Goal: Task Accomplishment & Management: Use online tool/utility

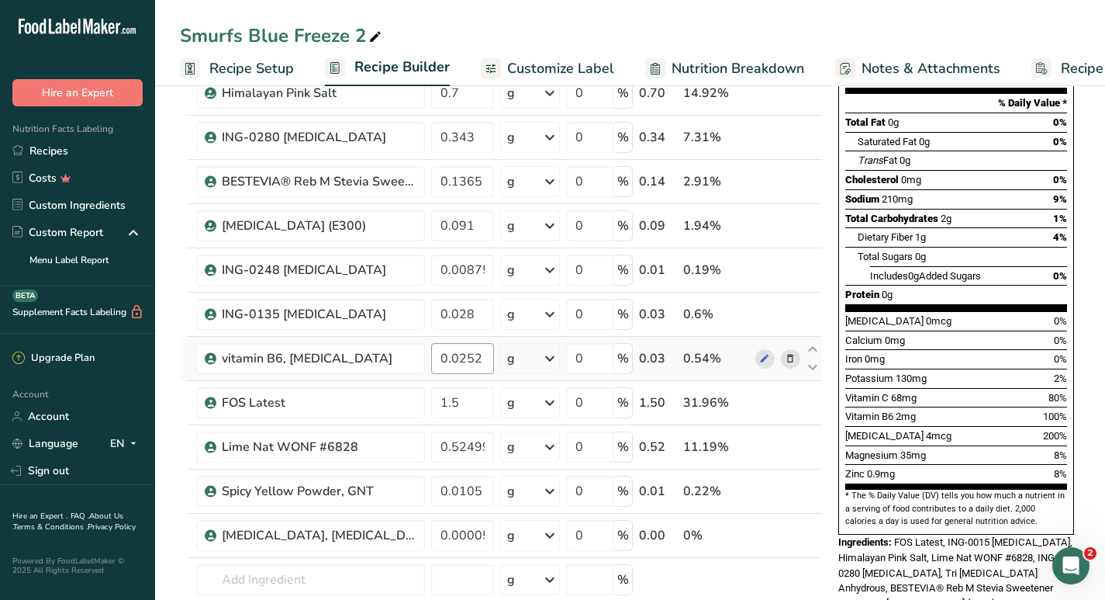
scroll to position [217, 0]
click at [472, 268] on input "0.00875" at bounding box center [462, 270] width 63 height 31
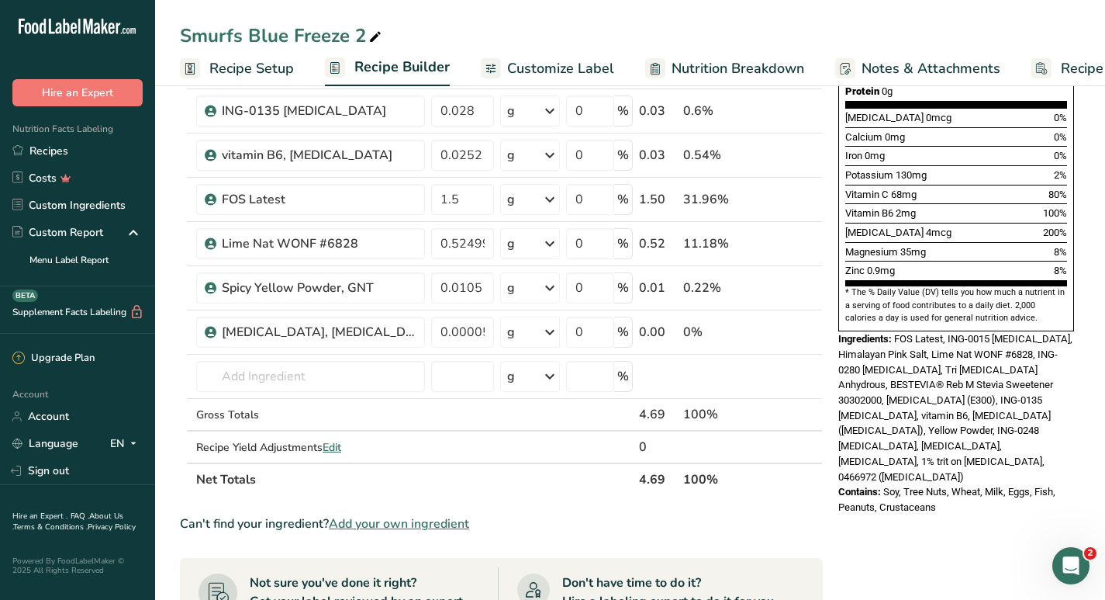
scroll to position [422, 0]
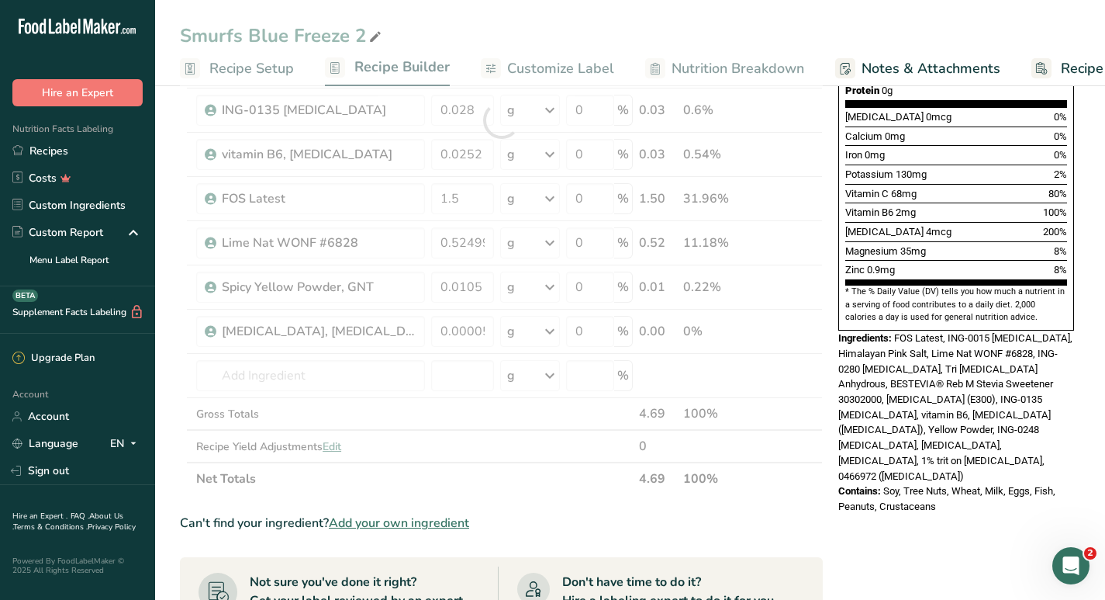
click at [600, 533] on section "Ingredient * Amount * Unit * Waste * .a-a{fill:#347362;}.b-a{fill:#fff;} Grams …" at bounding box center [501, 401] width 643 height 1311
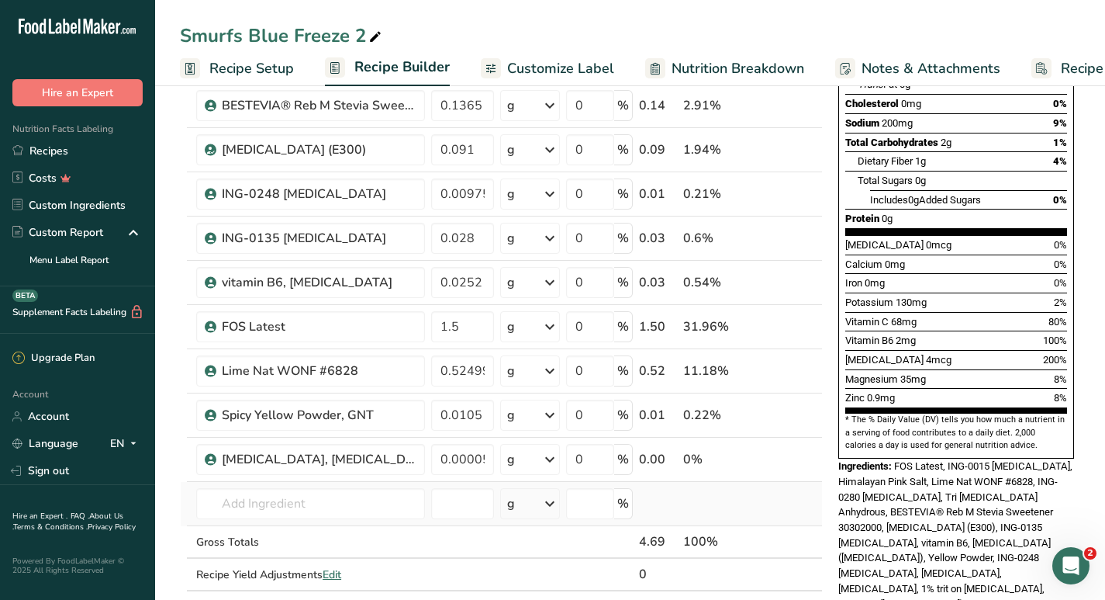
scroll to position [283, 0]
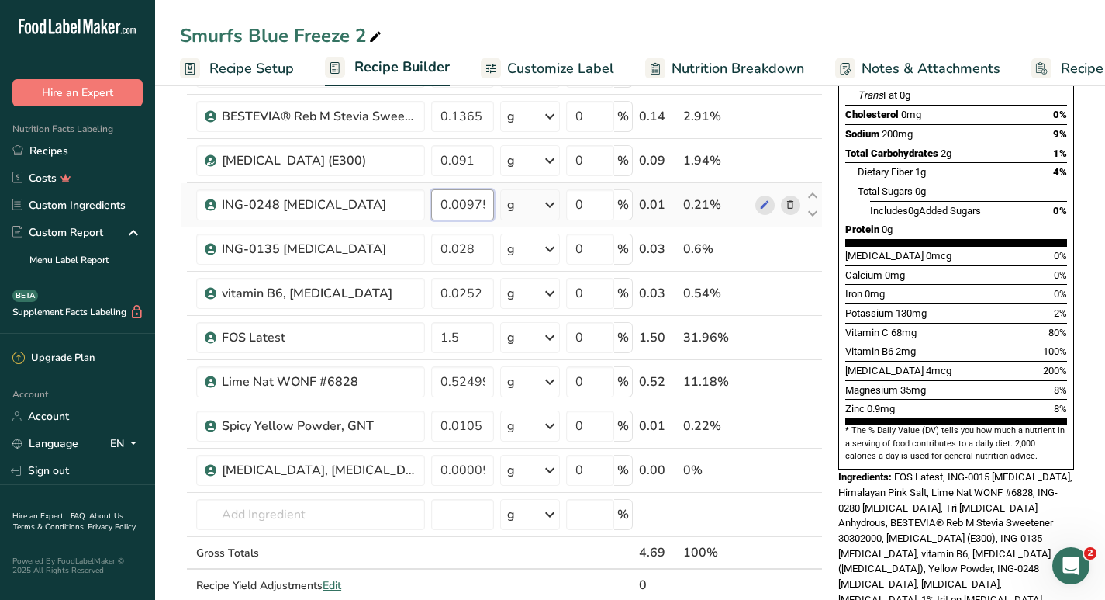
click at [474, 209] on input "0.00975" at bounding box center [462, 204] width 63 height 31
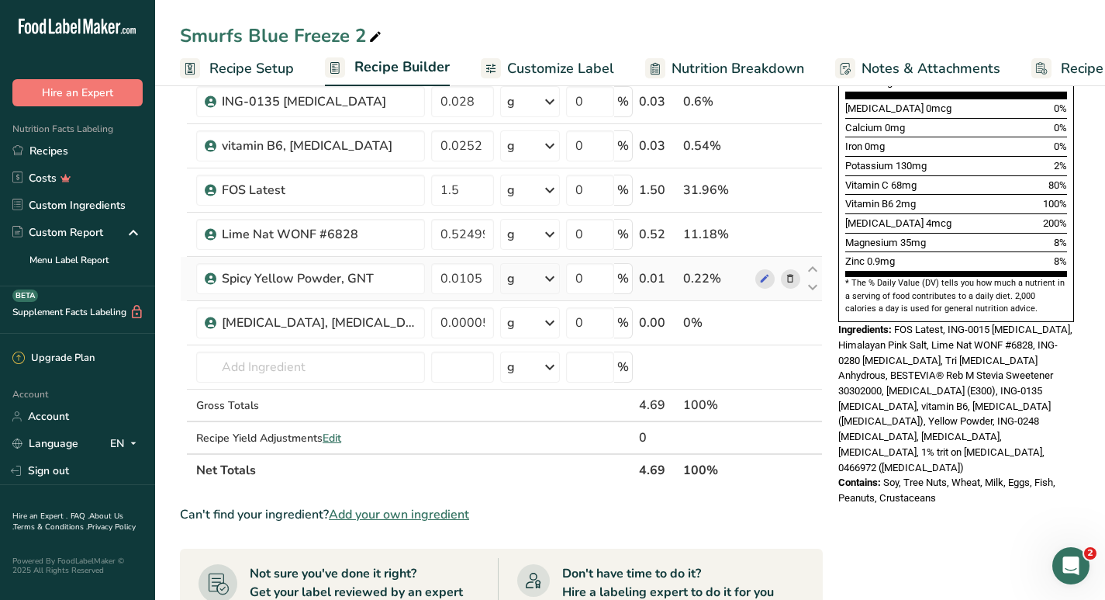
scroll to position [446, 0]
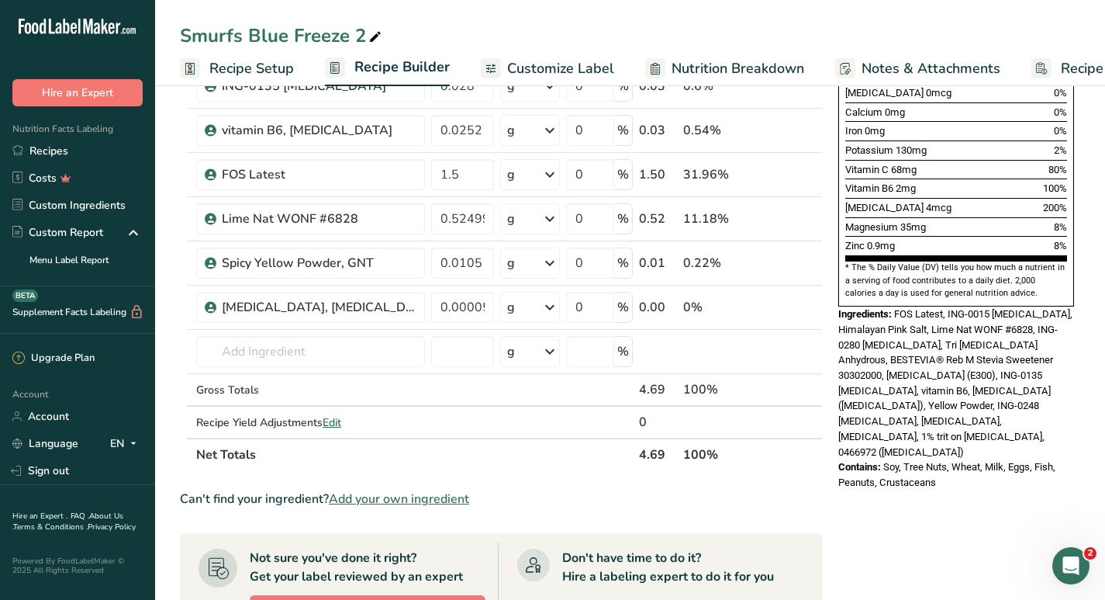
click at [594, 496] on div "Can't find your ingredient? Add your own ingredient" at bounding box center [501, 498] width 643 height 19
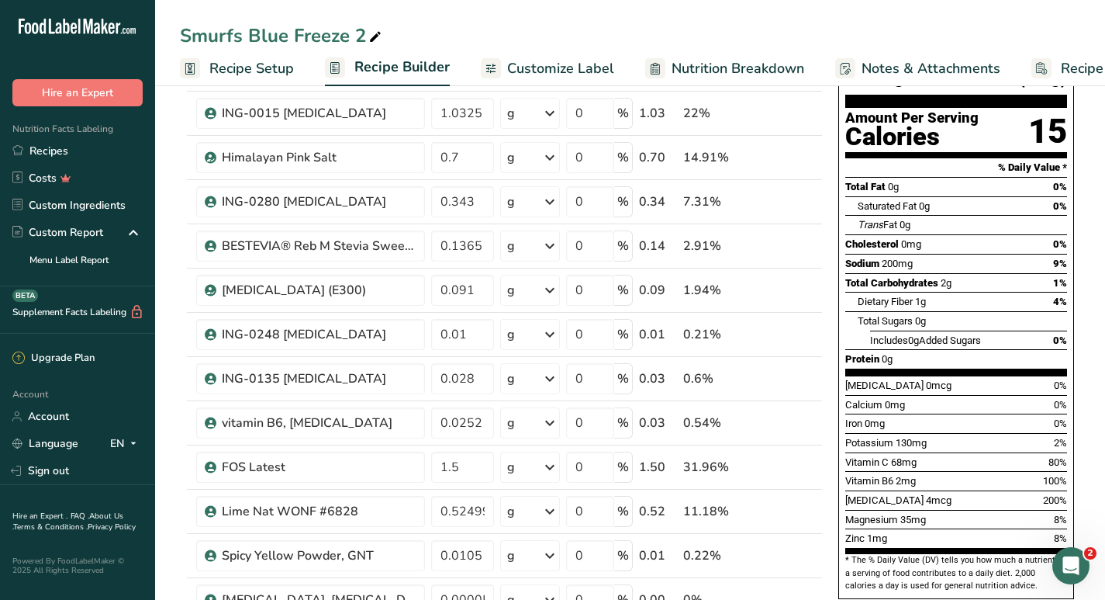
scroll to position [161, 0]
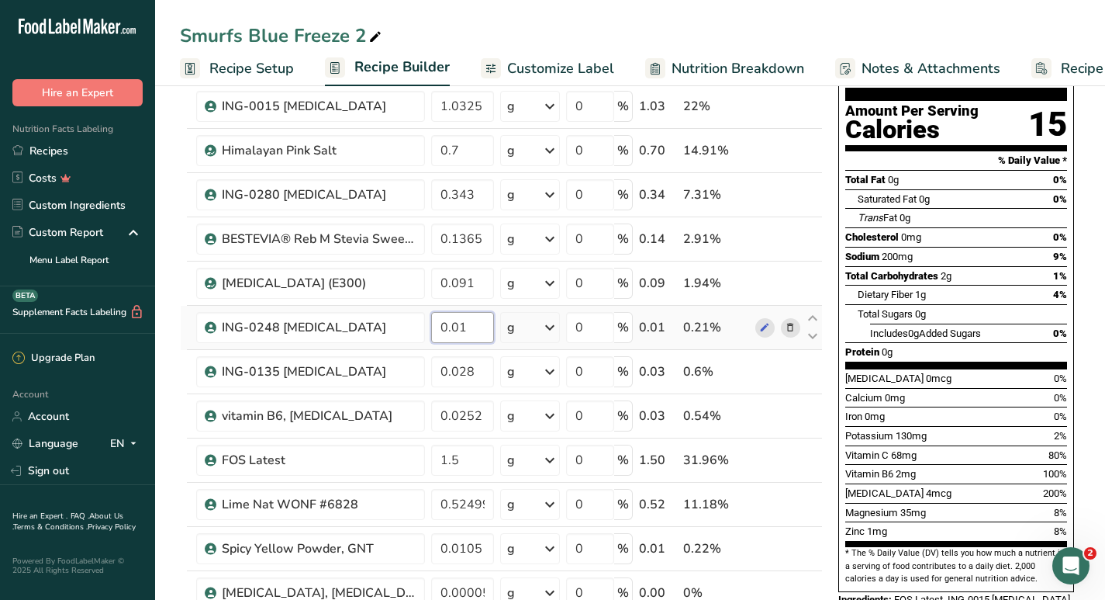
click at [467, 327] on input "0.01" at bounding box center [462, 327] width 63 height 31
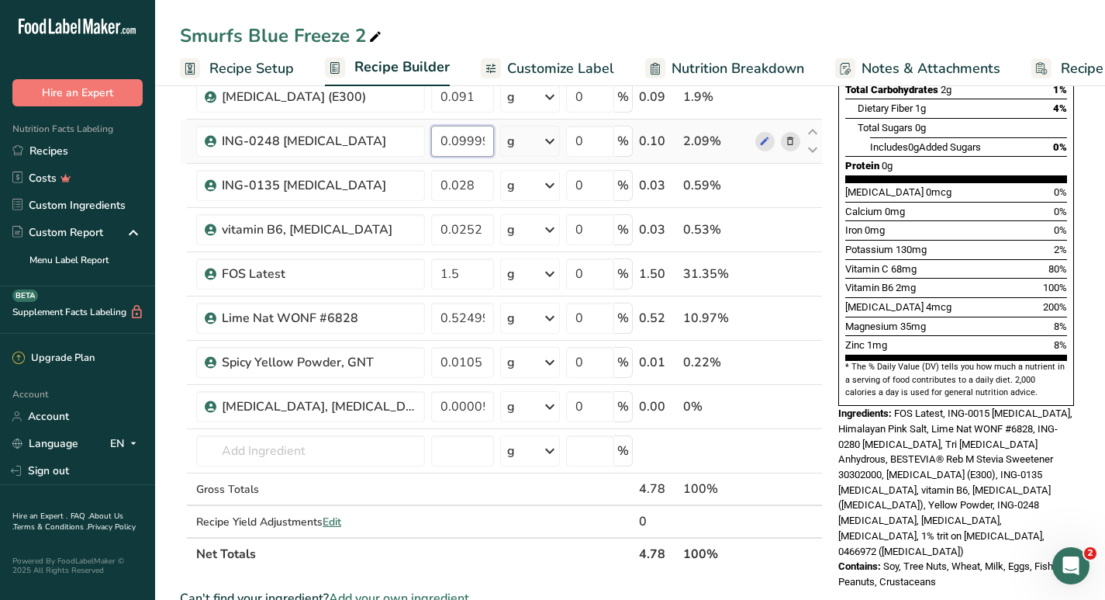
scroll to position [351, 0]
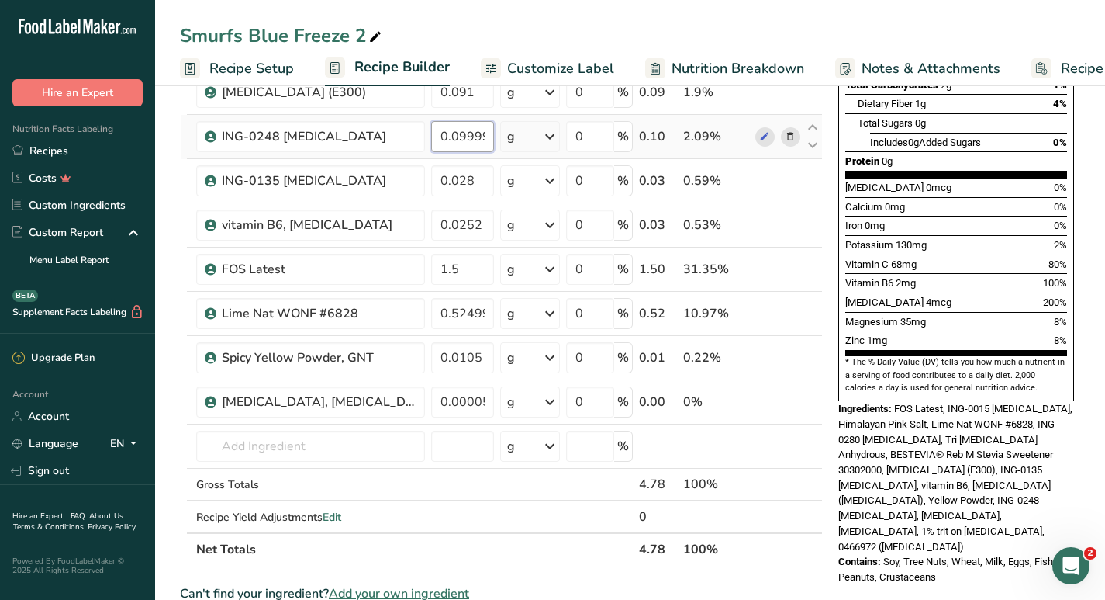
click at [469, 140] on input "0.099992" at bounding box center [462, 136] width 63 height 31
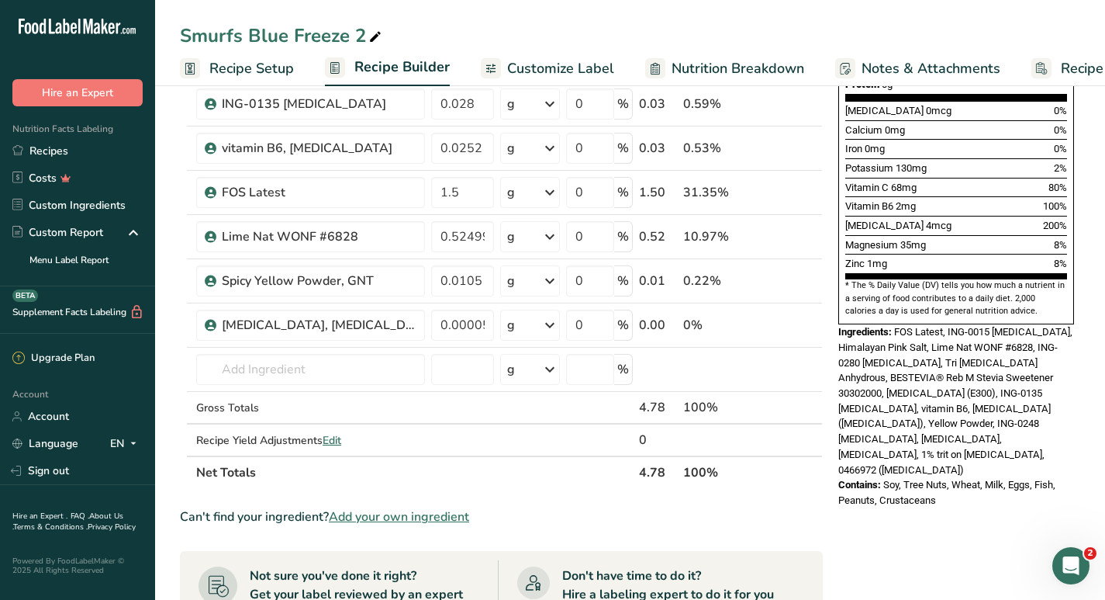
scroll to position [436, 0]
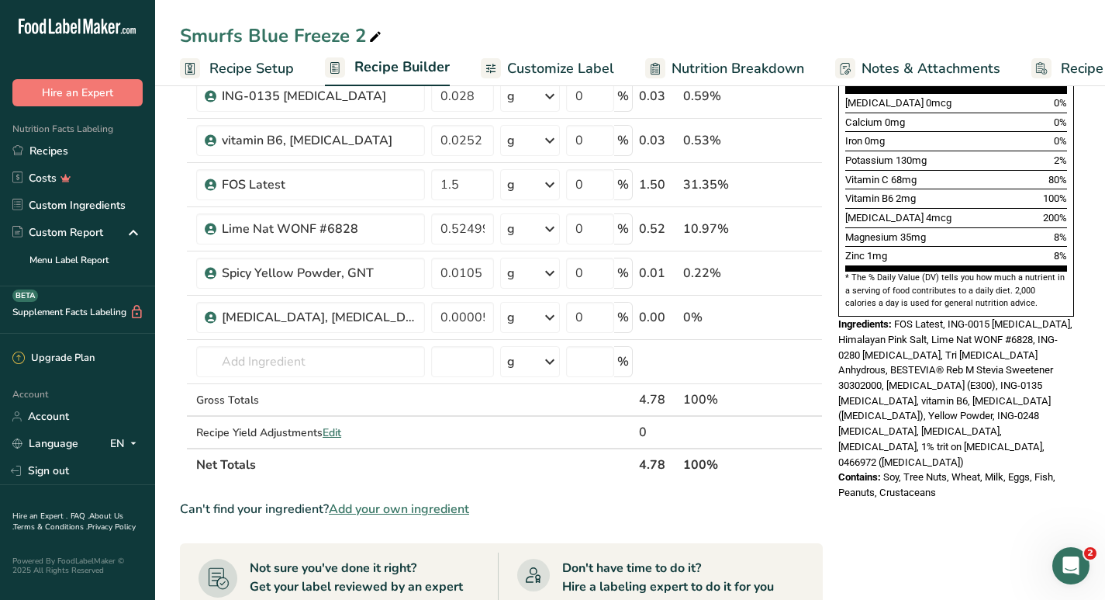
click at [690, 522] on section "Ingredient * Amount * Unit * Waste * .a-a{fill:#347362;}.b-a{fill:#fff;} Grams …" at bounding box center [501, 387] width 643 height 1311
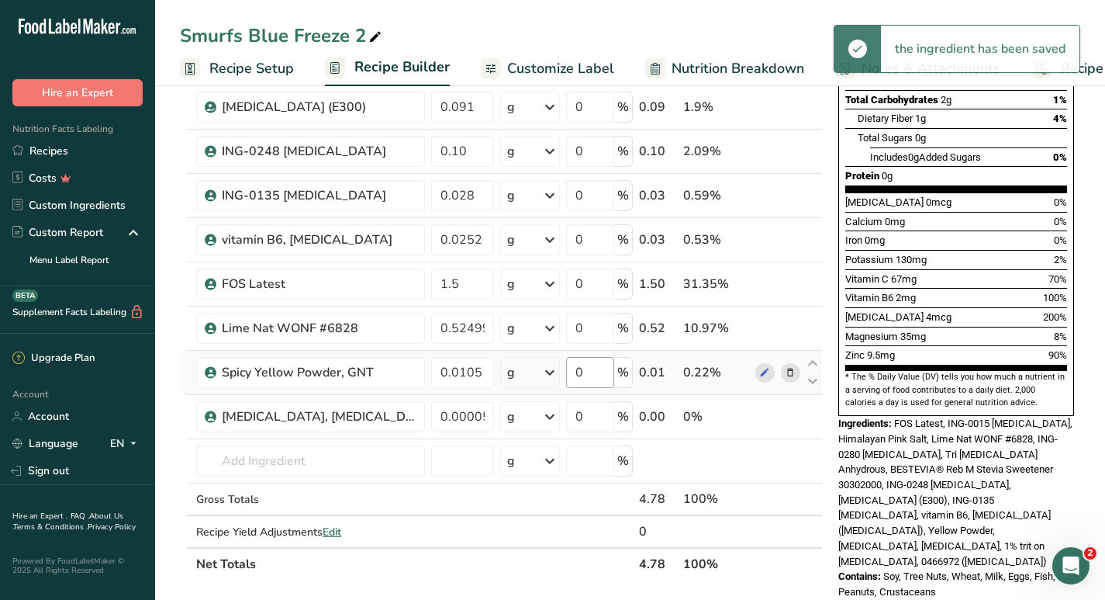
scroll to position [335, 0]
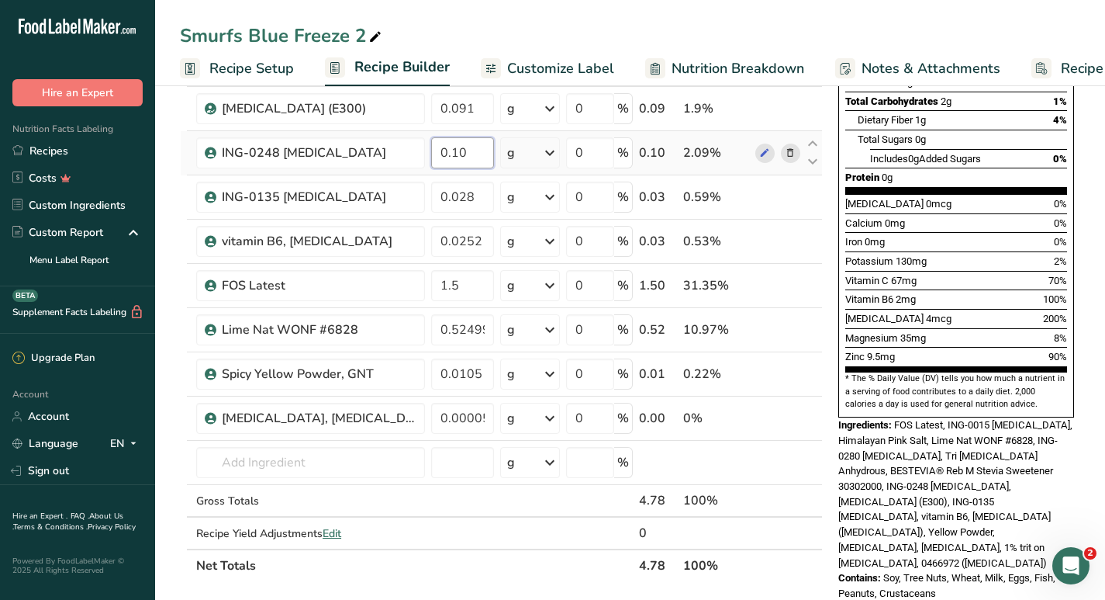
click at [473, 154] on input "0.10" at bounding box center [462, 152] width 63 height 31
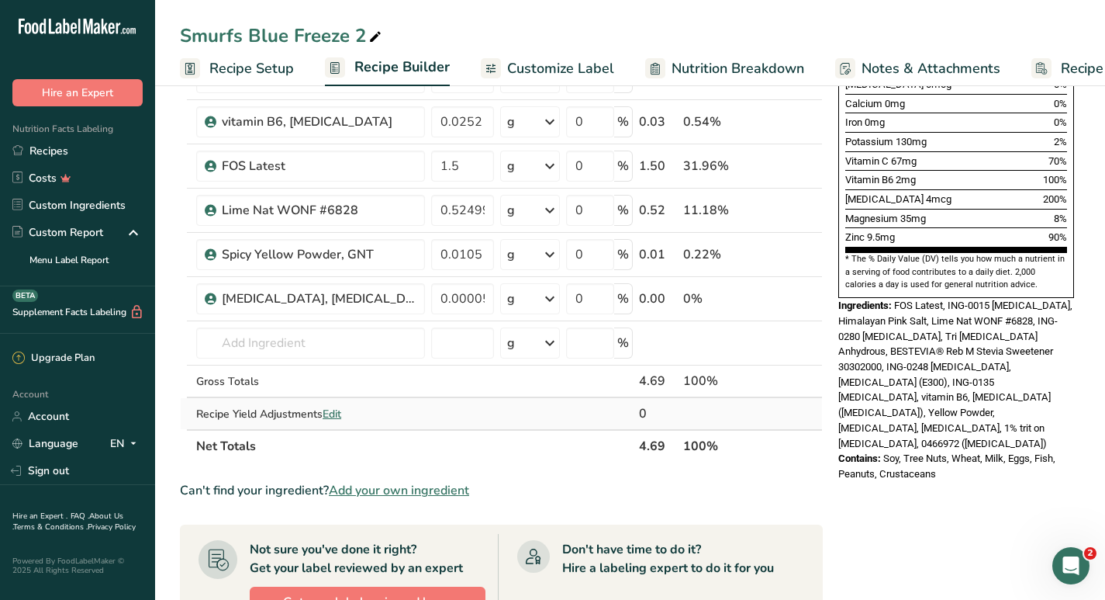
scroll to position [462, 0]
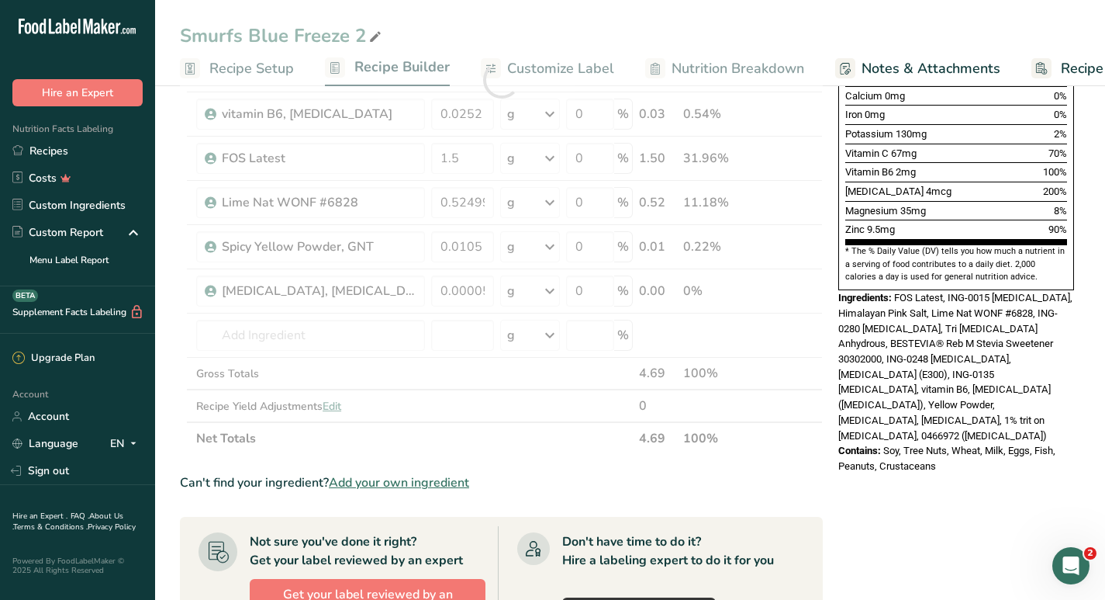
click at [794, 498] on section "Ingredient * Amount * Unit * Waste * .a-a{fill:#347362;}.b-a{fill:#fff;} Grams …" at bounding box center [501, 360] width 643 height 1311
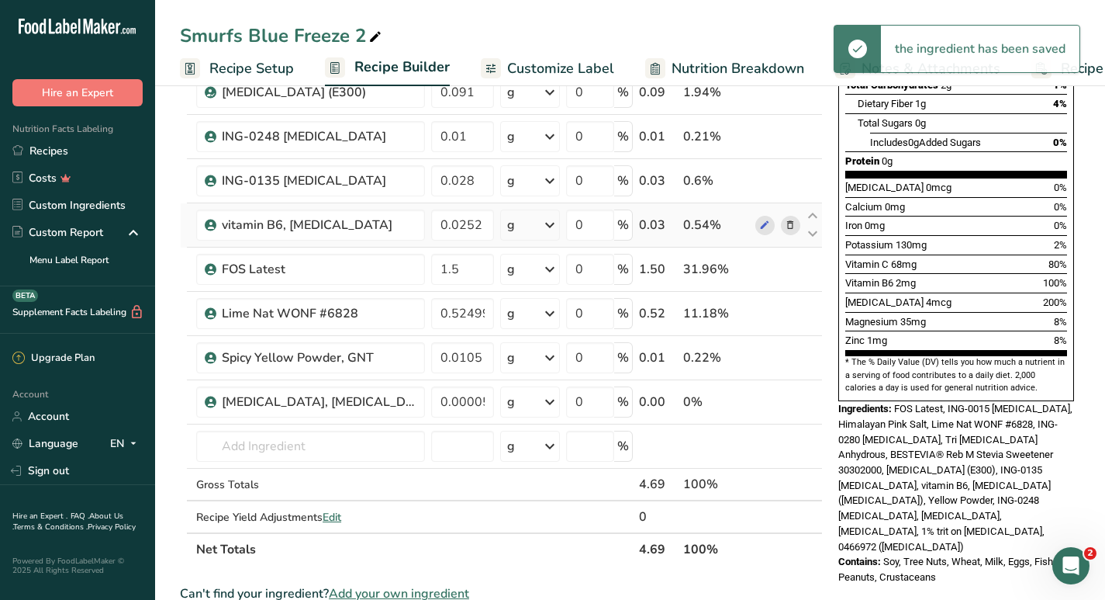
scroll to position [345, 0]
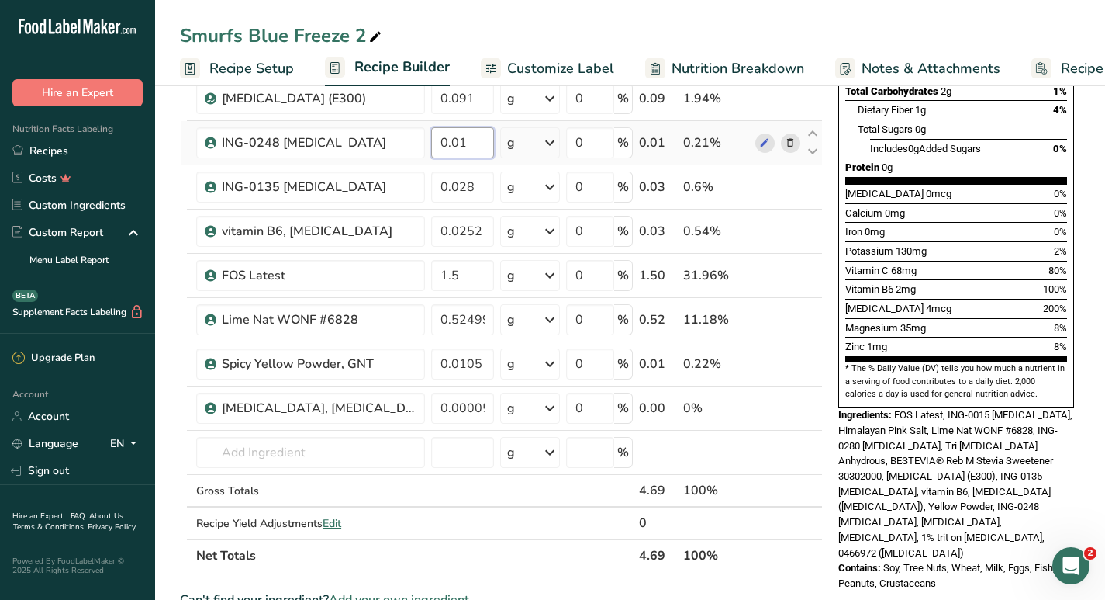
click at [475, 142] on input "0.01" at bounding box center [462, 142] width 63 height 31
type input "2"
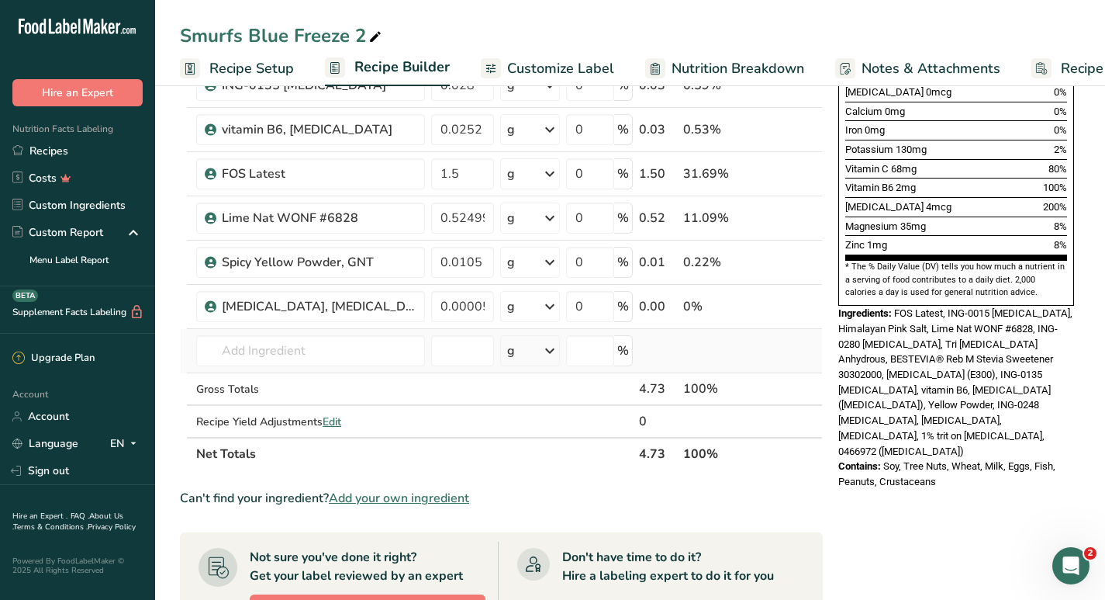
scroll to position [457, 0]
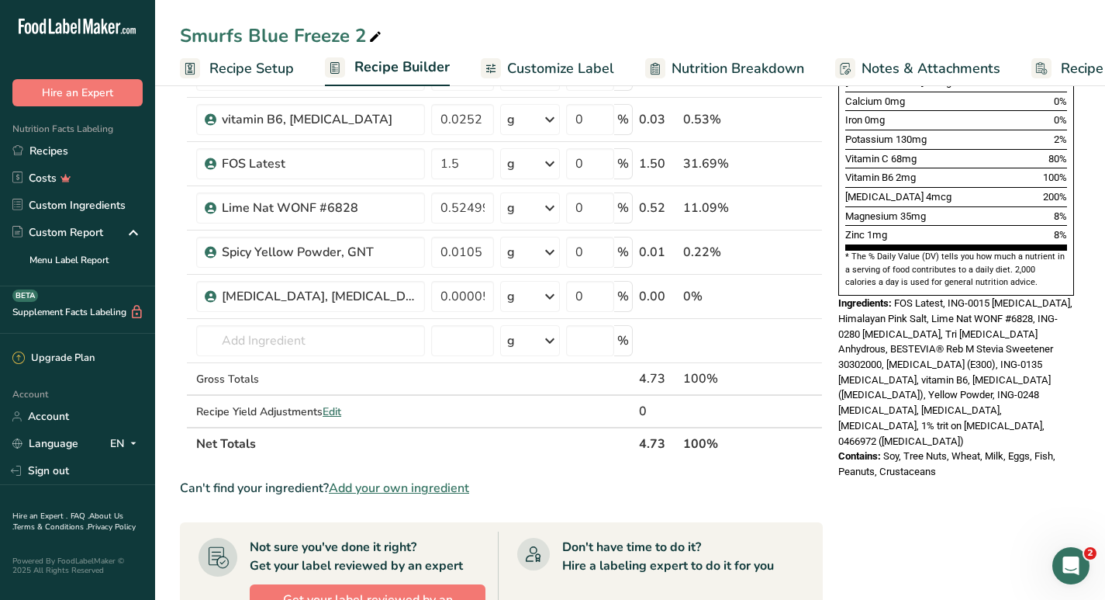
click at [802, 510] on section "Ingredient * Amount * Unit * Waste * .a-a{fill:#347362;}.b-a{fill:#fff;} Grams …" at bounding box center [501, 366] width 643 height 1311
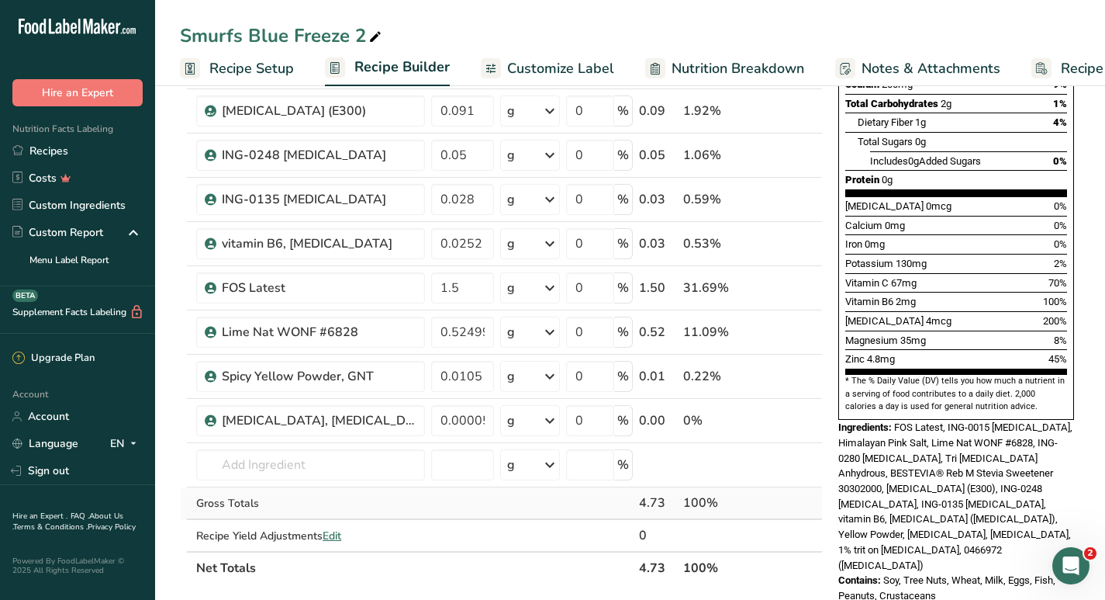
scroll to position [327, 0]
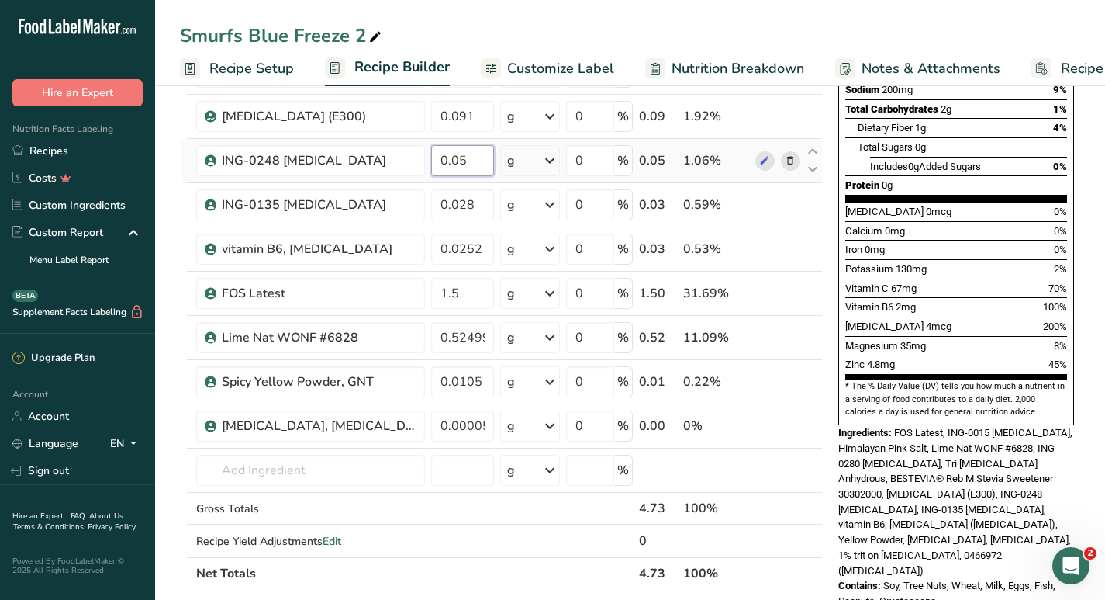
click at [475, 160] on input "0.05" at bounding box center [462, 160] width 63 height 31
type input "2"
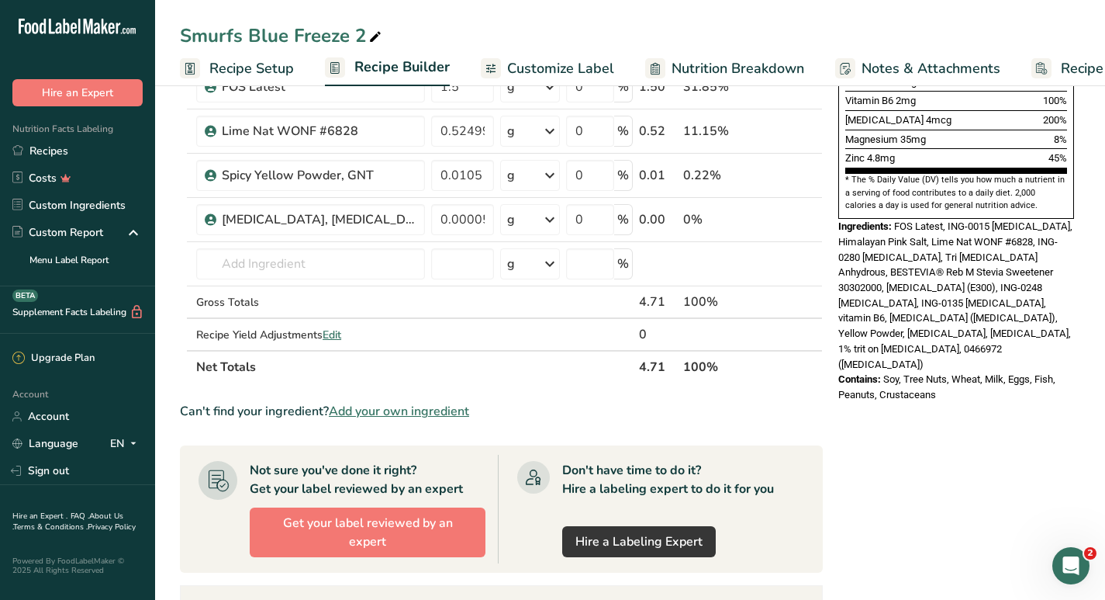
scroll to position [543, 0]
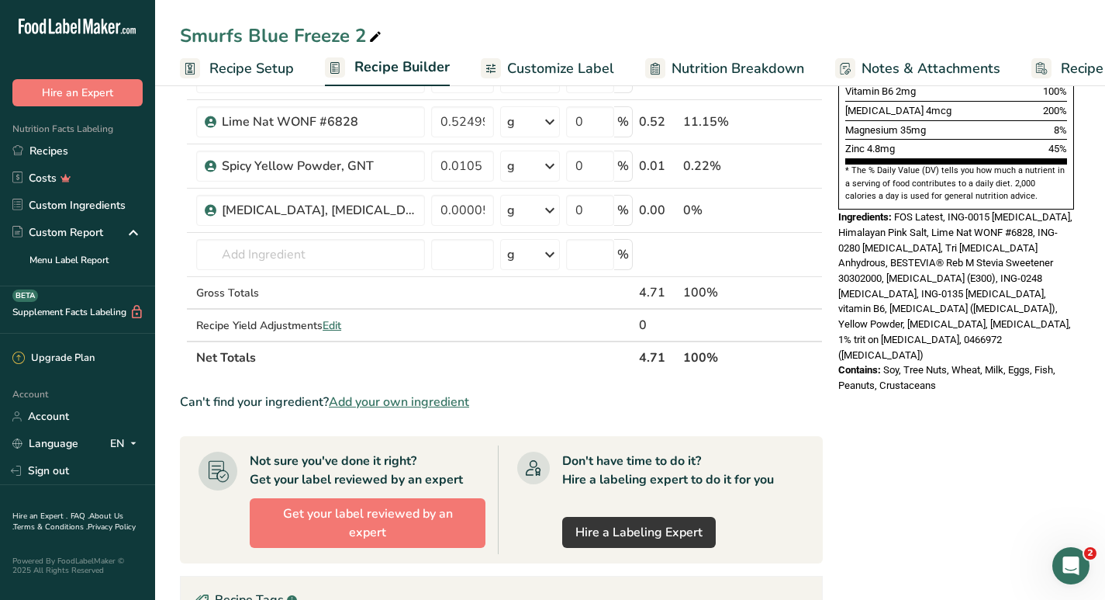
click at [854, 399] on div "* This label's values have been manually overridden Nutrition Facts About 1 Ser…" at bounding box center [956, 262] width 248 height 1398
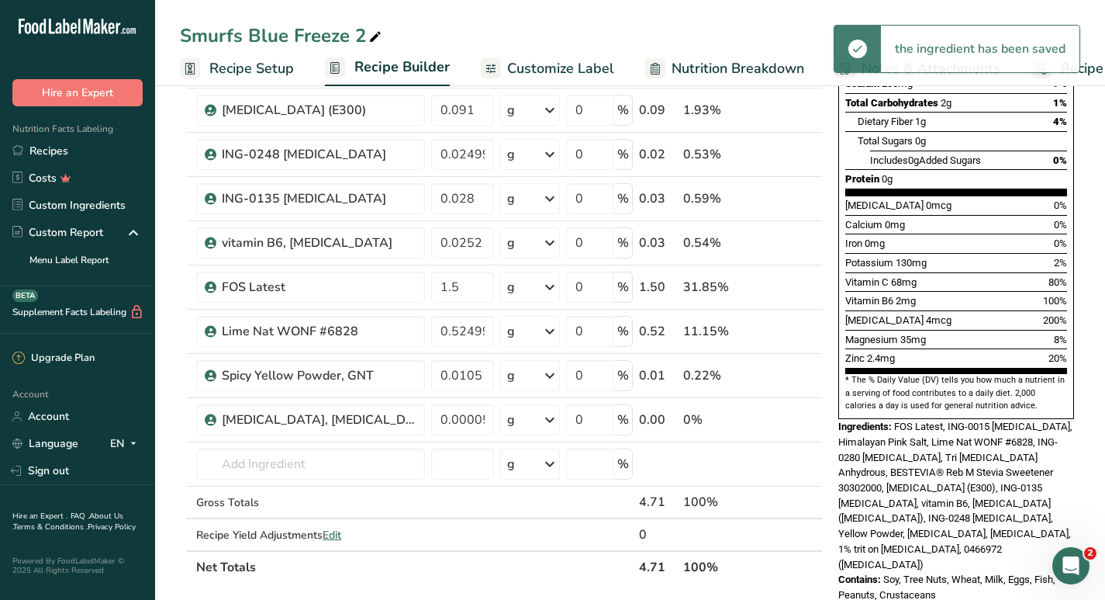
scroll to position [296, 0]
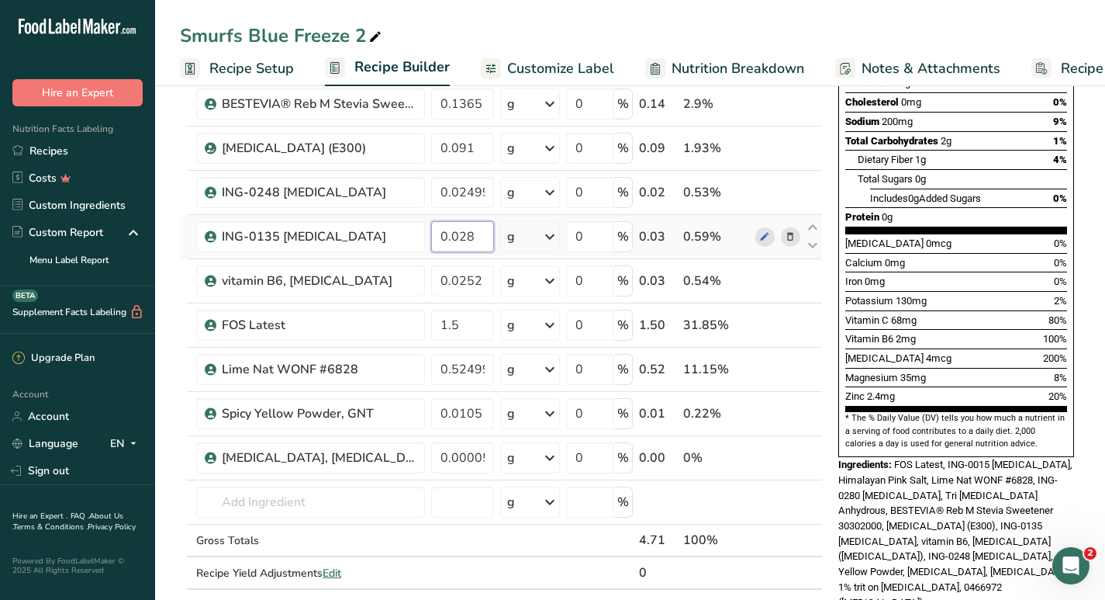
click at [482, 229] on input "0.028" at bounding box center [462, 236] width 63 height 31
click at [482, 193] on div "Ingredient * Amount * Unit * Waste * .a-a{fill:#347362;}.b-a{fill:#fff;} Grams …" at bounding box center [501, 246] width 643 height 749
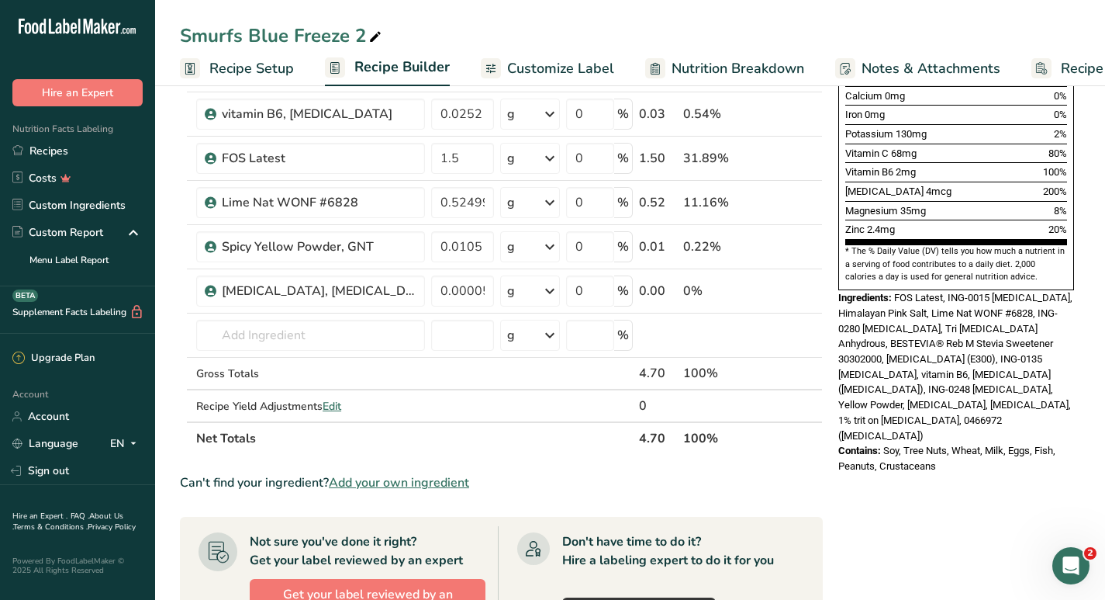
scroll to position [469, 0]
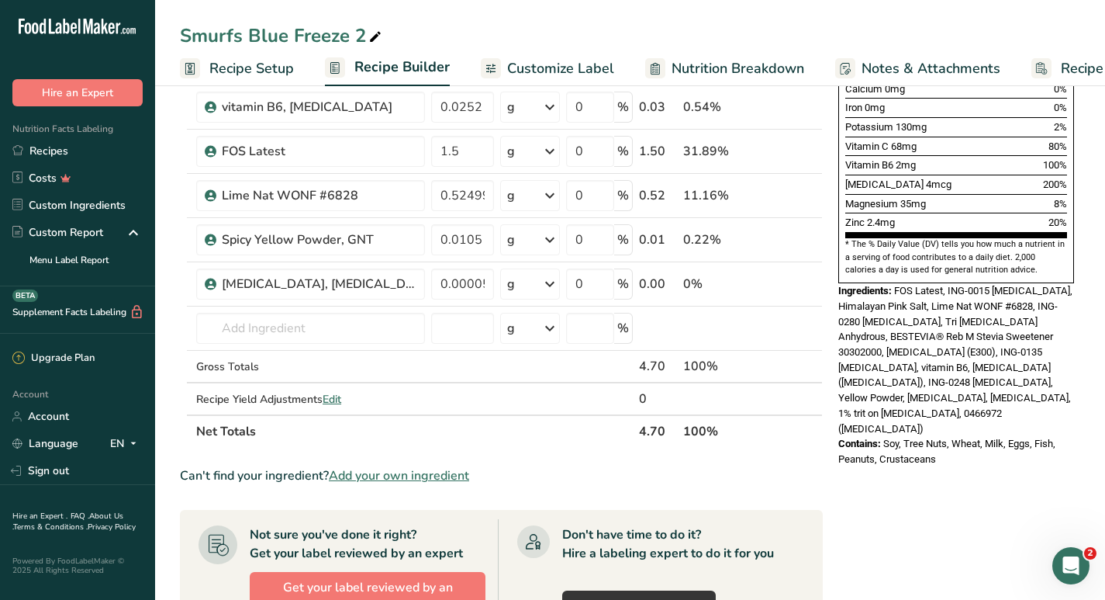
click at [639, 464] on section "Ingredient * Amount * Unit * Waste * .a-a{fill:#347362;}.b-a{fill:#fff;} Grams …" at bounding box center [501, 353] width 643 height 1311
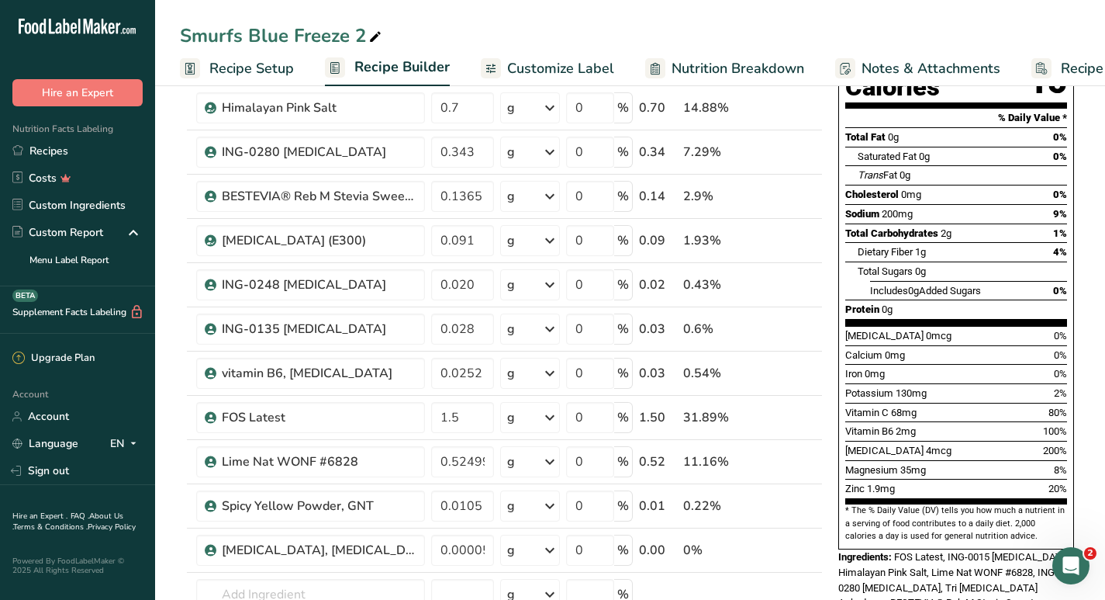
scroll to position [205, 0]
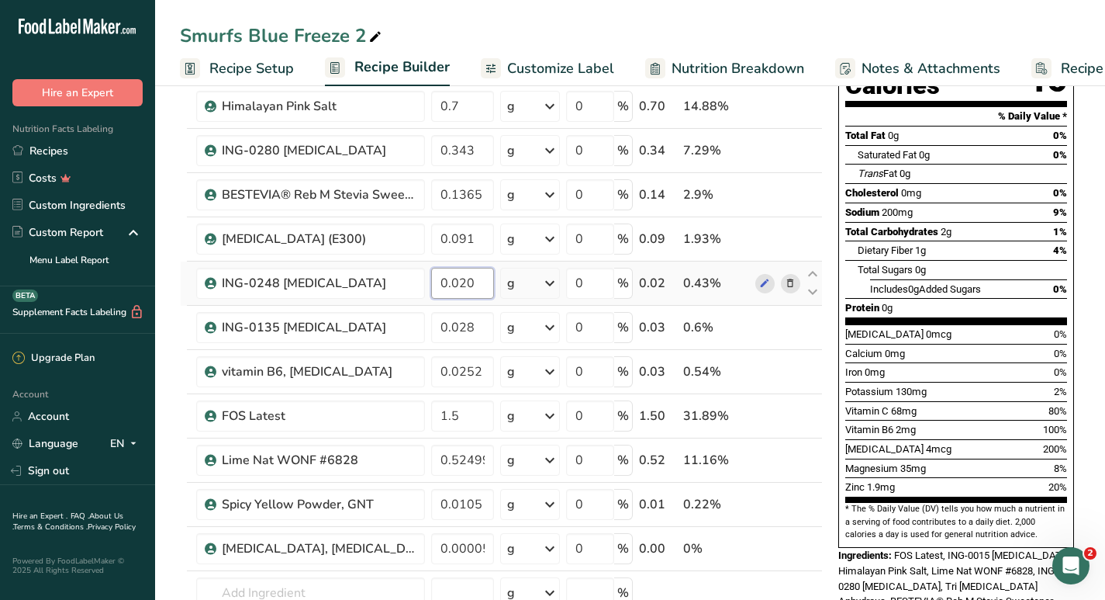
click at [477, 284] on input "0.020" at bounding box center [462, 283] width 63 height 31
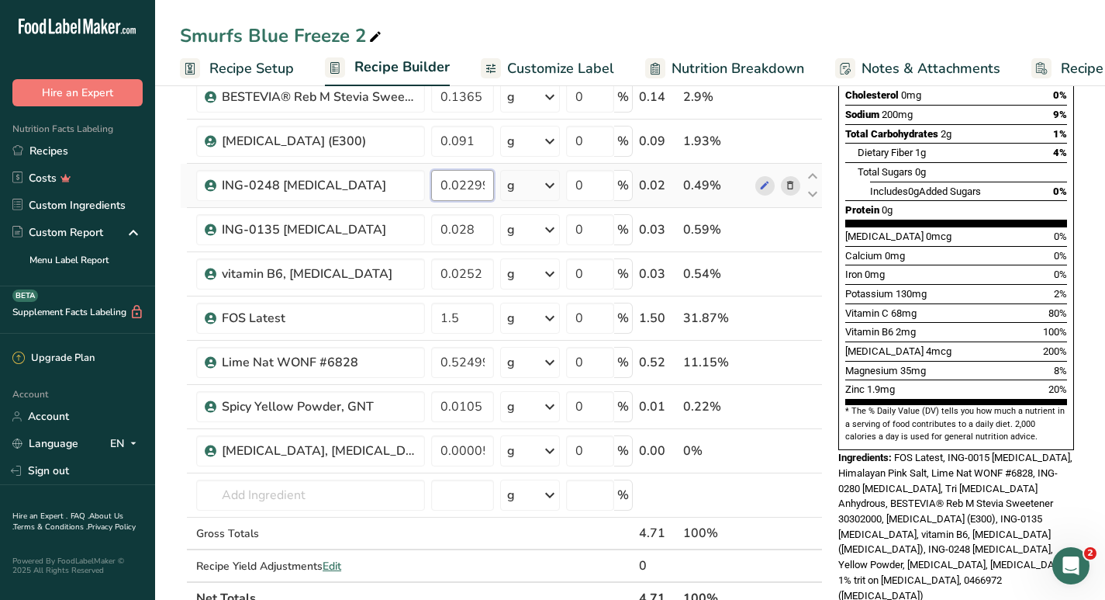
scroll to position [309, 0]
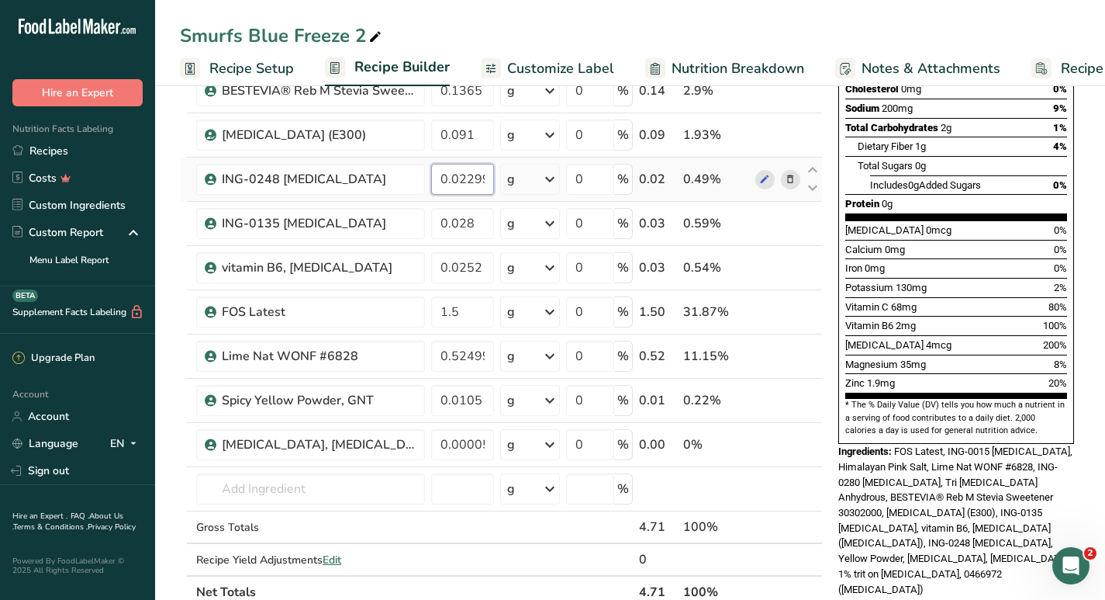
click at [465, 175] on input "0.022992" at bounding box center [462, 179] width 63 height 31
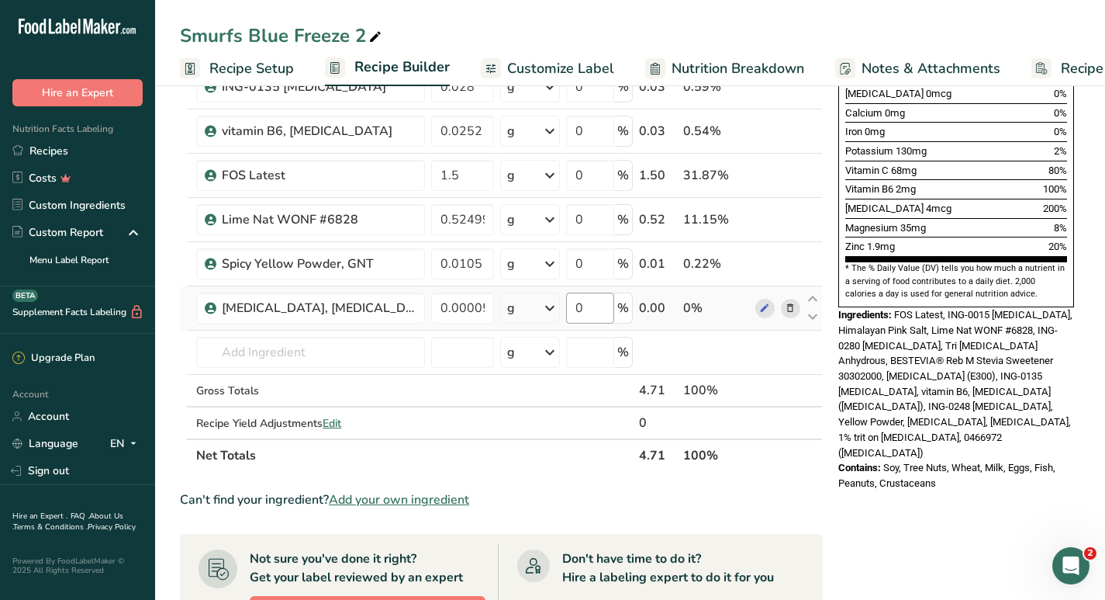
scroll to position [451, 0]
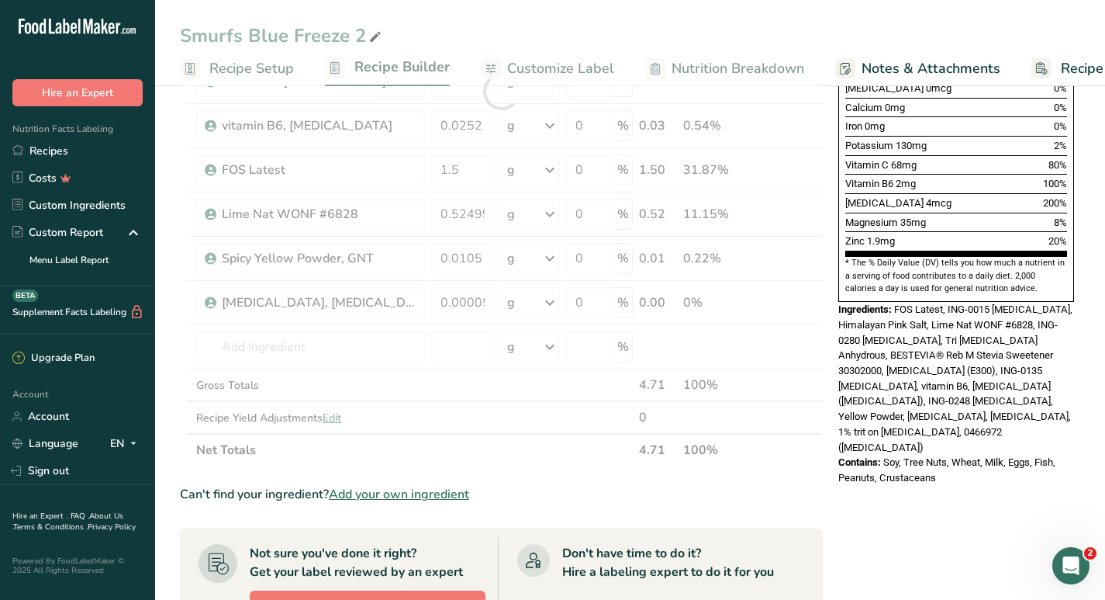
click at [637, 499] on div "Can't find your ingredient? Add your own ingredient" at bounding box center [501, 494] width 643 height 19
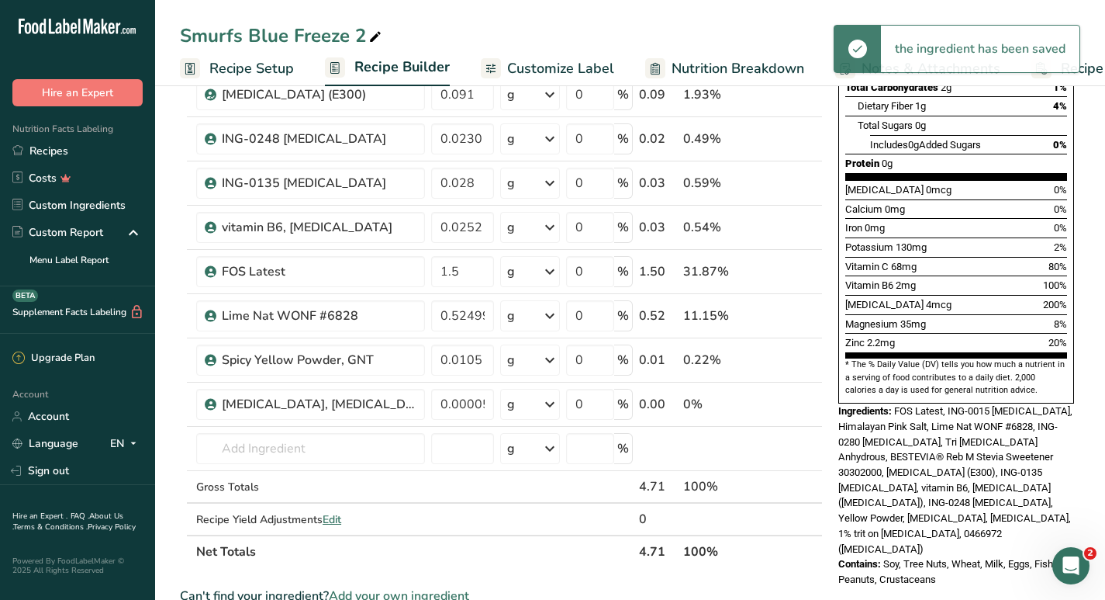
scroll to position [347, 0]
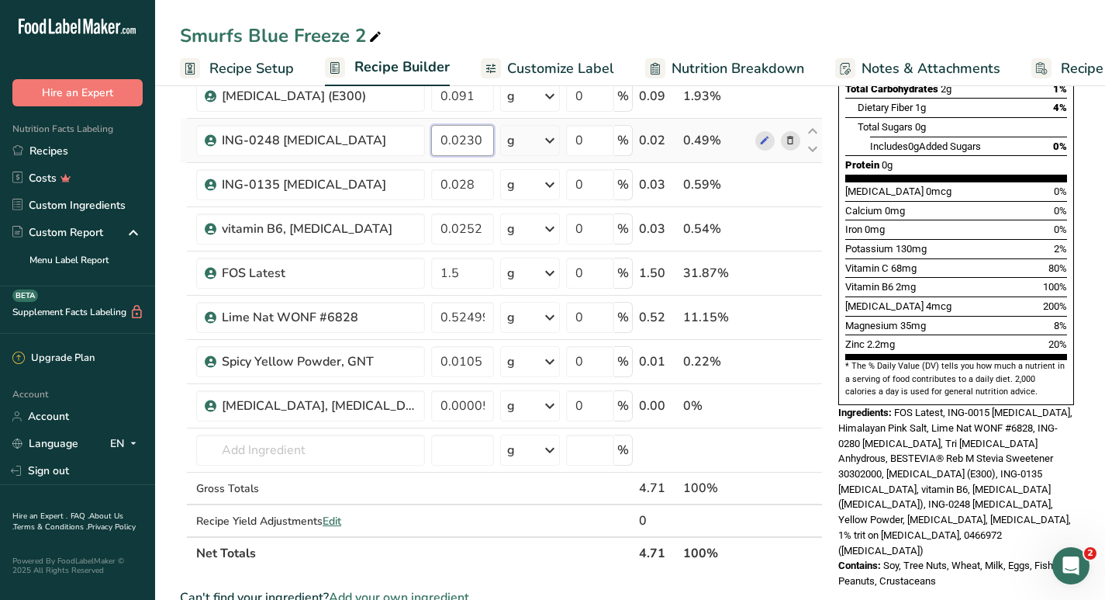
click at [475, 142] on input "0.0230" at bounding box center [462, 140] width 63 height 31
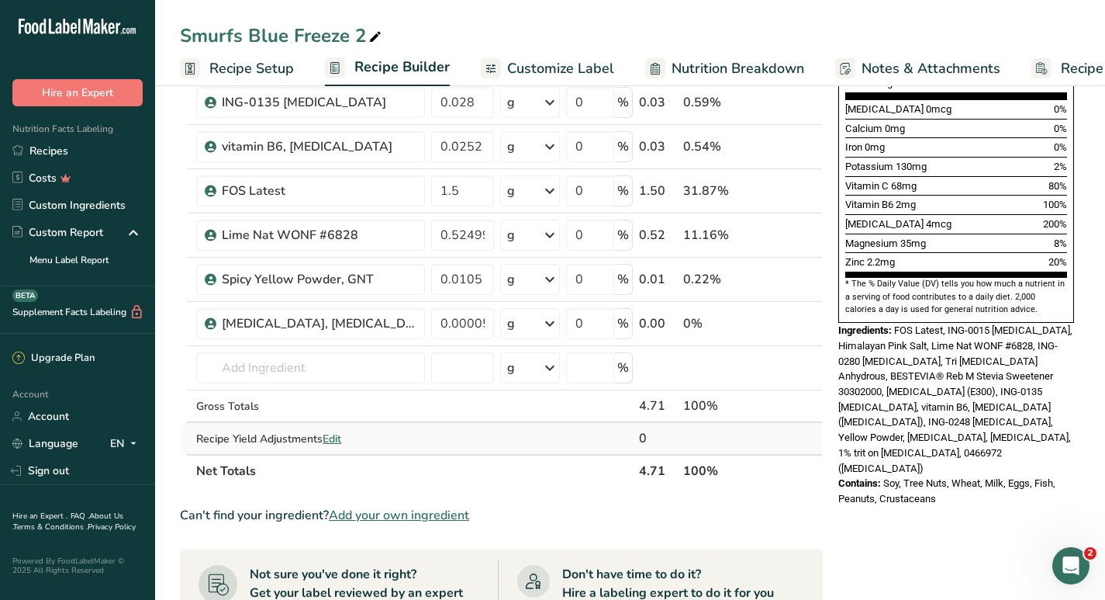
scroll to position [433, 0]
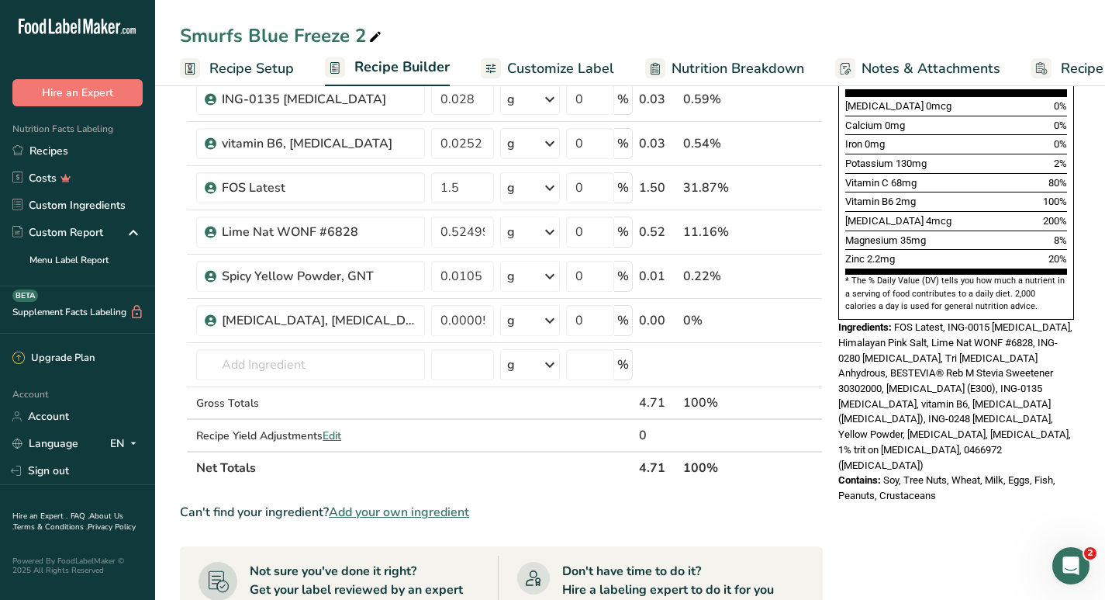
click at [548, 508] on div "Can't find your ingredient? Add your own ingredient" at bounding box center [501, 512] width 643 height 19
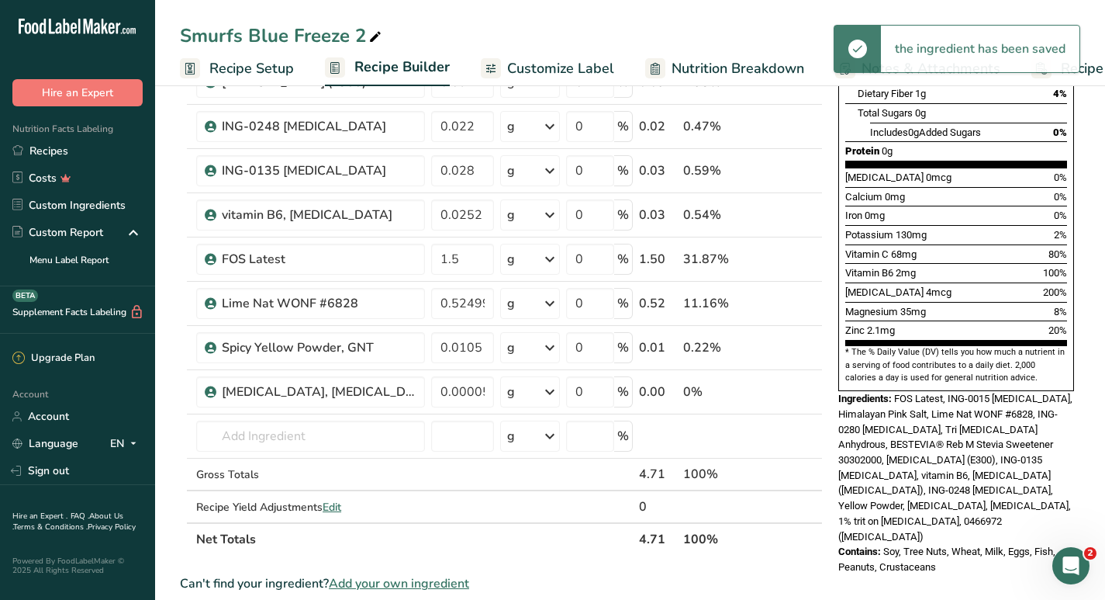
scroll to position [341, 0]
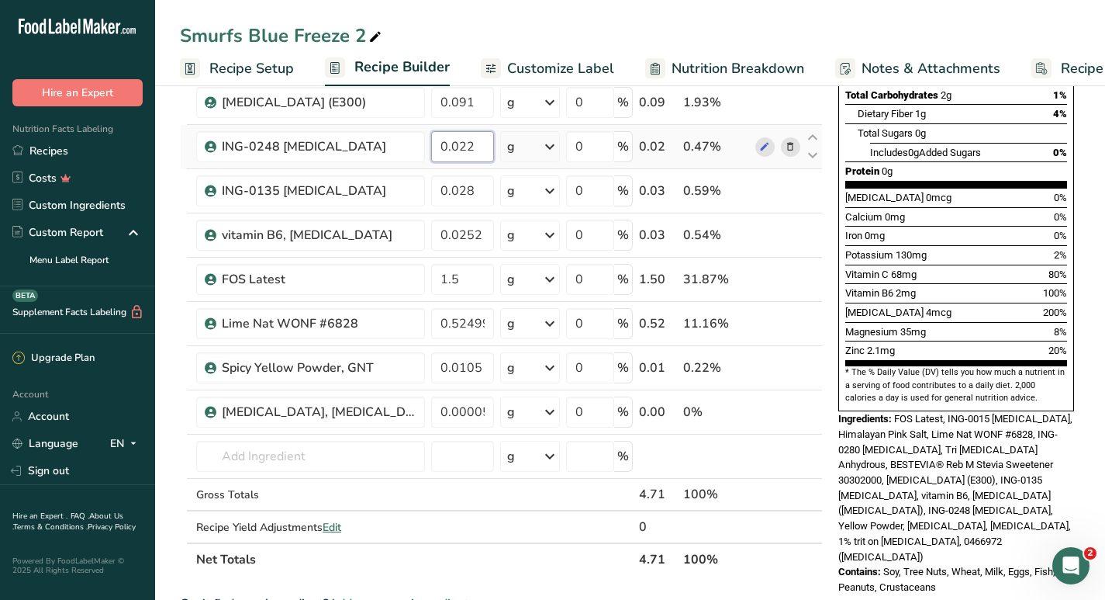
click at [472, 152] on input "0.022" at bounding box center [462, 146] width 63 height 31
type input "0.0210"
click at [559, 569] on div "Ingredient * Amount * Unit * Waste * .a-a{fill:#347362;}.b-a{fill:#fff;} Grams …" at bounding box center [501, 200] width 643 height 749
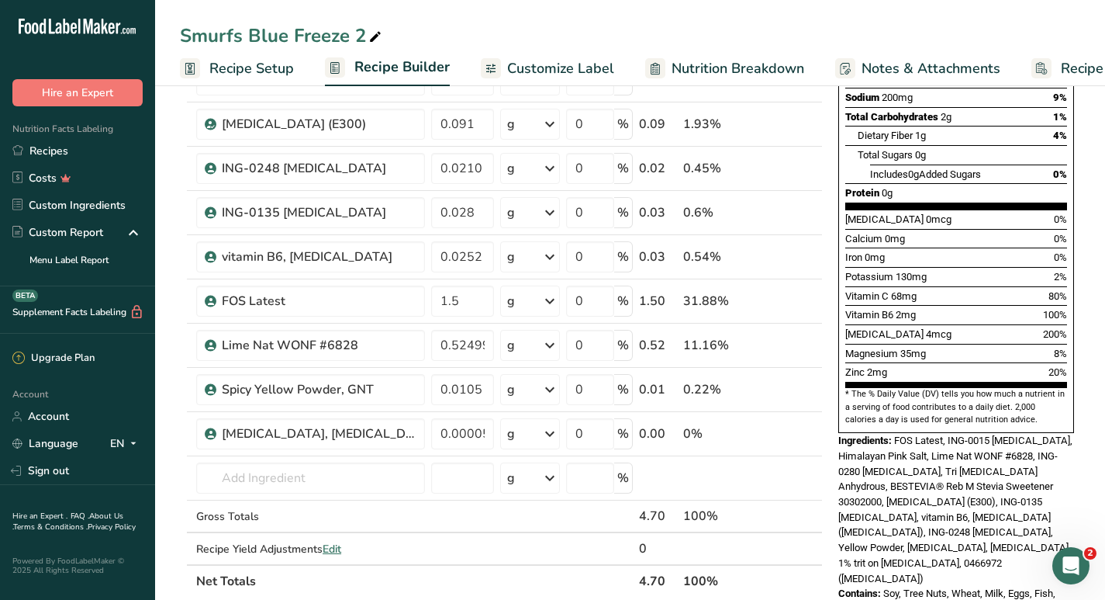
scroll to position [319, 0]
click at [458, 309] on input "1.5" at bounding box center [462, 301] width 63 height 31
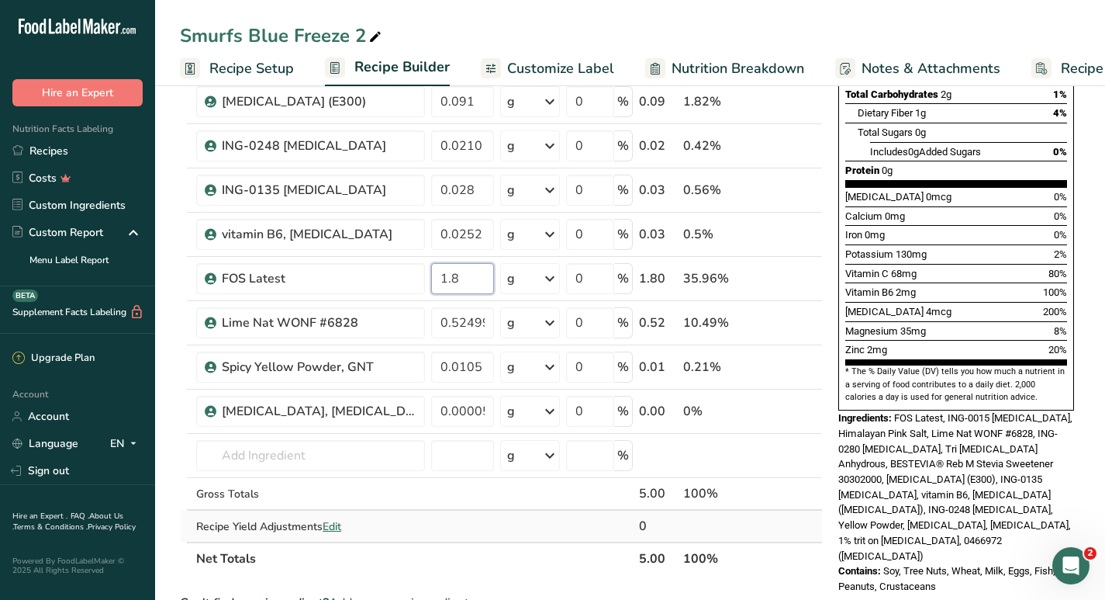
scroll to position [344, 0]
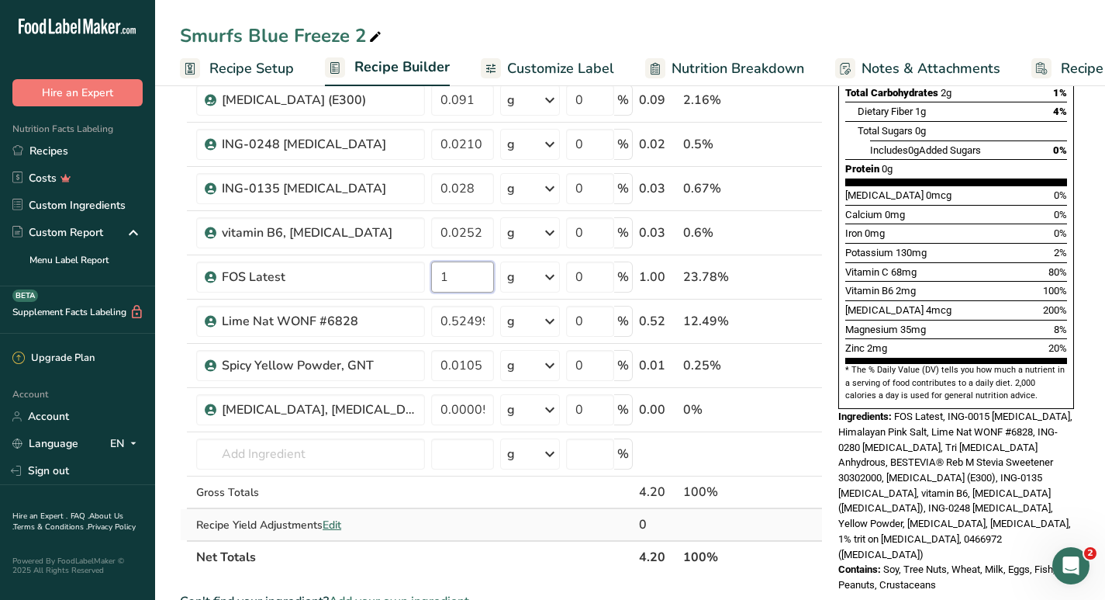
type input "1.5"
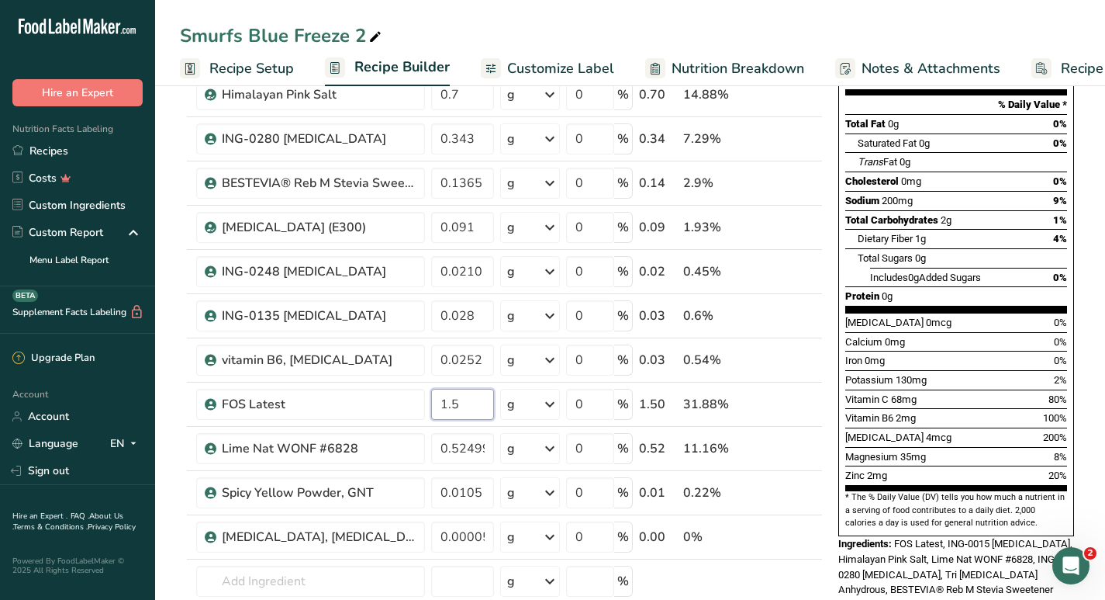
scroll to position [215, 0]
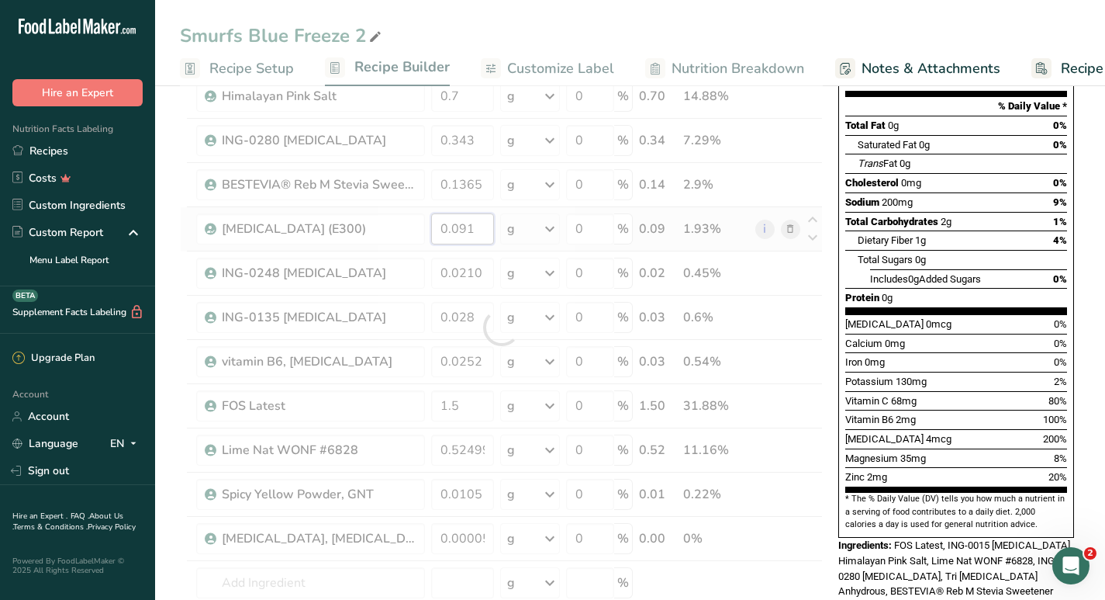
click at [475, 226] on div "Ingredient * Amount * Unit * Waste * .a-a{fill:#347362;}.b-a{fill:#fff;} Grams …" at bounding box center [501, 327] width 643 height 749
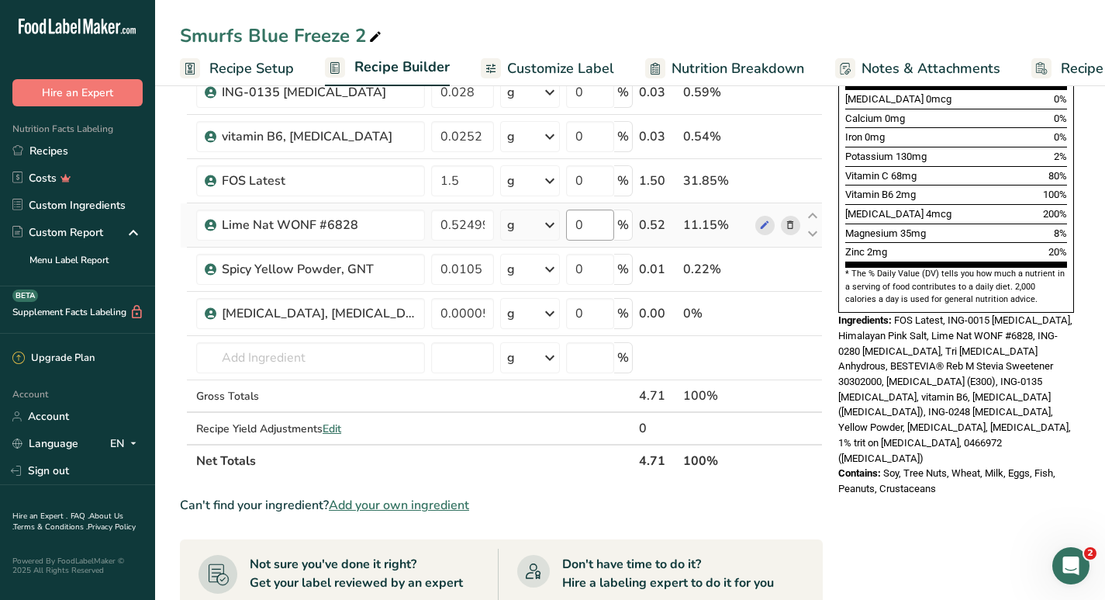
scroll to position [441, 0]
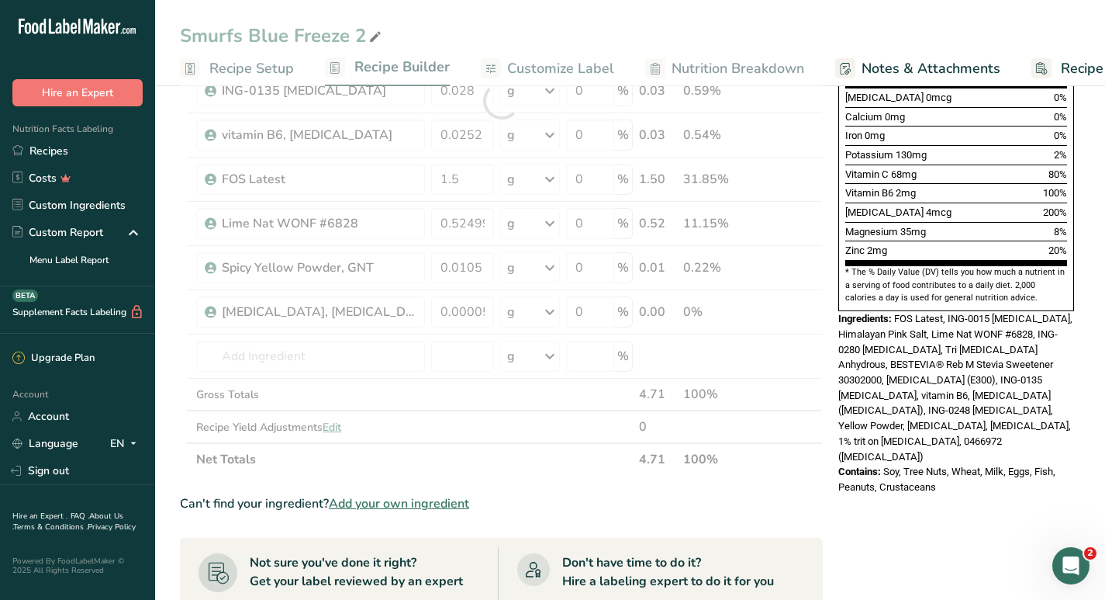
click at [607, 486] on section "Ingredient * Amount * Unit * Waste * .a-a{fill:#347362;}.b-a{fill:#fff;} Grams …" at bounding box center [501, 381] width 643 height 1311
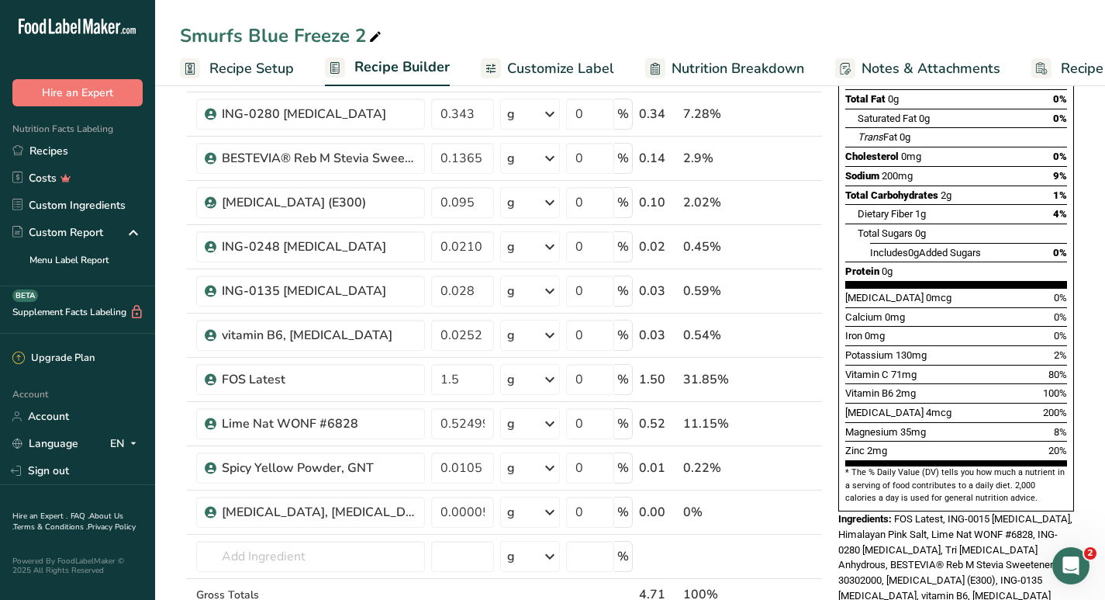
scroll to position [236, 0]
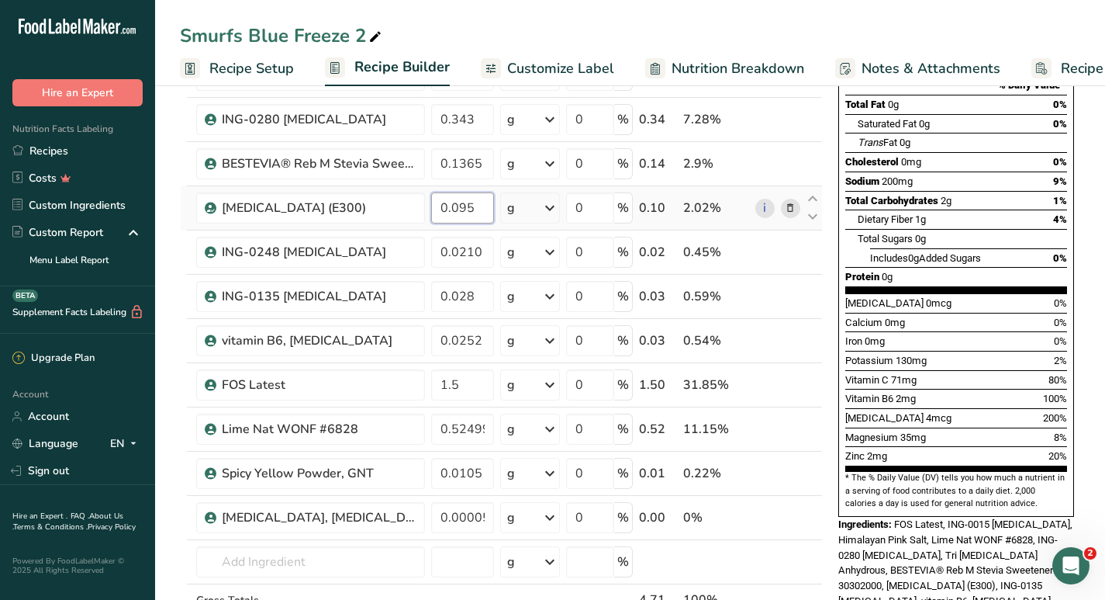
click at [480, 207] on input "0.095" at bounding box center [462, 207] width 63 height 31
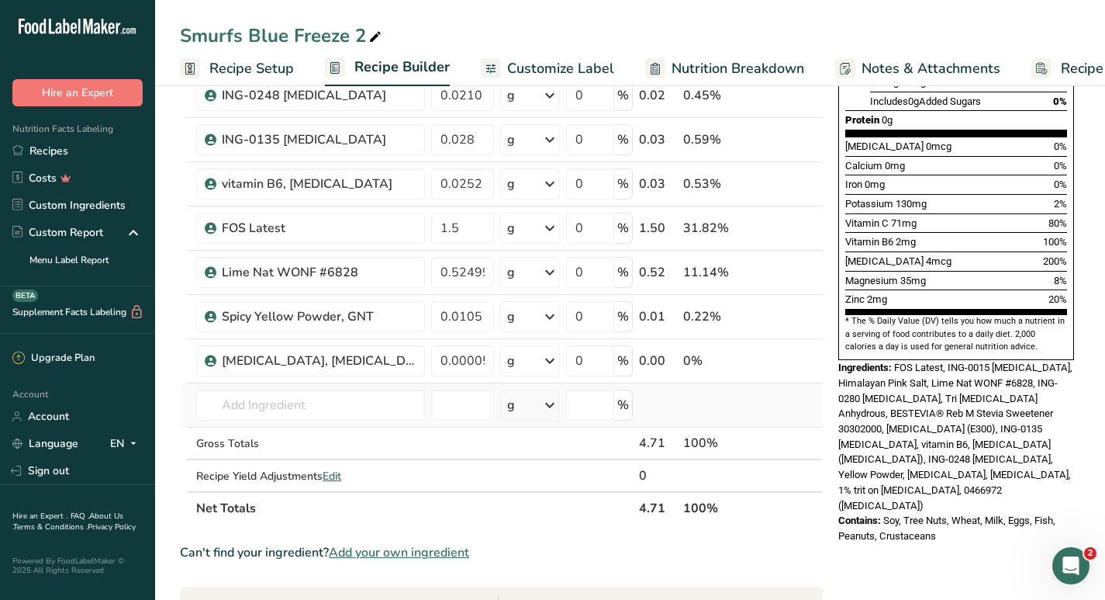
scroll to position [394, 0]
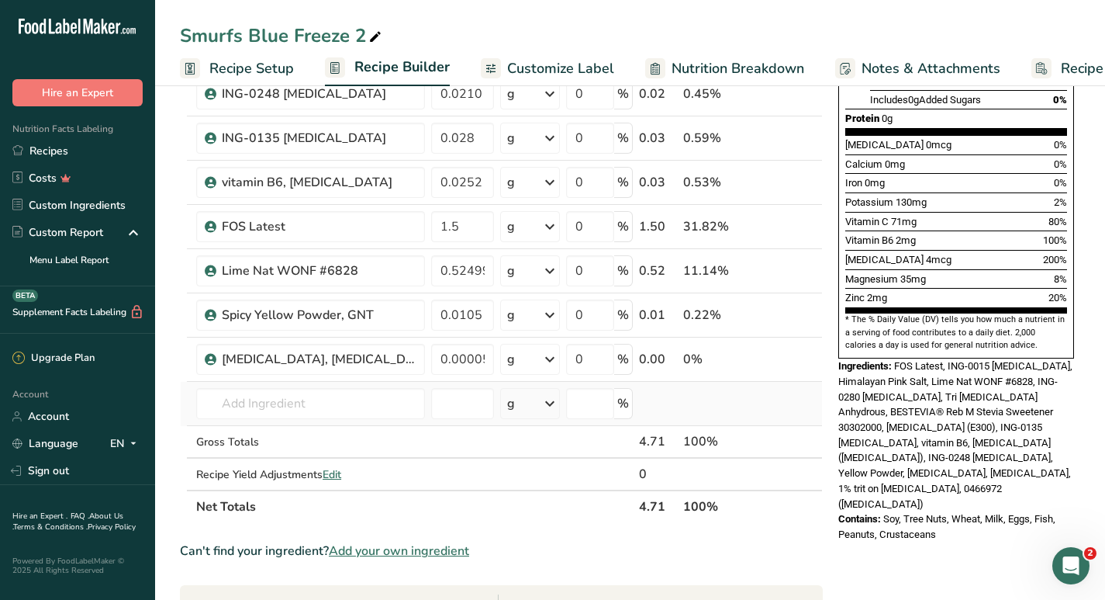
click at [691, 558] on div "Can't find your ingredient? Add your own ingredient" at bounding box center [501, 550] width 643 height 19
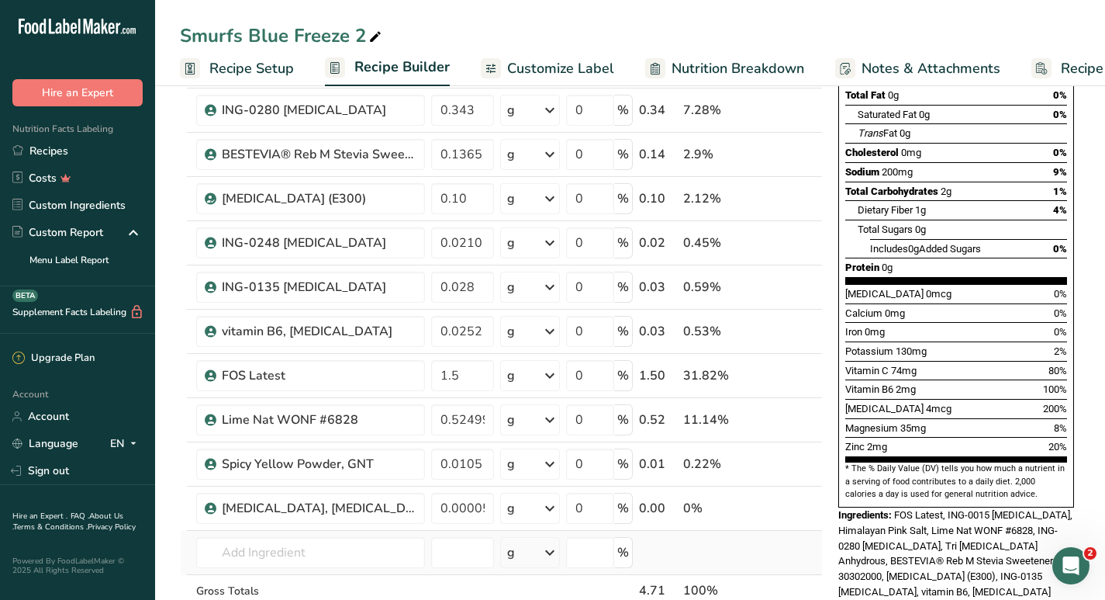
scroll to position [237, 0]
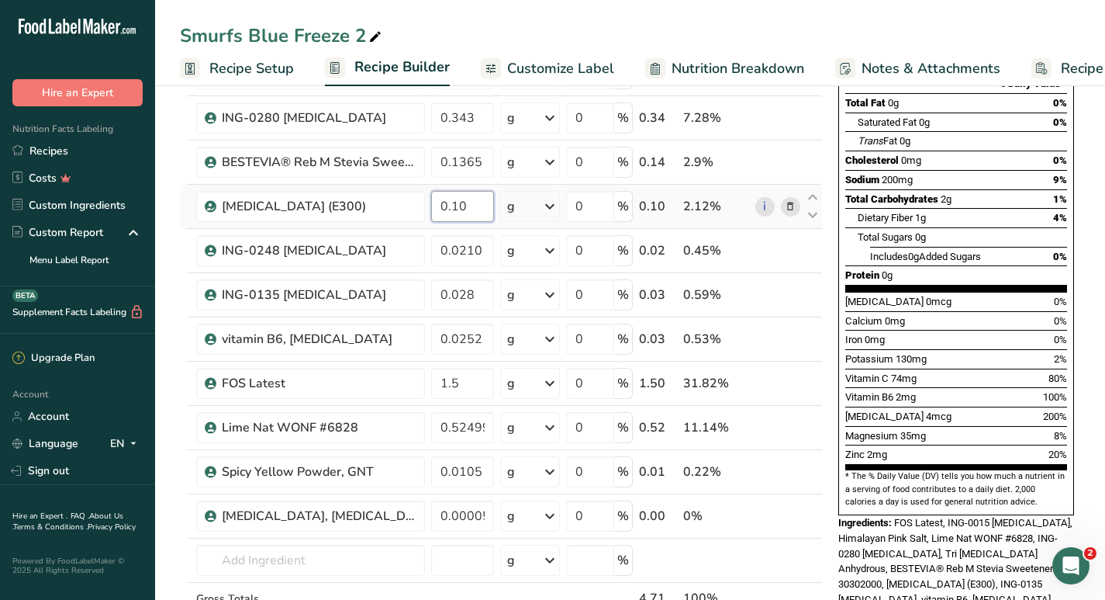
click at [476, 206] on input "0.10" at bounding box center [462, 206] width 63 height 31
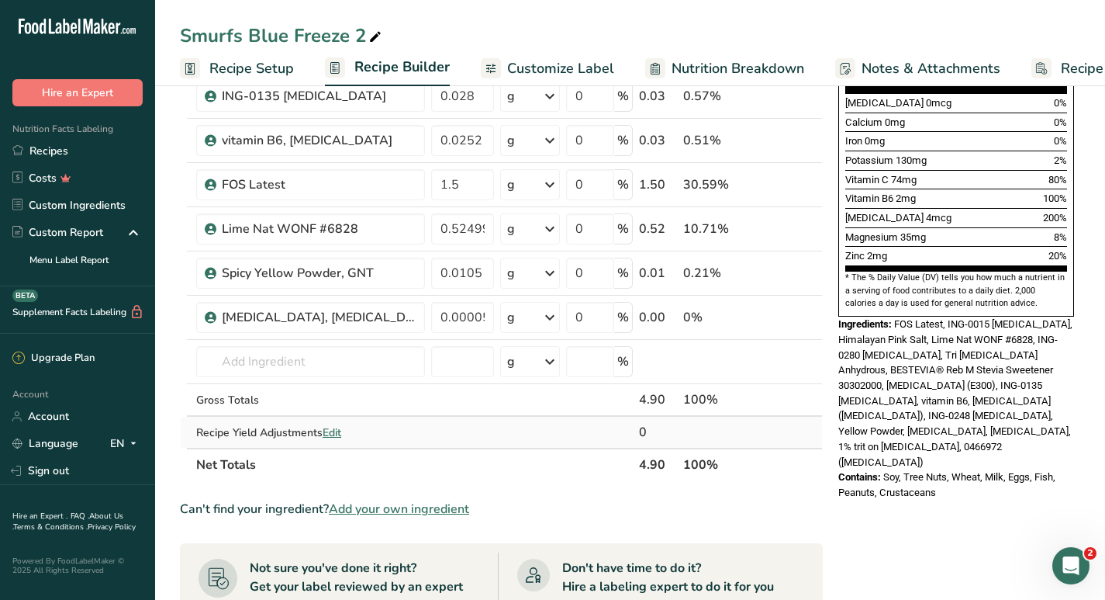
scroll to position [445, 0]
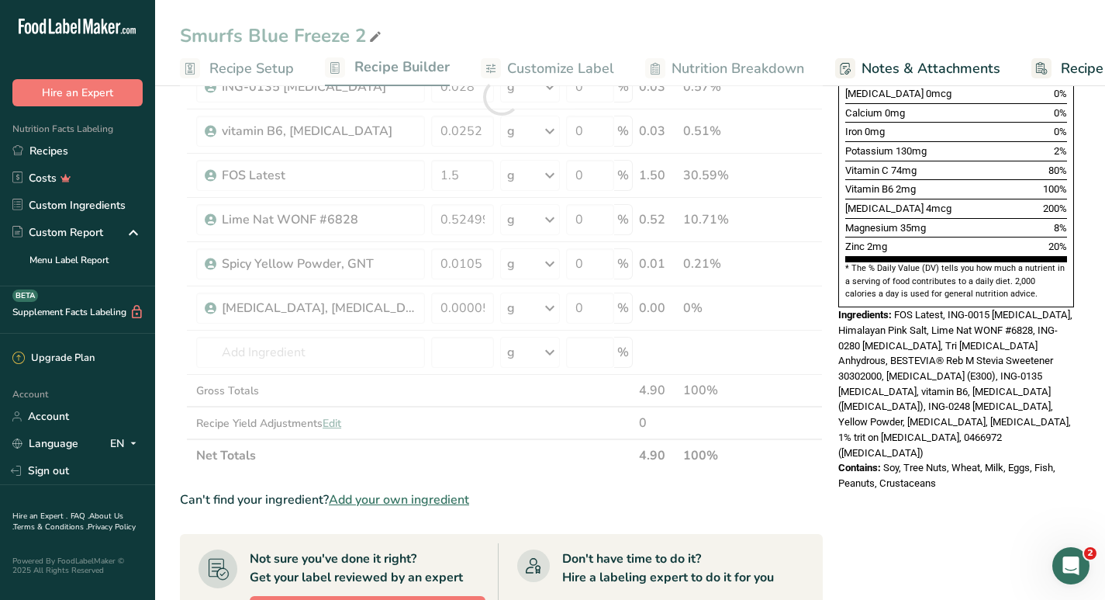
click at [663, 497] on div "Can't find your ingredient? Add your own ingredient" at bounding box center [501, 499] width 643 height 19
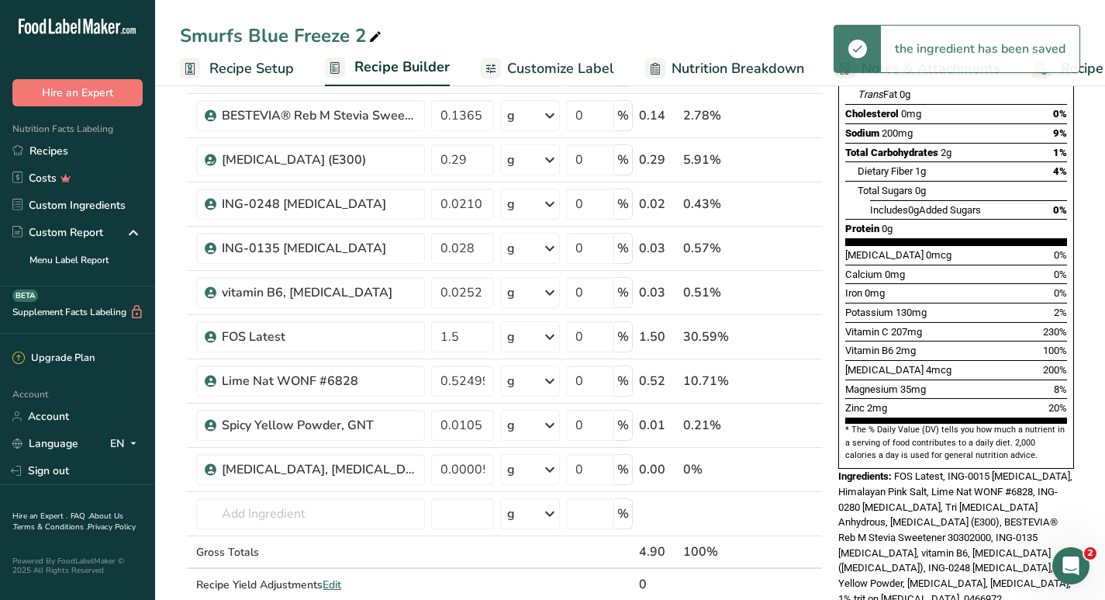
scroll to position [283, 0]
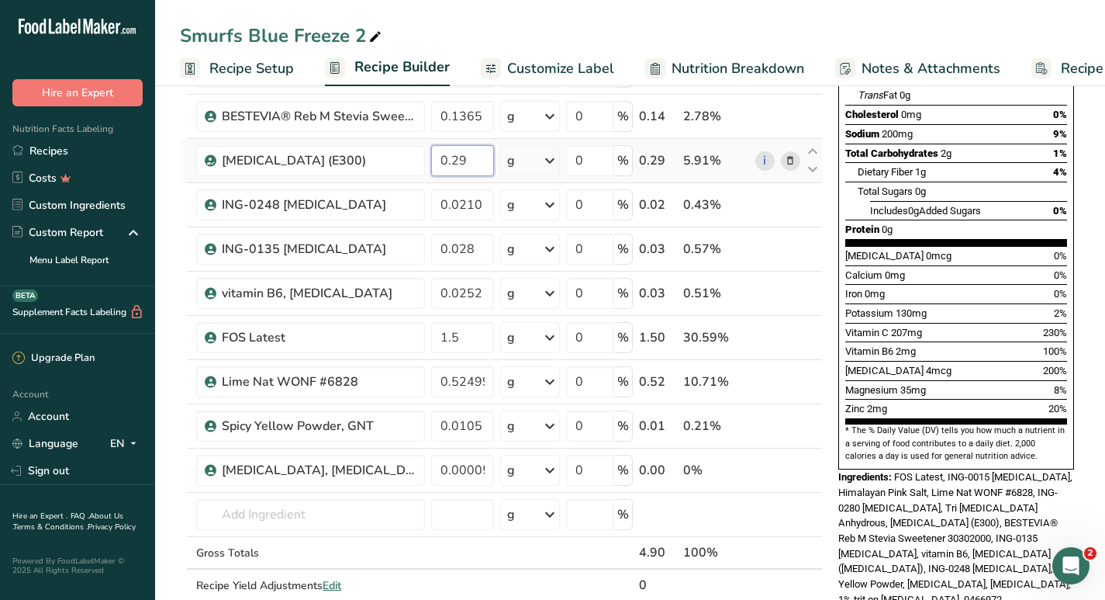
click at [472, 160] on input "0.29" at bounding box center [462, 160] width 63 height 31
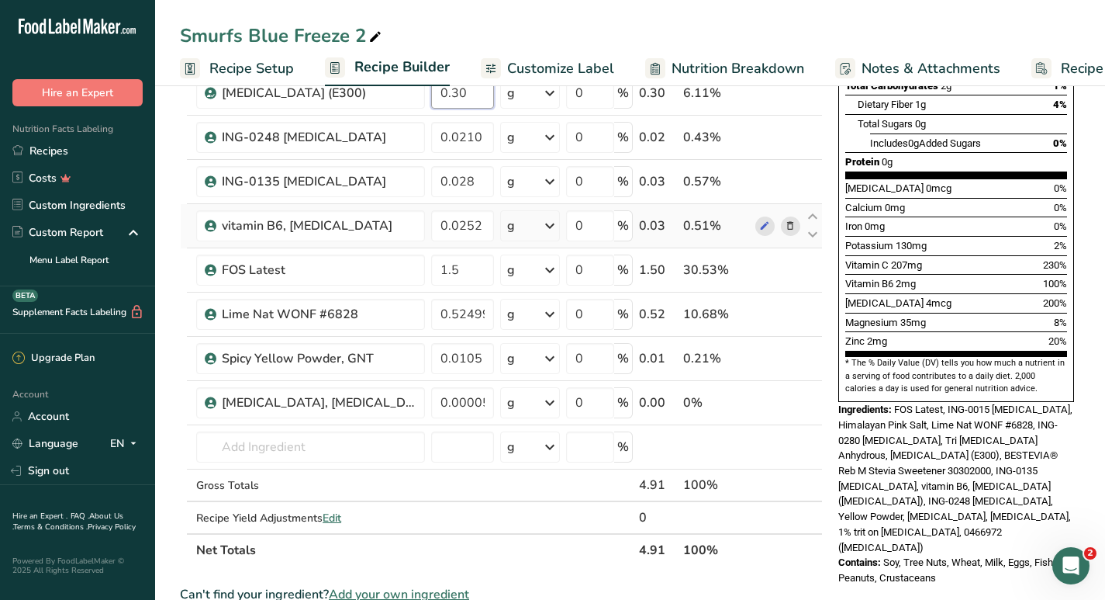
scroll to position [355, 0]
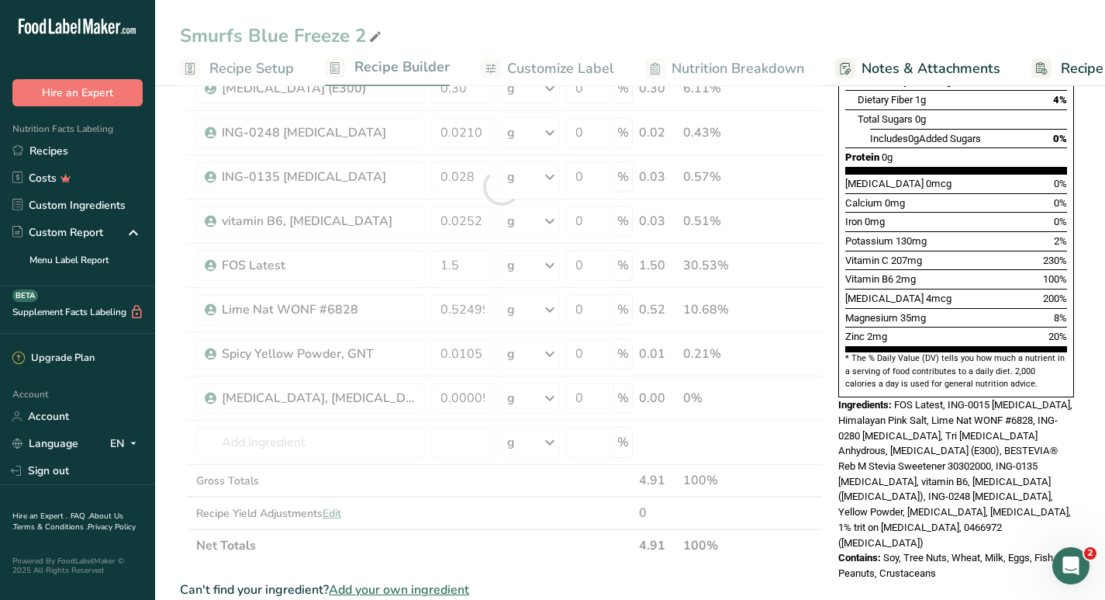
click at [578, 548] on div "Ingredient * Amount * Unit * Waste * .a-a{fill:#347362;}.b-a{fill:#fff;} Grams …" at bounding box center [501, 186] width 643 height 749
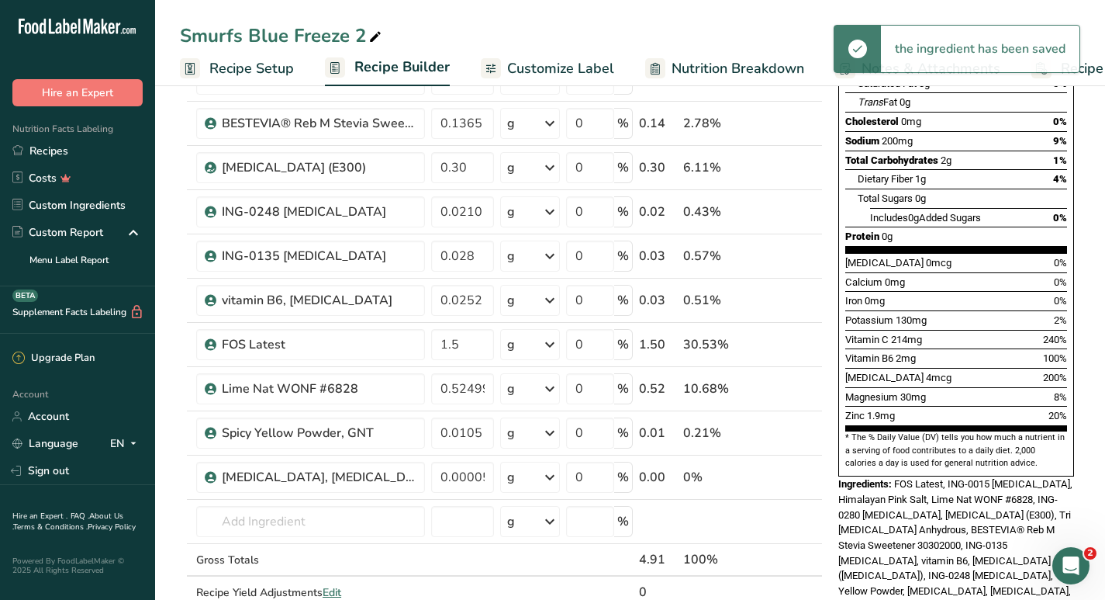
scroll to position [265, 0]
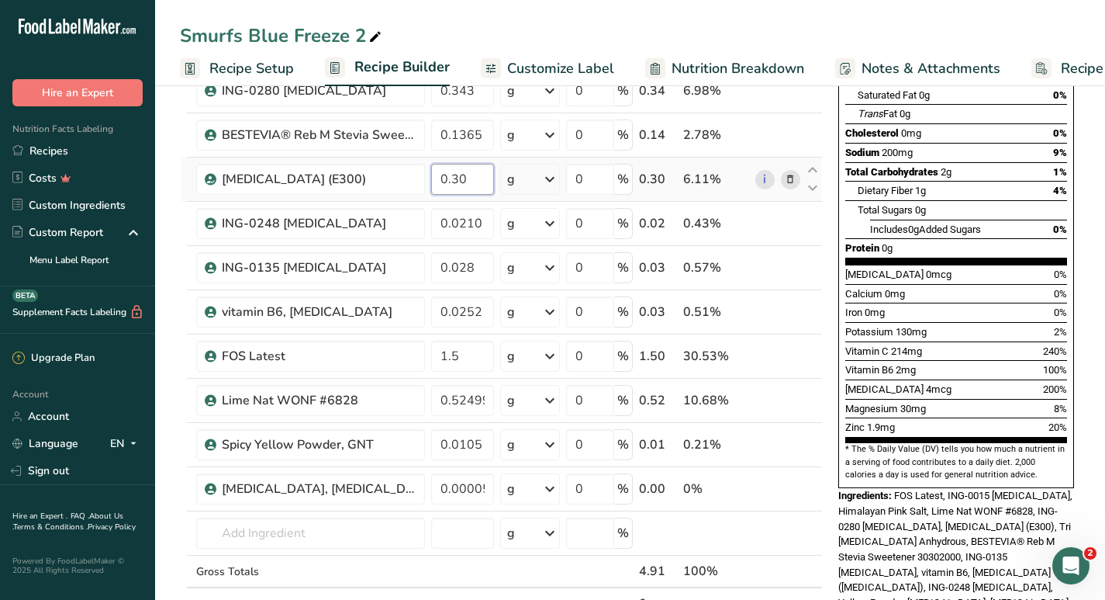
click at [472, 181] on input "0.30" at bounding box center [462, 179] width 63 height 31
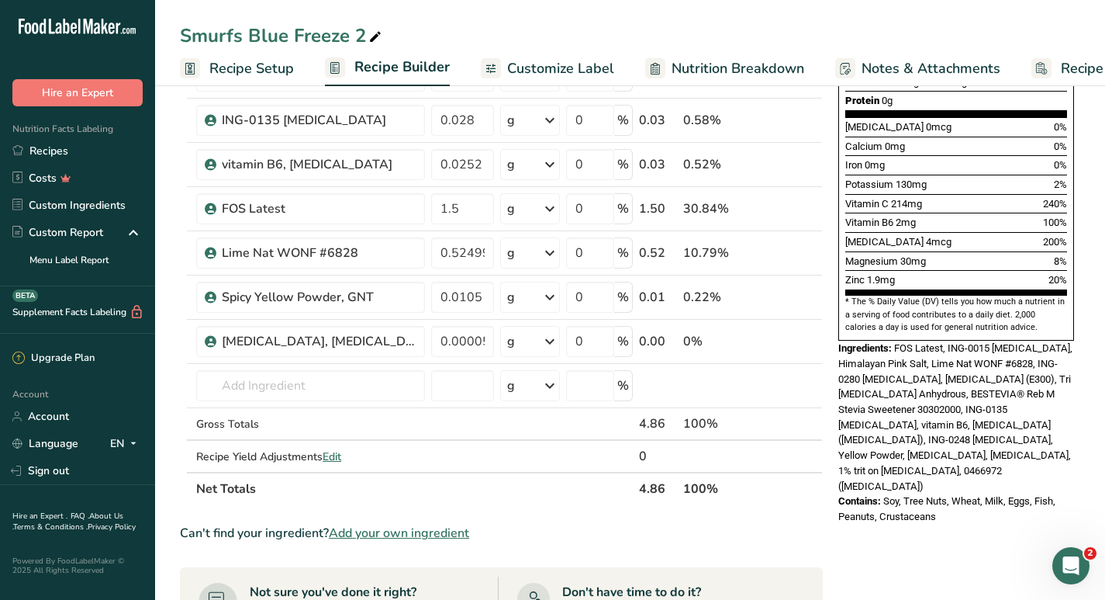
scroll to position [413, 0]
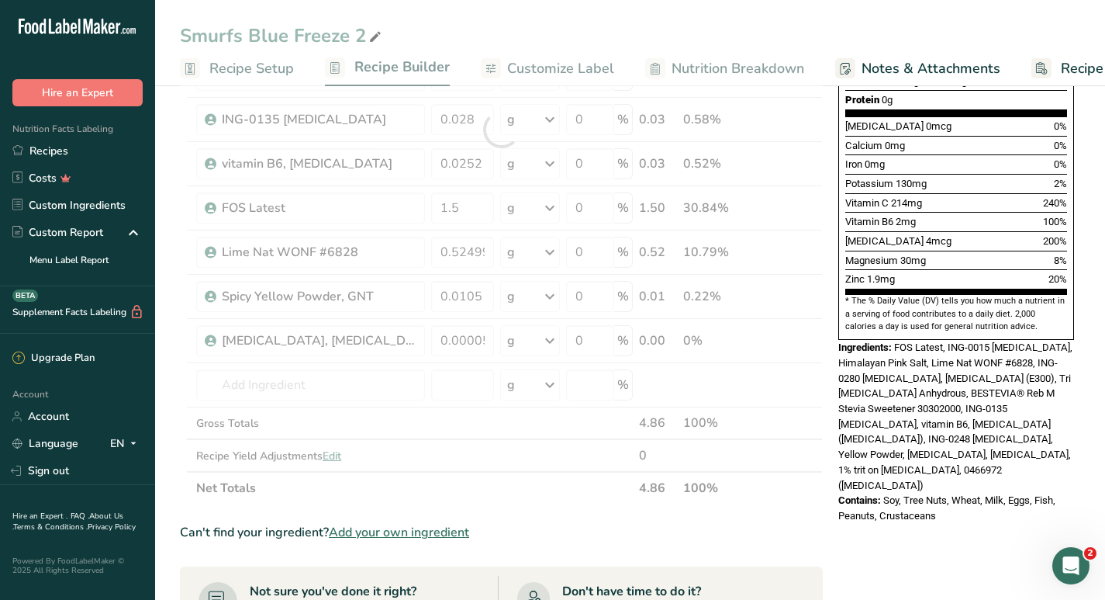
click at [637, 527] on div "Can't find your ingredient? Add your own ingredient" at bounding box center [501, 532] width 643 height 19
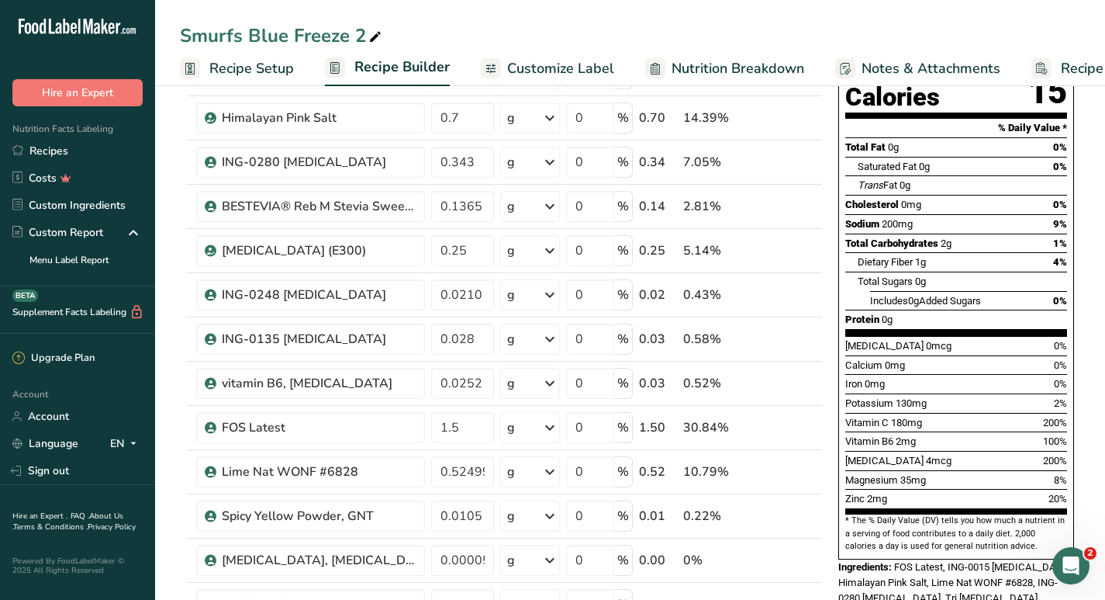
scroll to position [175, 0]
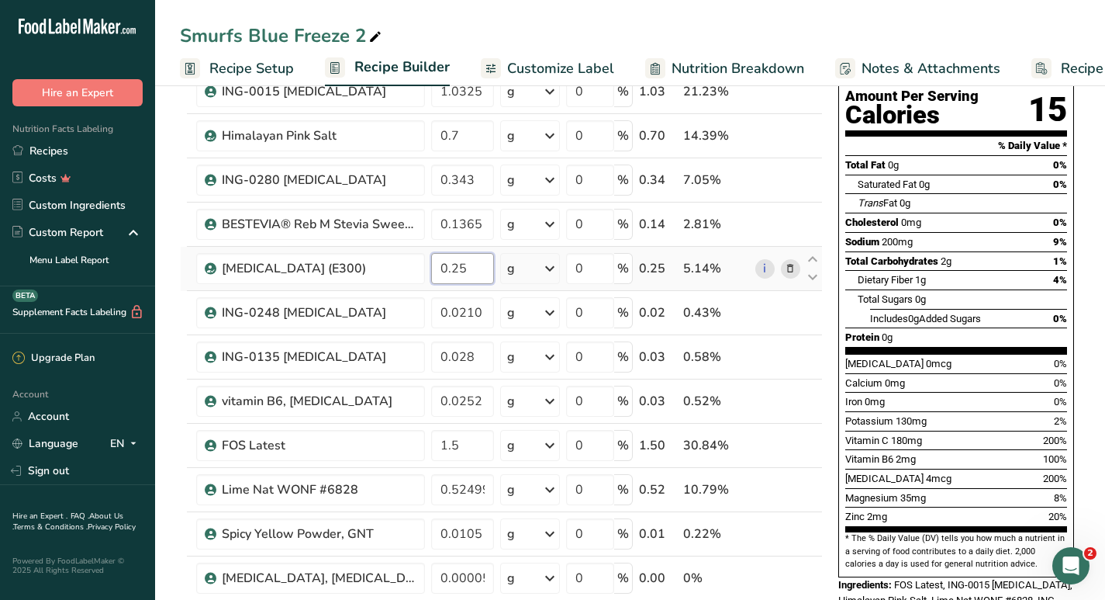
click at [481, 268] on input "0.25" at bounding box center [462, 268] width 63 height 31
click at [457, 265] on input "0.25" at bounding box center [462, 268] width 63 height 31
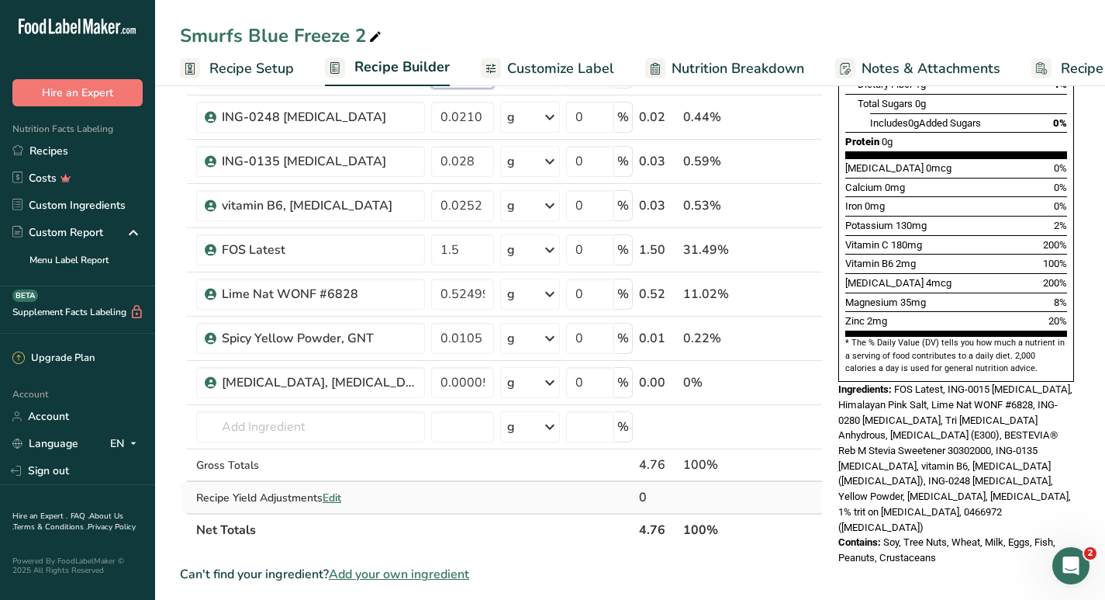
scroll to position [392, 0]
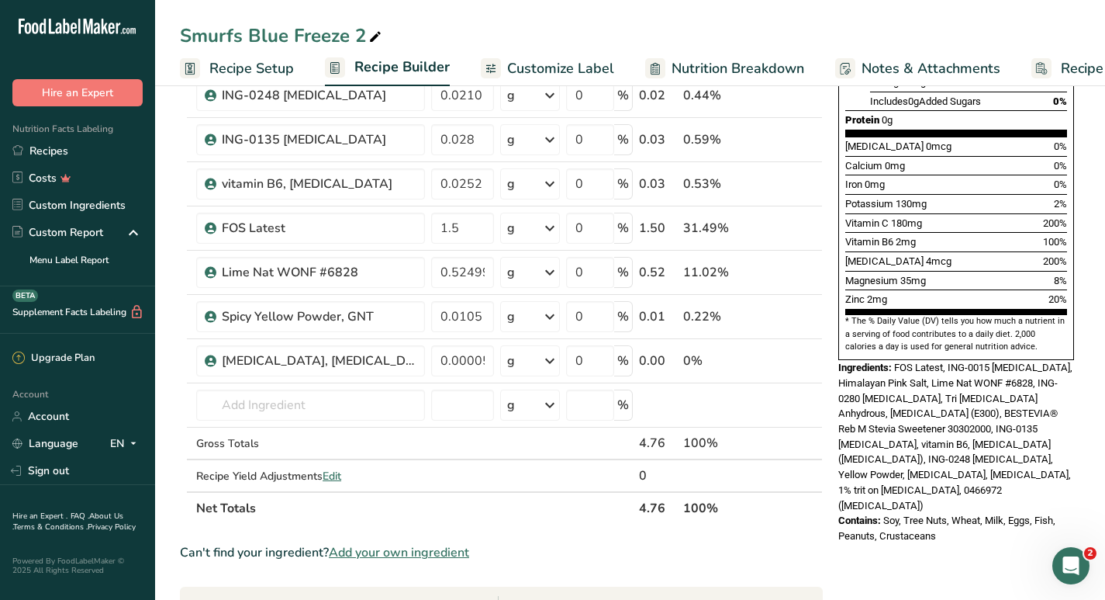
click at [591, 546] on div "Can't find your ingredient? Add your own ingredient" at bounding box center [501, 552] width 643 height 19
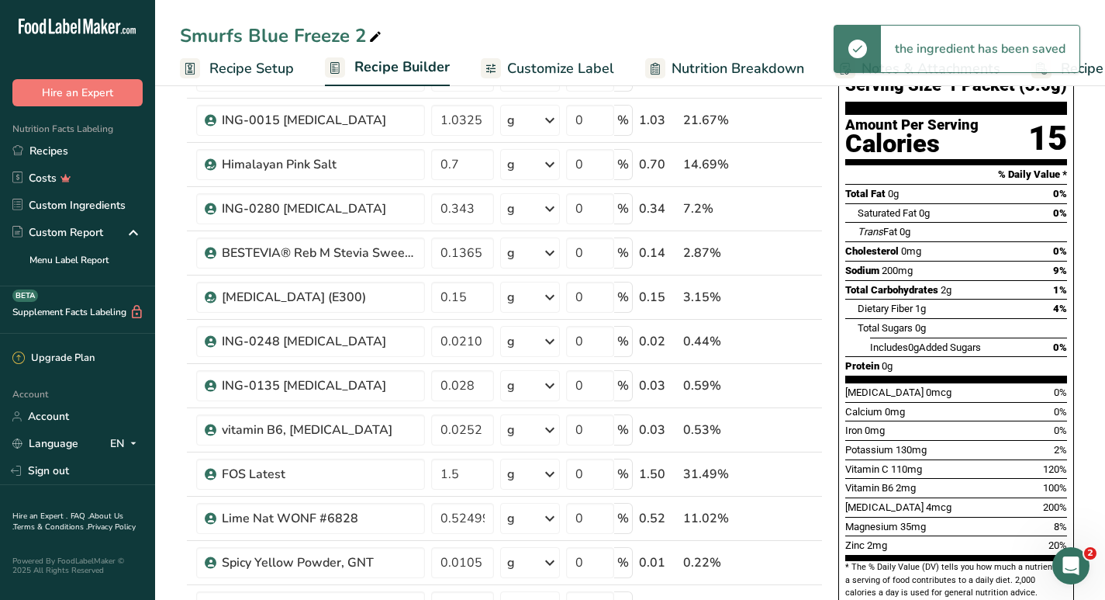
scroll to position [140, 0]
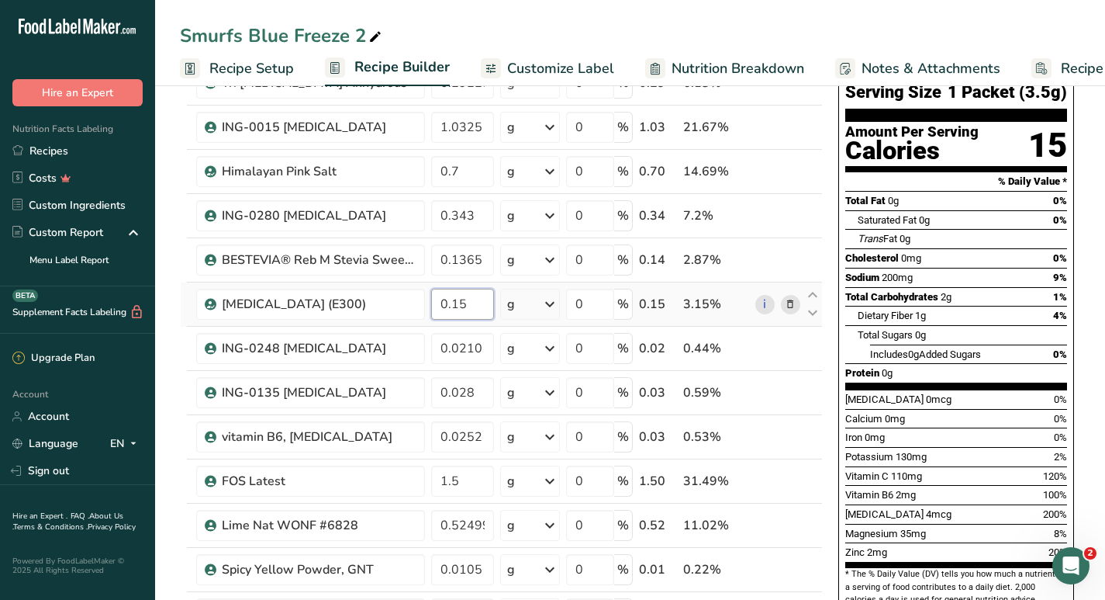
click at [465, 302] on input "0.15" at bounding box center [462, 304] width 63 height 31
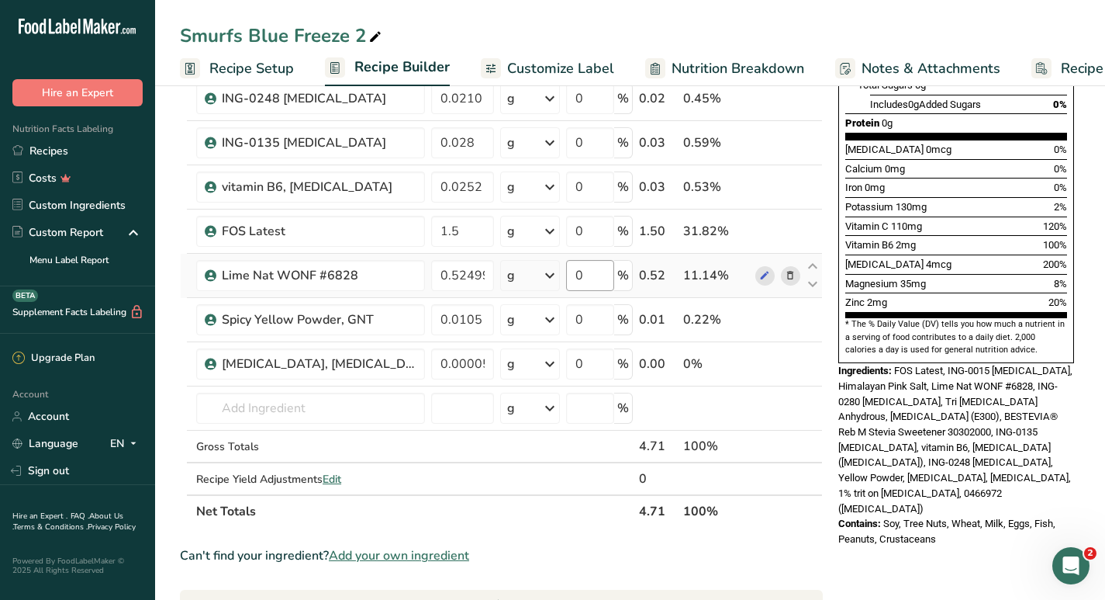
scroll to position [392, 0]
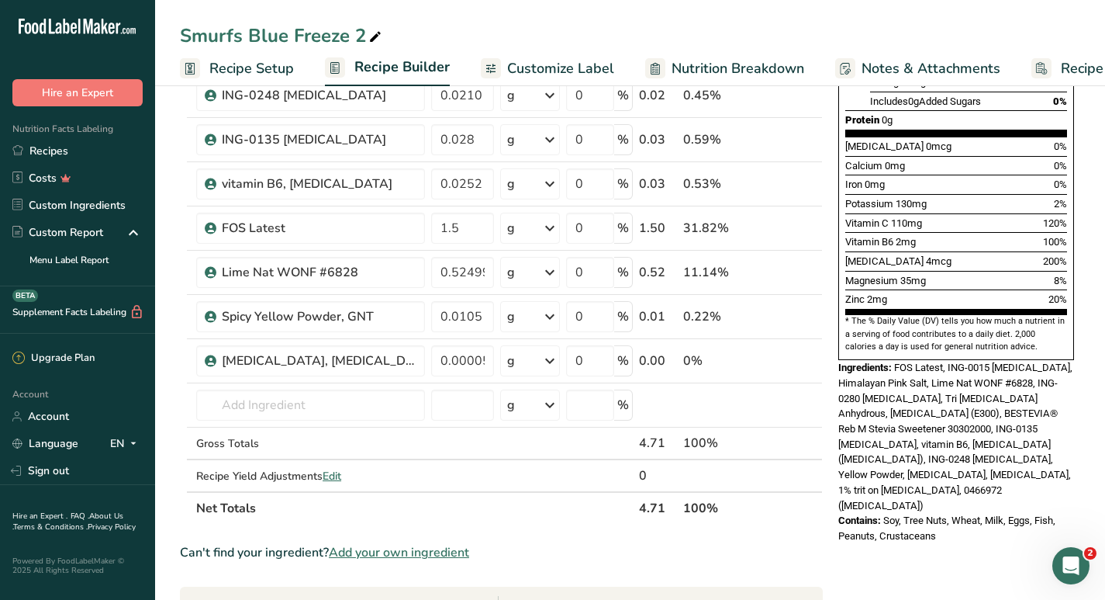
click at [610, 541] on section "Ingredient * Amount * Unit * Waste * .a-a{fill:#347362;}.b-a{fill:#fff;} Grams …" at bounding box center [501, 430] width 643 height 1311
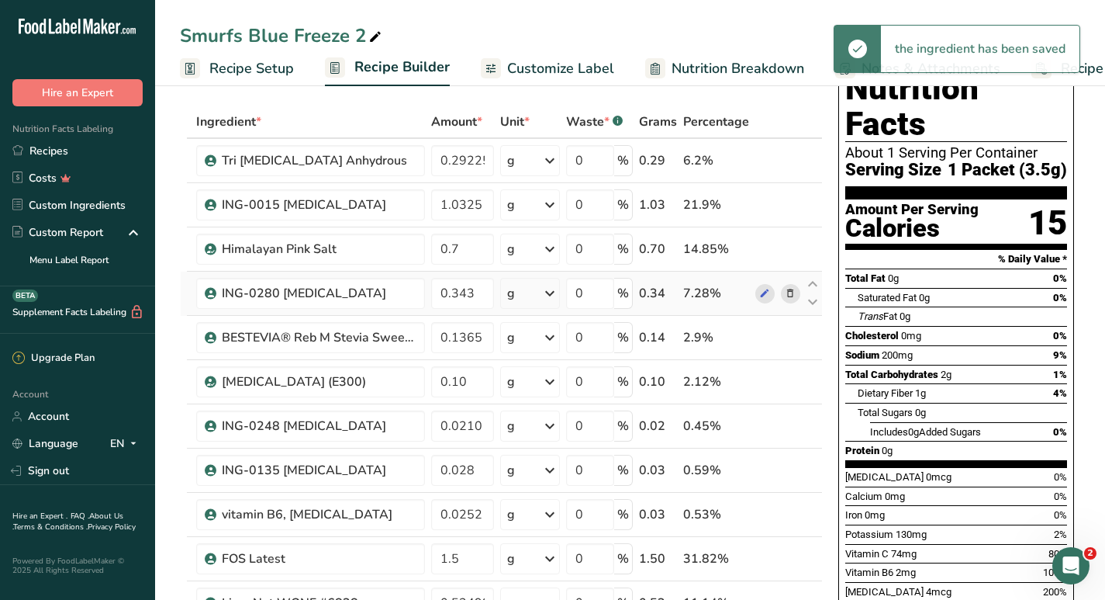
scroll to position [60, 0]
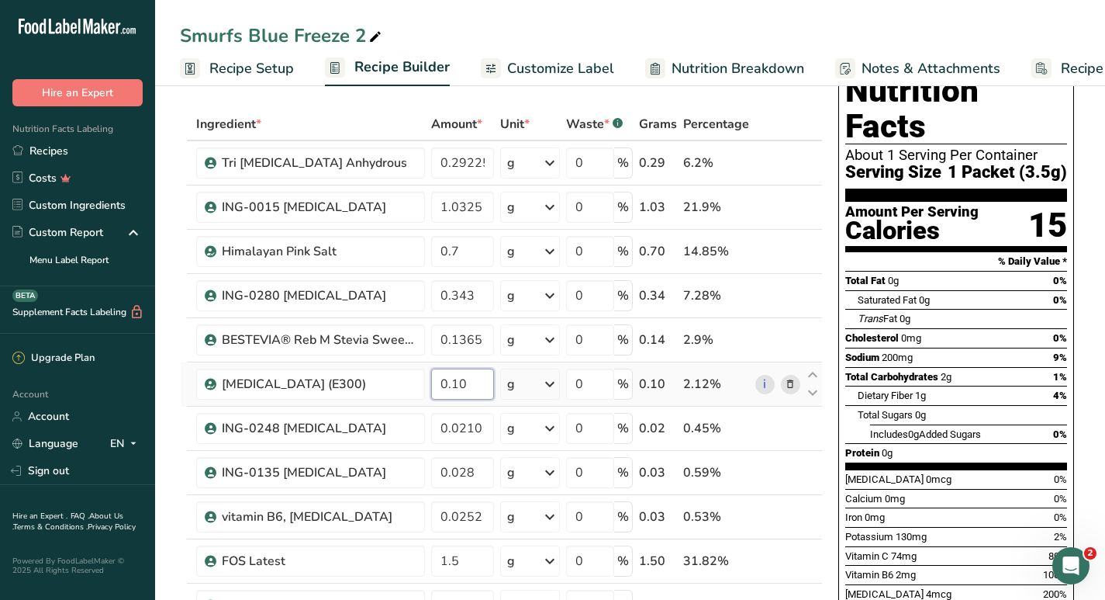
click at [474, 382] on input "0.10" at bounding box center [462, 383] width 63 height 31
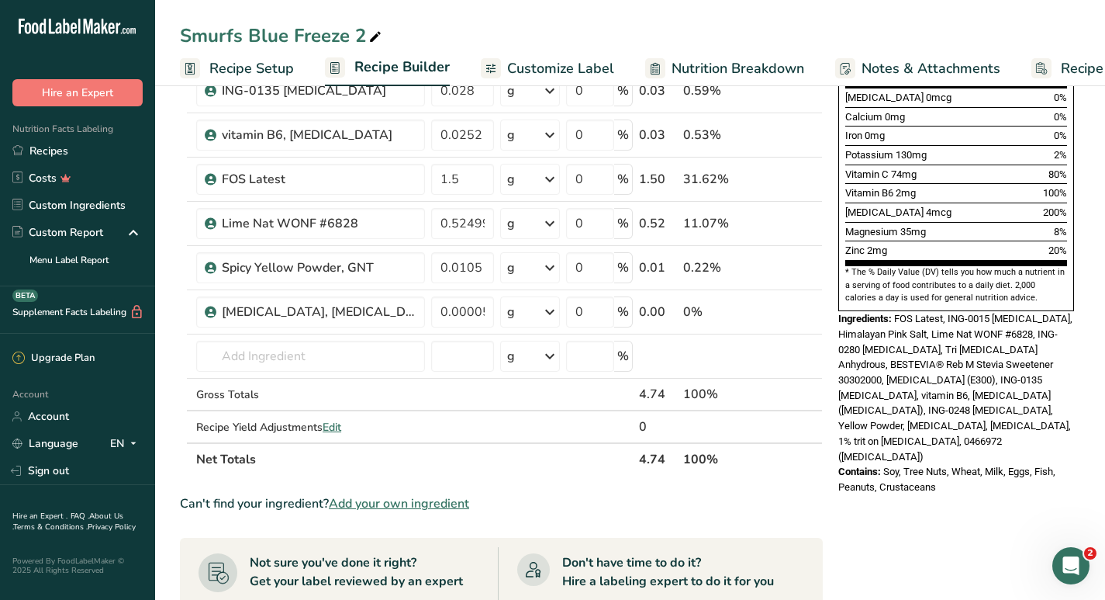
scroll to position [442, 0]
click at [596, 499] on div "Can't find your ingredient? Add your own ingredient" at bounding box center [501, 502] width 643 height 19
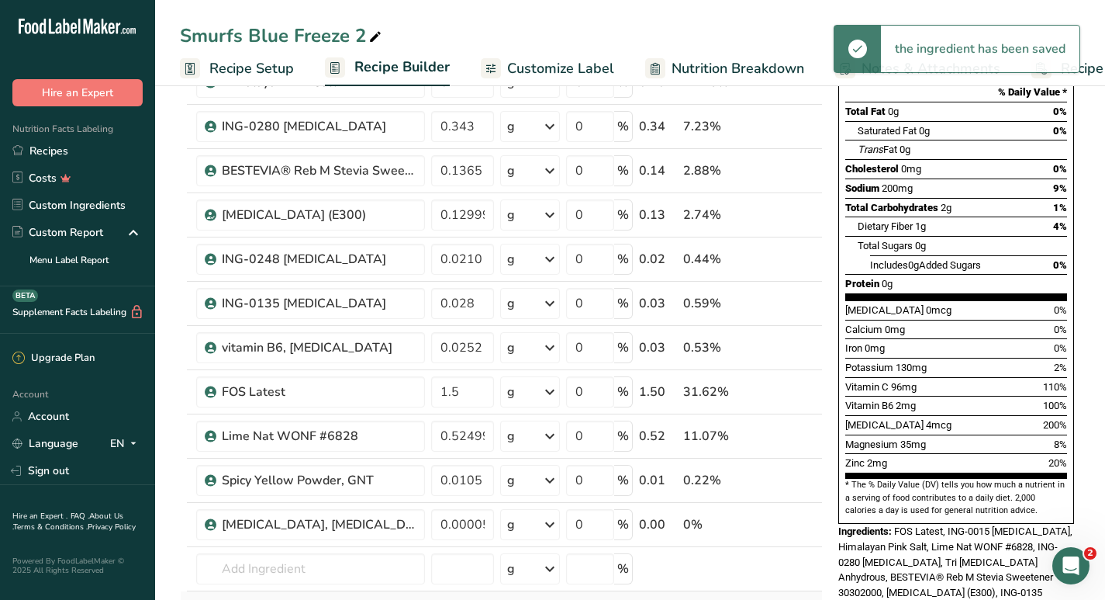
scroll to position [207, 0]
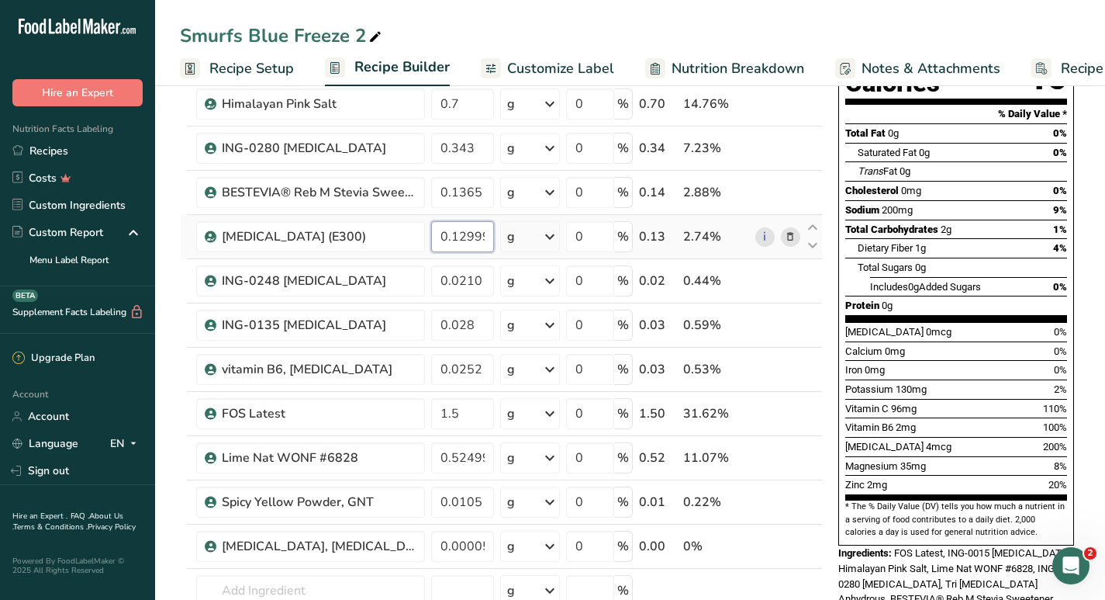
click at [475, 239] on input "0.129993" at bounding box center [462, 236] width 63 height 31
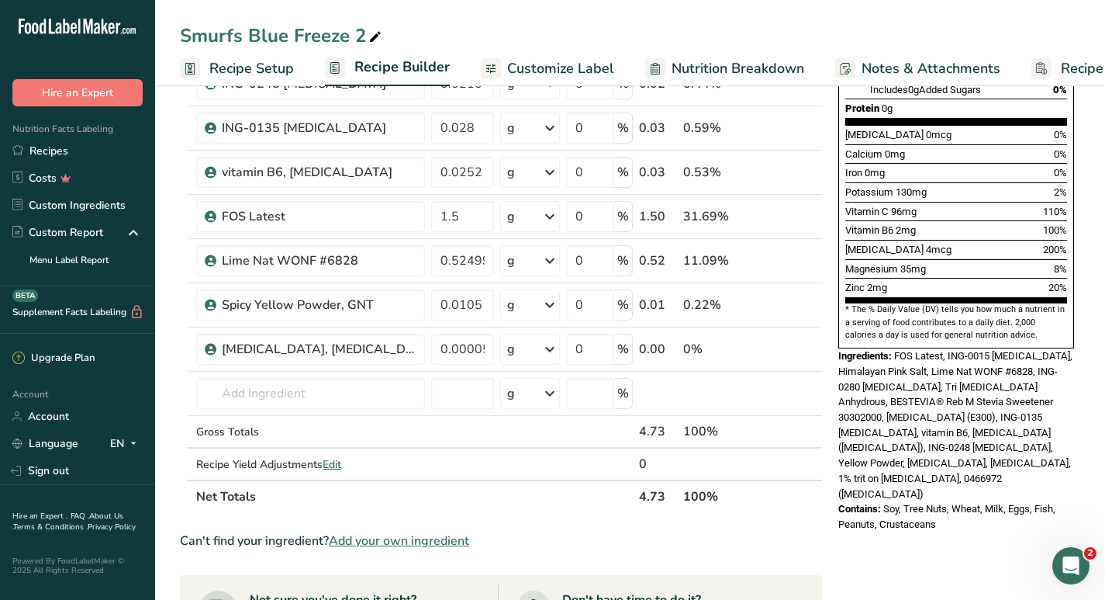
scroll to position [406, 0]
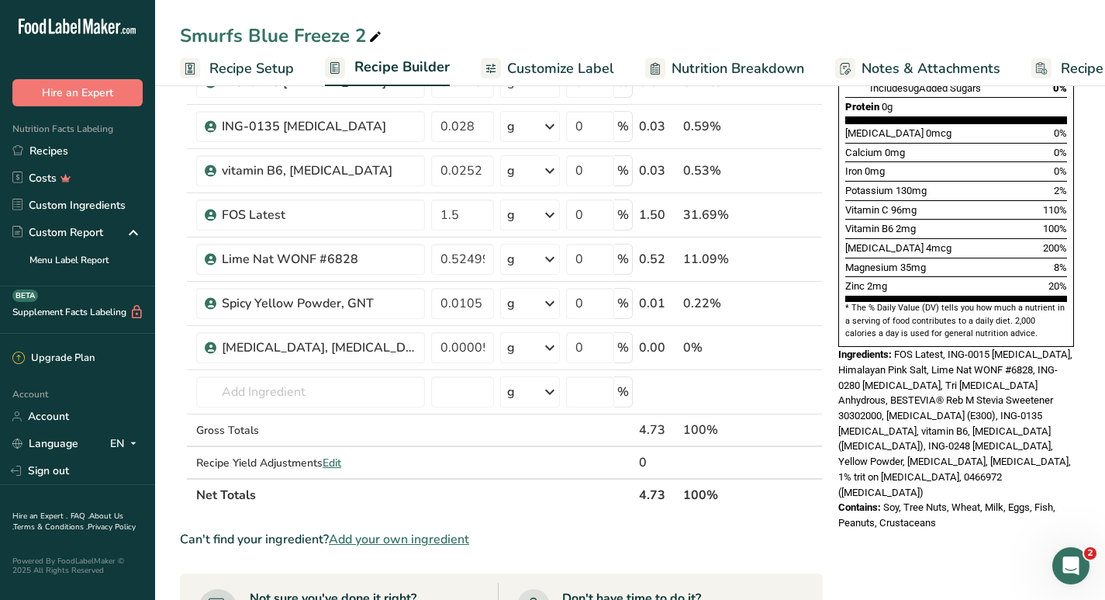
type input "0.120"
click at [605, 538] on div "Can't find your ingredient? Add your own ingredient" at bounding box center [501, 539] width 643 height 19
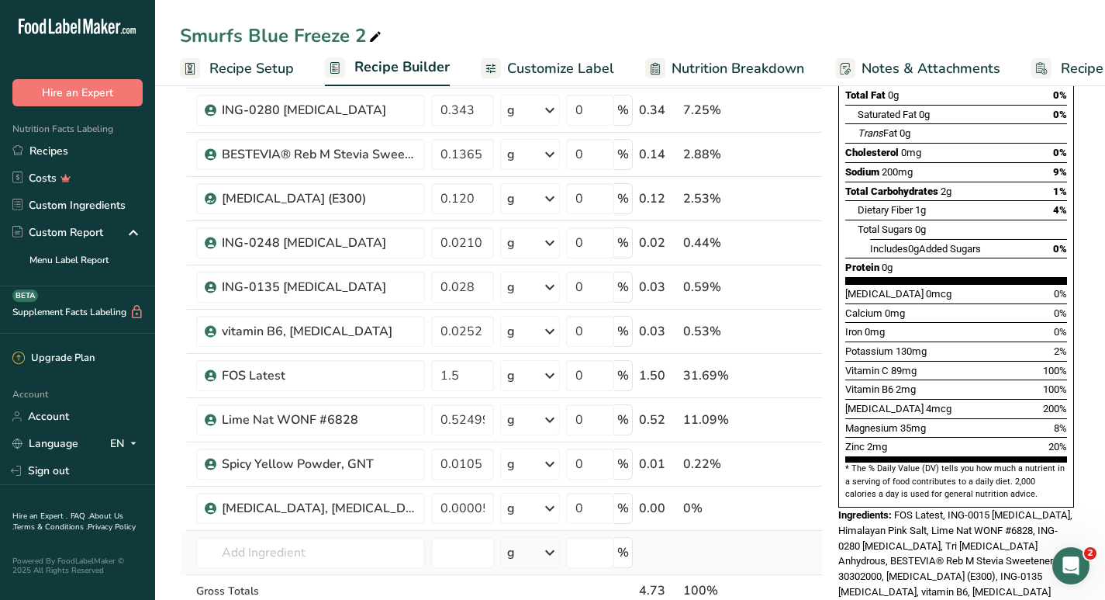
scroll to position [240, 0]
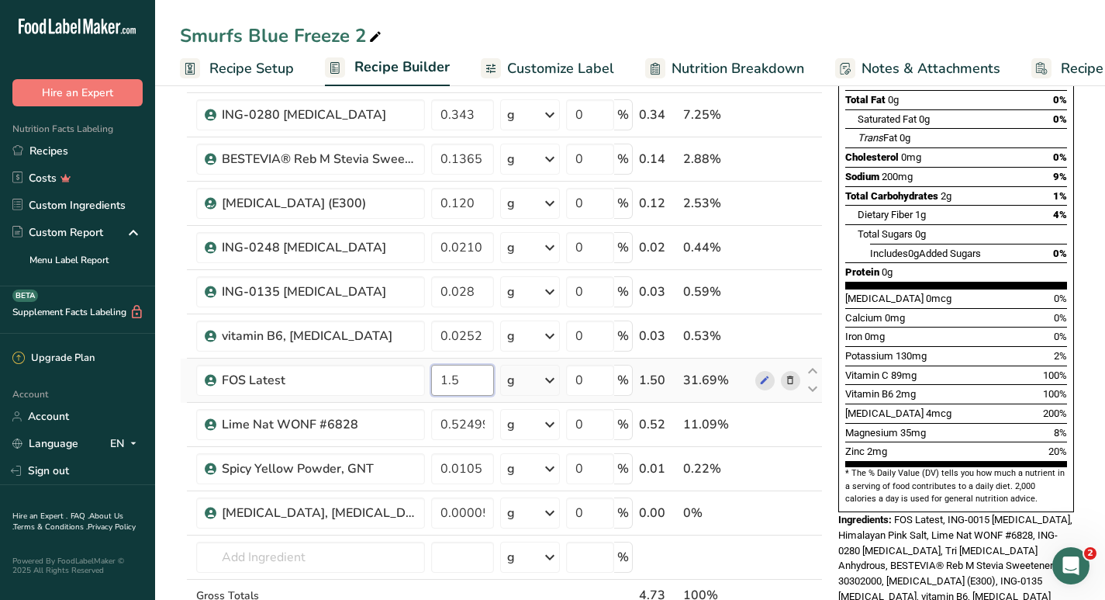
click at [462, 375] on input "1.5" at bounding box center [462, 380] width 63 height 31
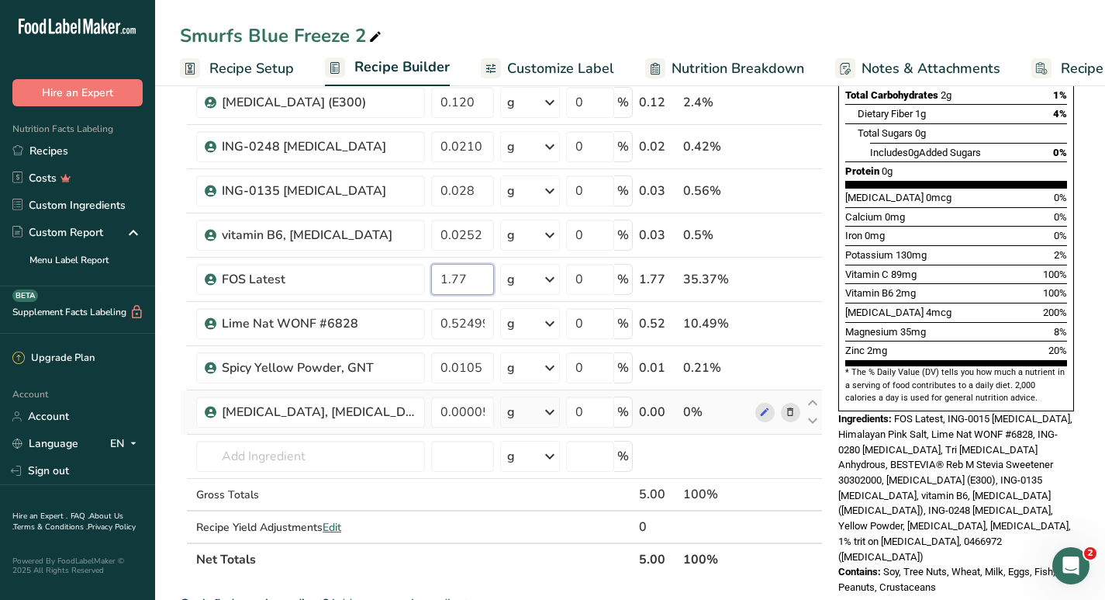
scroll to position [359, 0]
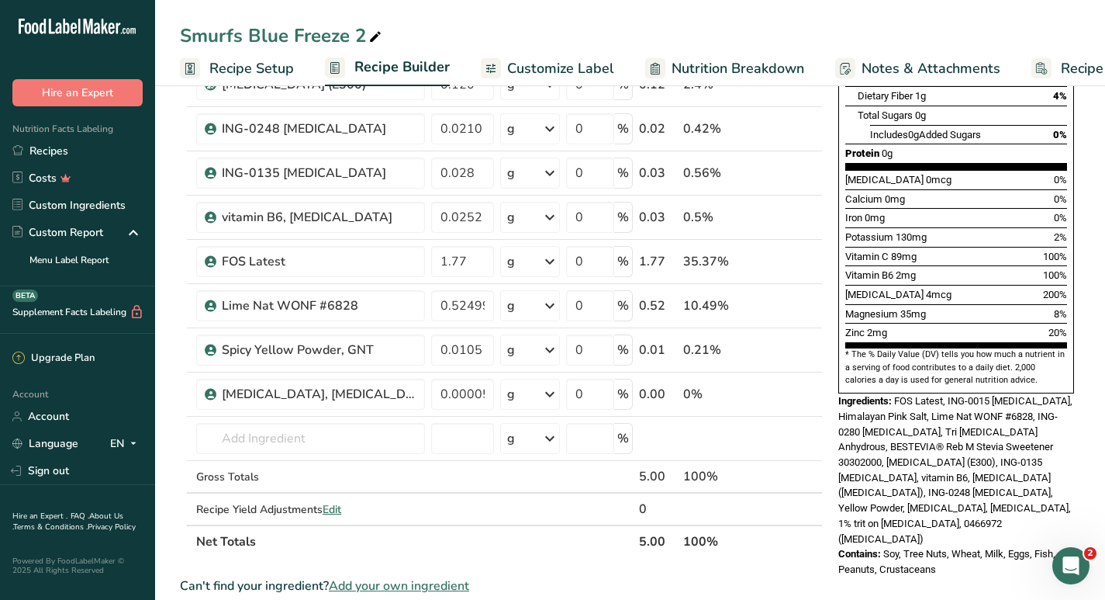
click at [579, 552] on div "Ingredient * Amount * Unit * Waste * .a-a{fill:#347362;}.b-a{fill:#fff;} Grams …" at bounding box center [501, 182] width 643 height 749
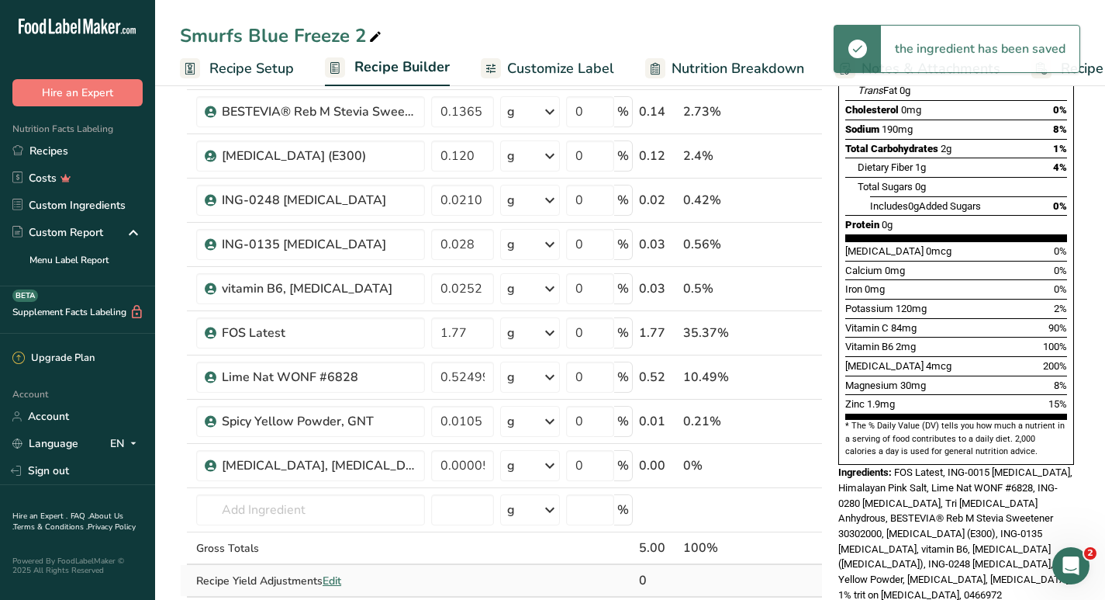
scroll to position [278, 0]
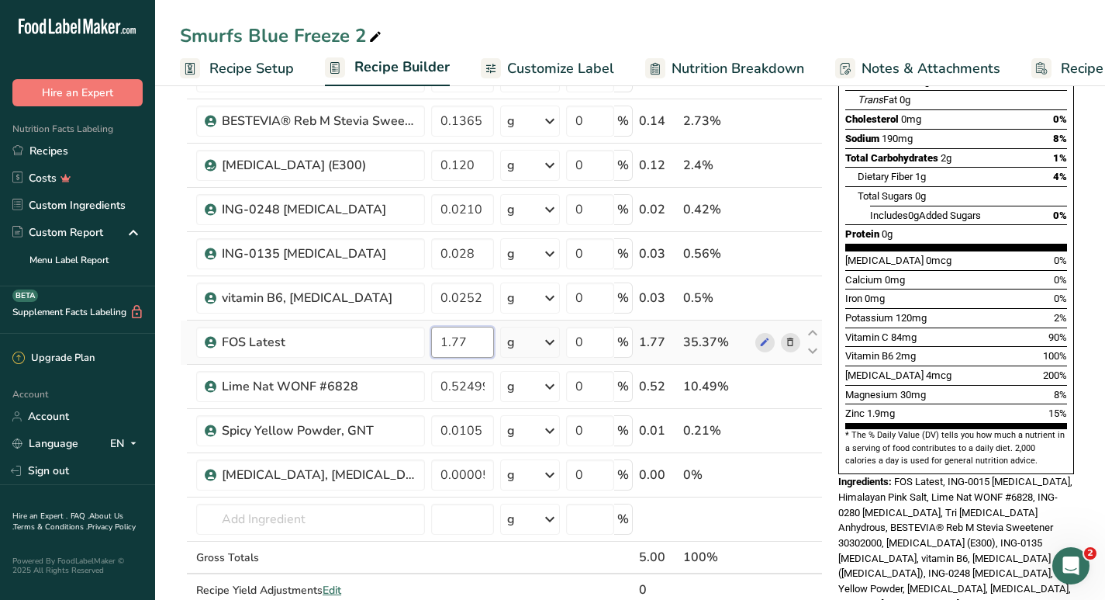
click at [471, 341] on input "1.77" at bounding box center [462, 342] width 63 height 31
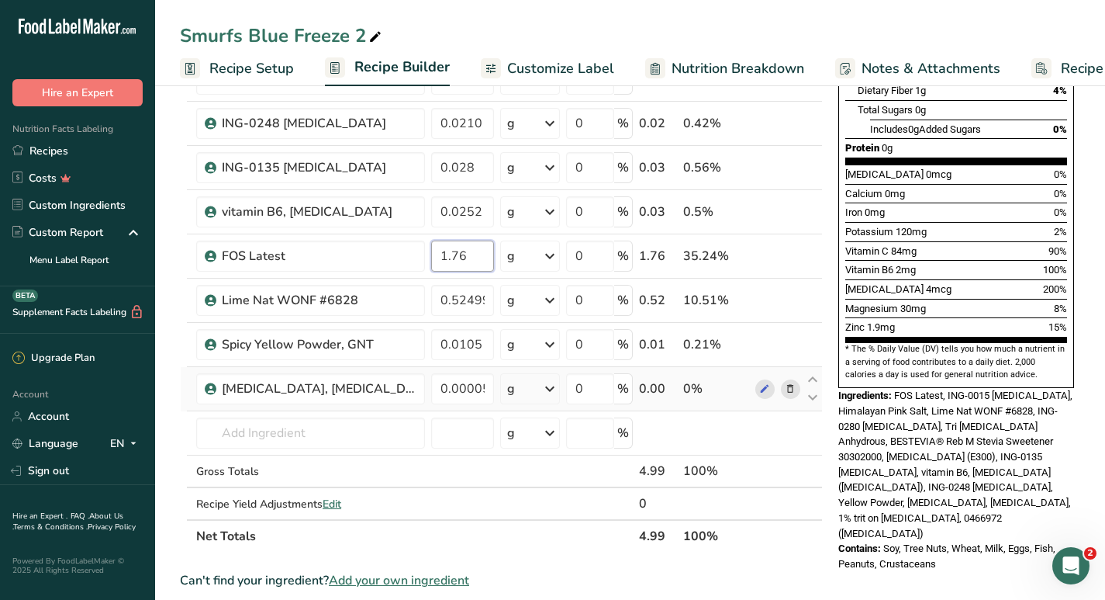
scroll to position [386, 0]
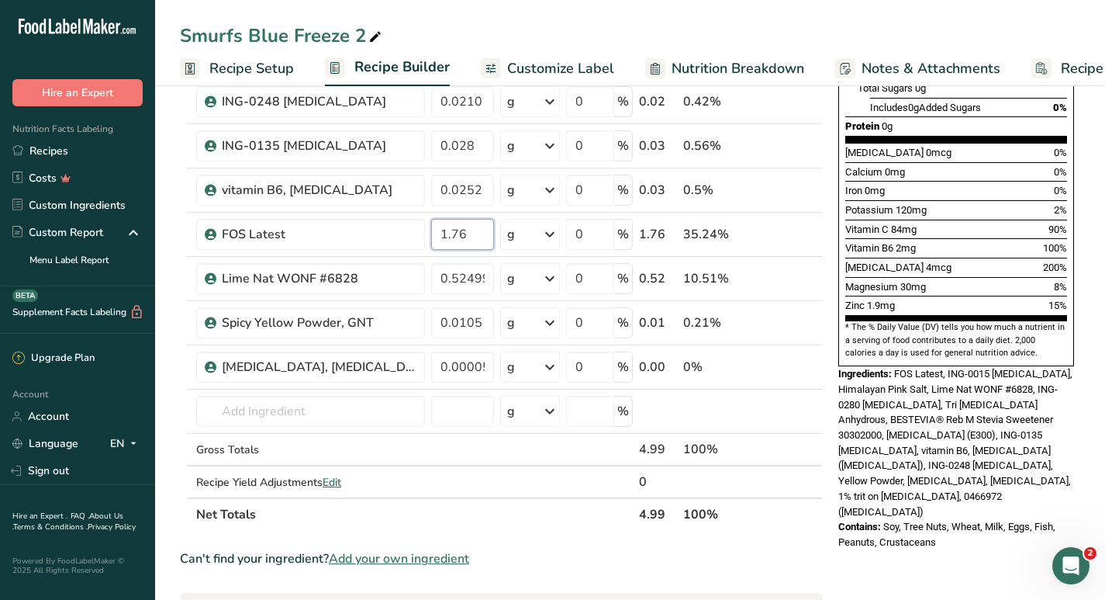
type input "1.76"
click at [567, 535] on section "Ingredient * Amount * Unit * Waste * .a-a{fill:#347362;}.b-a{fill:#fff;} Grams …" at bounding box center [501, 436] width 643 height 1311
click at [484, 107] on input "0.0210" at bounding box center [462, 101] width 63 height 31
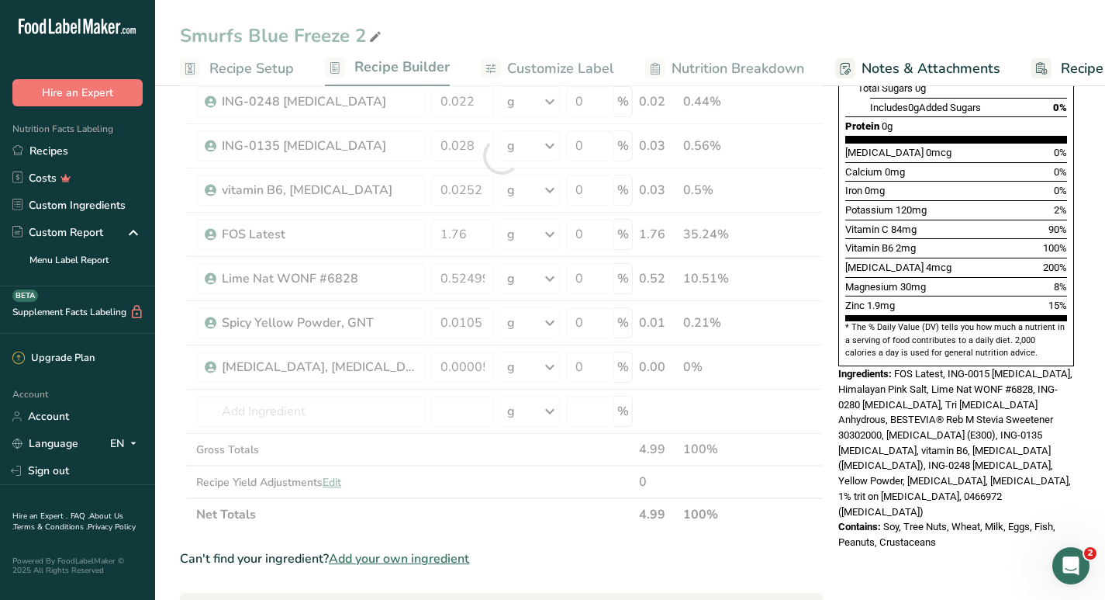
click at [689, 551] on div "Can't find your ingredient? Add your own ingredient" at bounding box center [501, 558] width 643 height 19
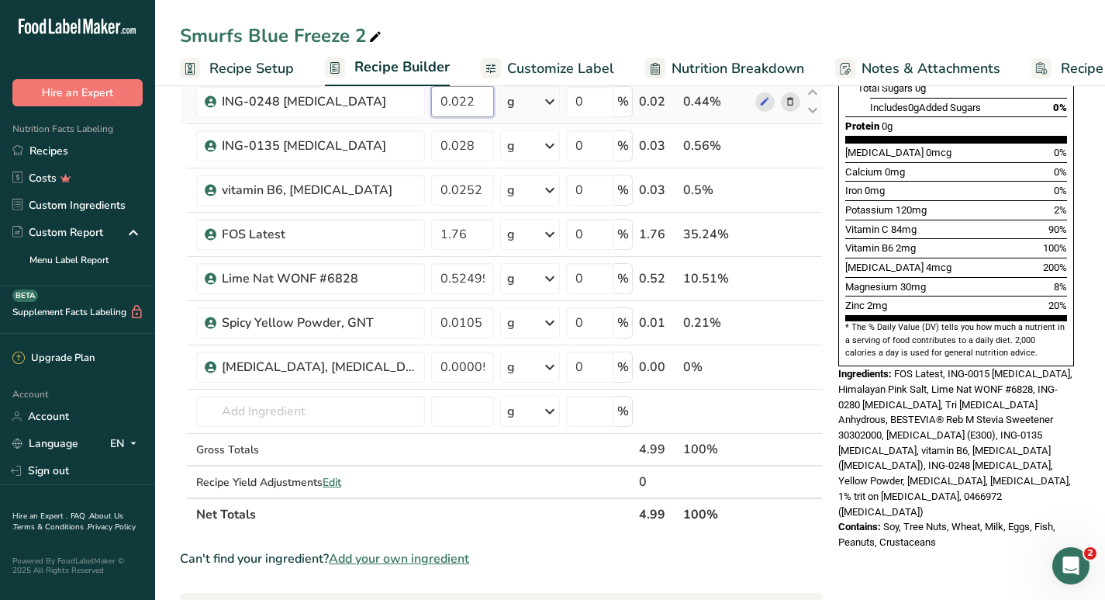
click at [475, 103] on input "0.022" at bounding box center [462, 101] width 63 height 31
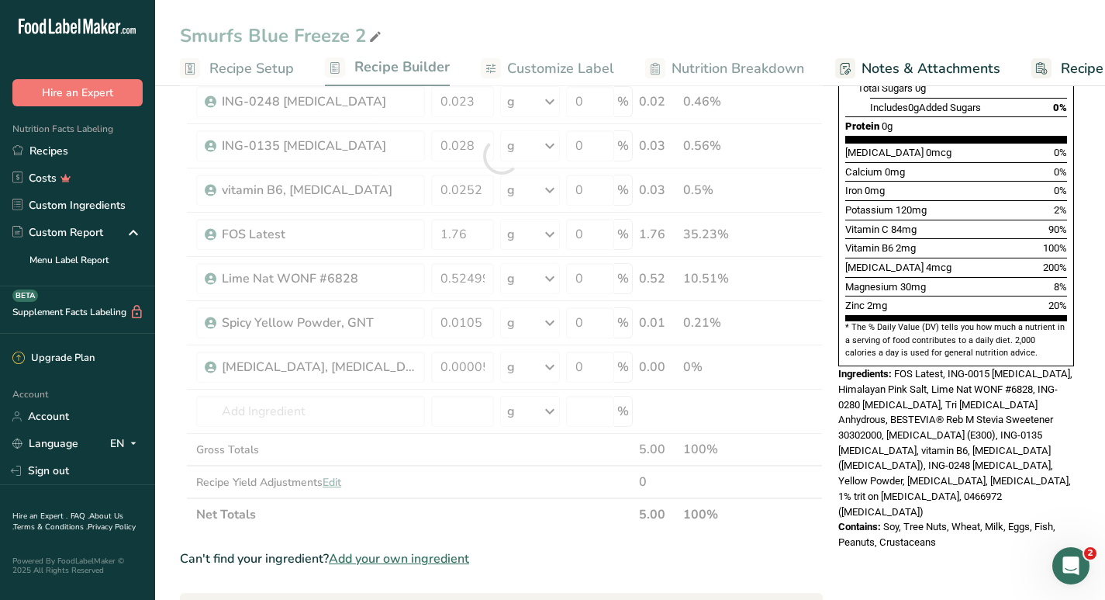
click at [676, 578] on section "Ingredient * Amount * Unit * Waste * .a-a{fill:#347362;}.b-a{fill:#fff;} Grams …" at bounding box center [501, 436] width 643 height 1311
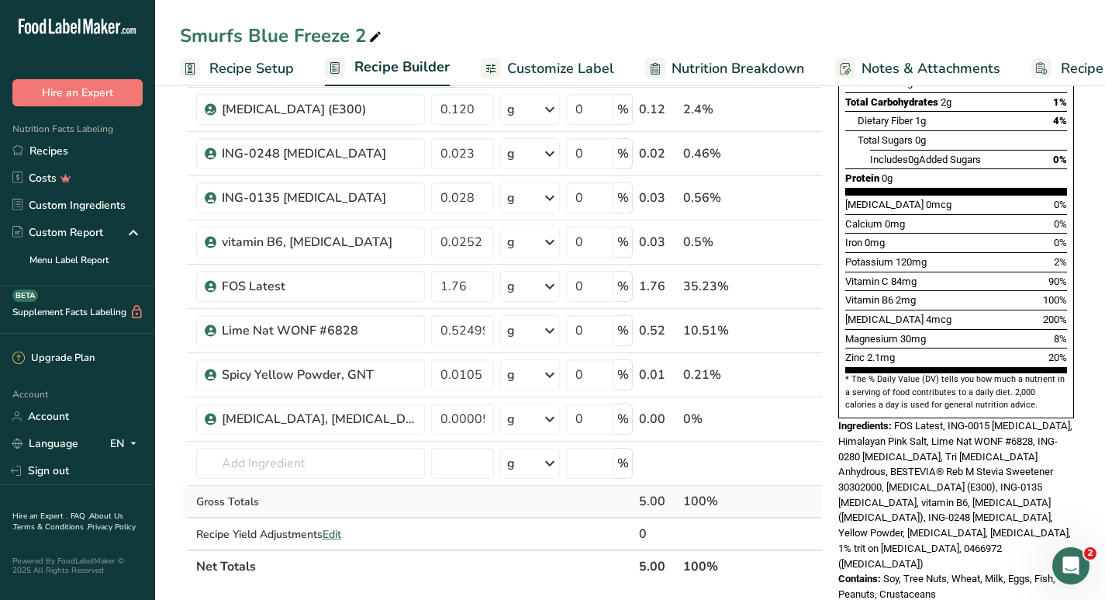
scroll to position [327, 0]
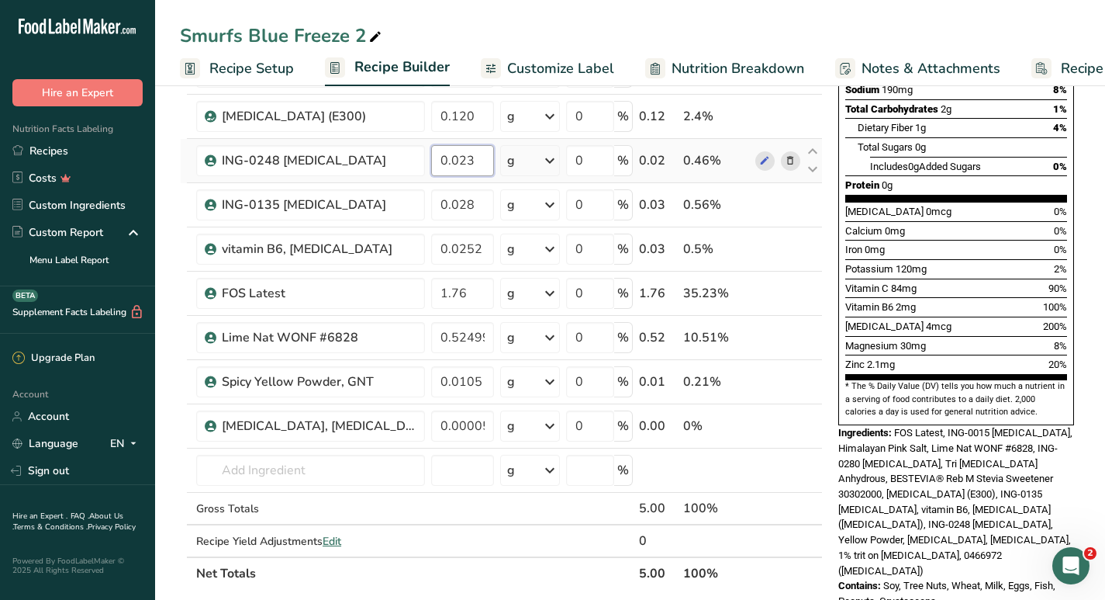
click at [475, 155] on input "0.023" at bounding box center [462, 160] width 63 height 31
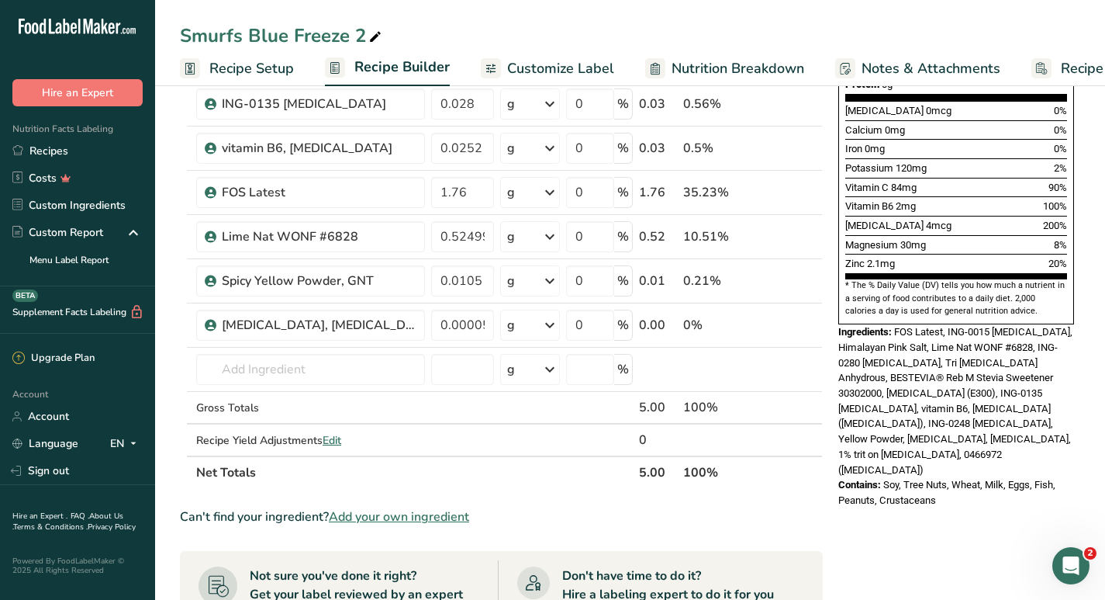
scroll to position [429, 0]
type input "0.0221"
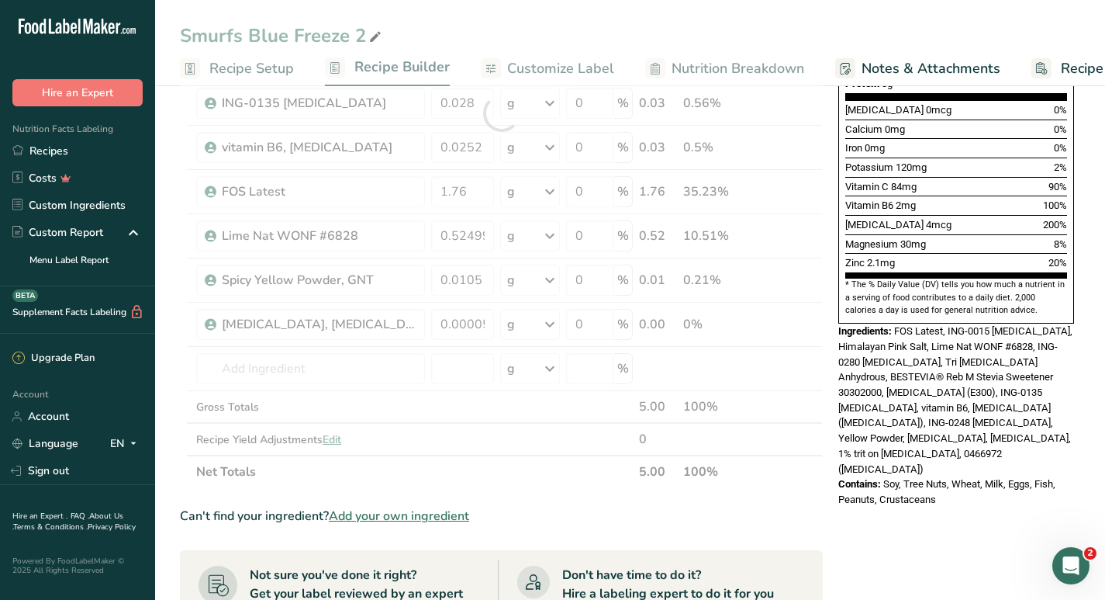
click at [607, 517] on div "Can't find your ingredient? Add your own ingredient" at bounding box center [501, 516] width 643 height 19
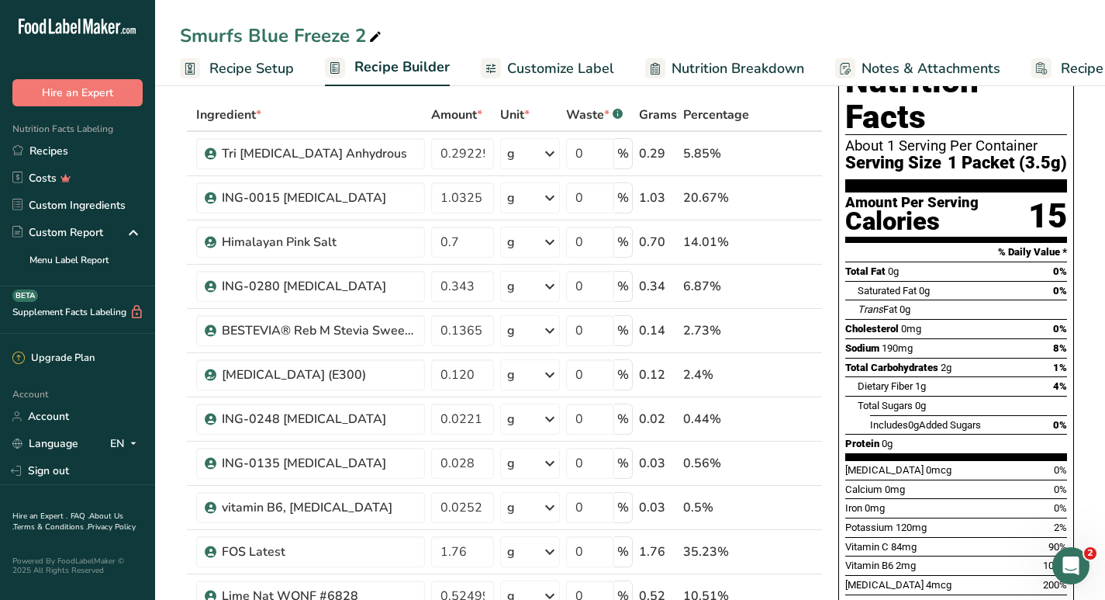
scroll to position [65, 0]
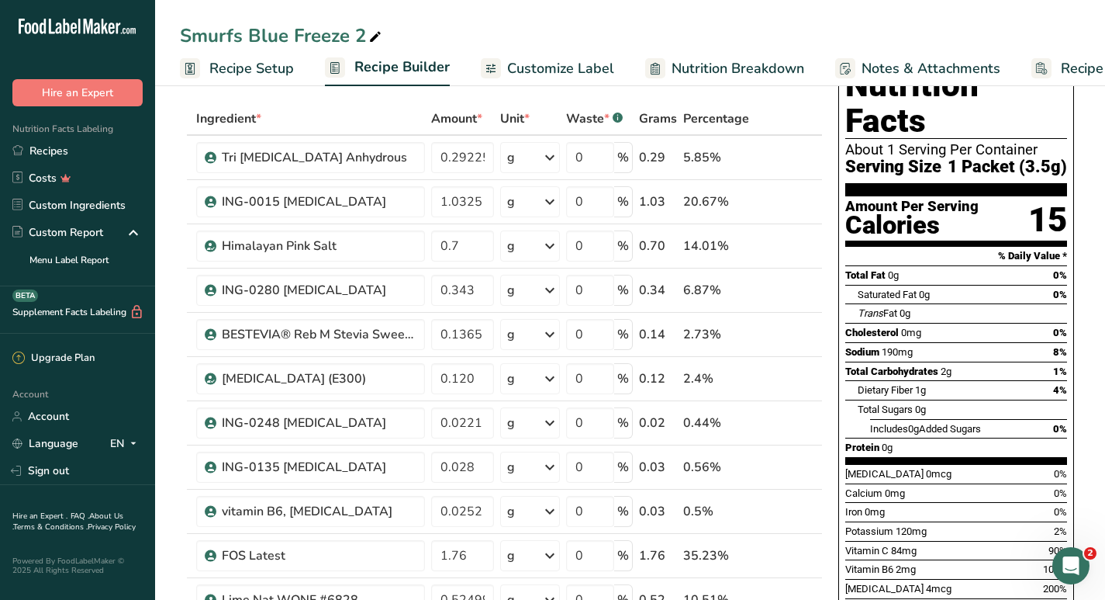
click at [272, 66] on span "Recipe Setup" at bounding box center [251, 68] width 85 height 21
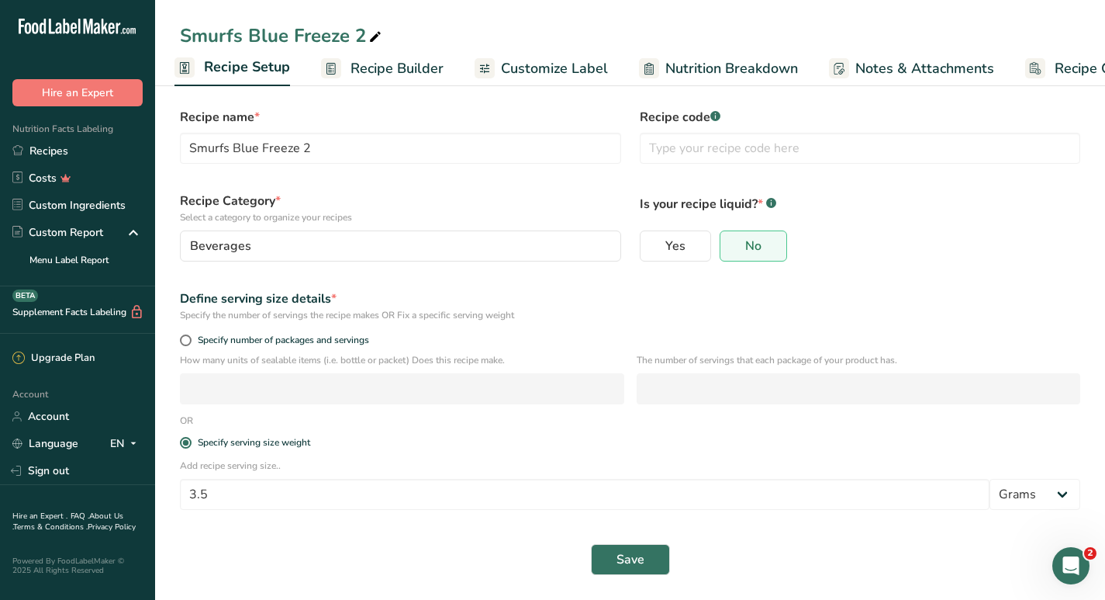
scroll to position [13, 0]
drag, startPoint x: 248, startPoint y: 494, endPoint x: 189, endPoint y: 493, distance: 59.0
click at [189, 493] on input "3.5" at bounding box center [585, 494] width 810 height 31
type input "5"
click at [623, 552] on span "Save" at bounding box center [631, 559] width 28 height 19
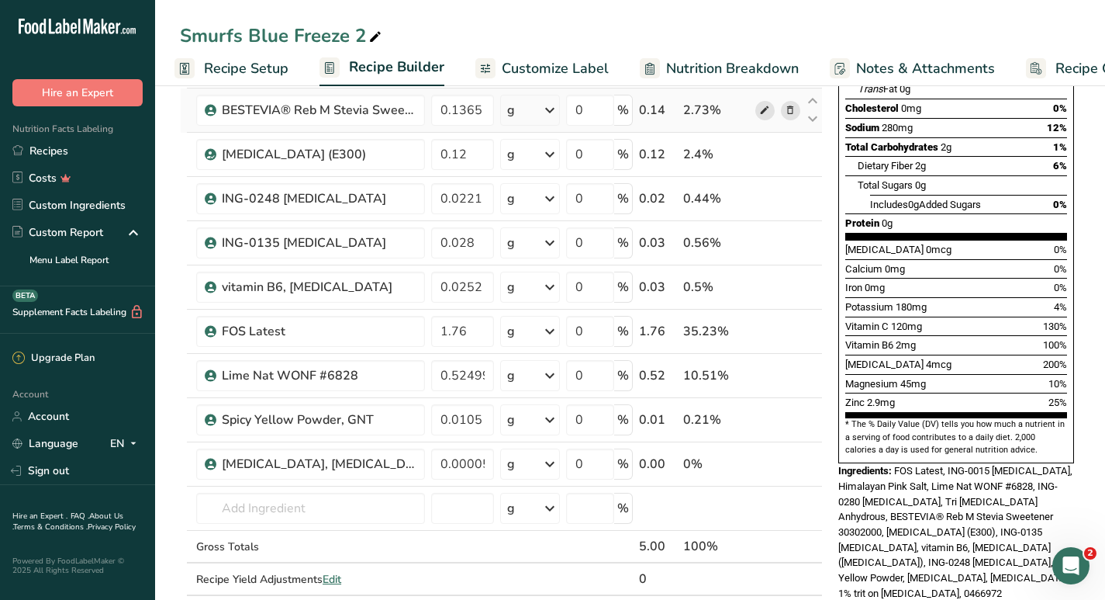
scroll to position [296, 0]
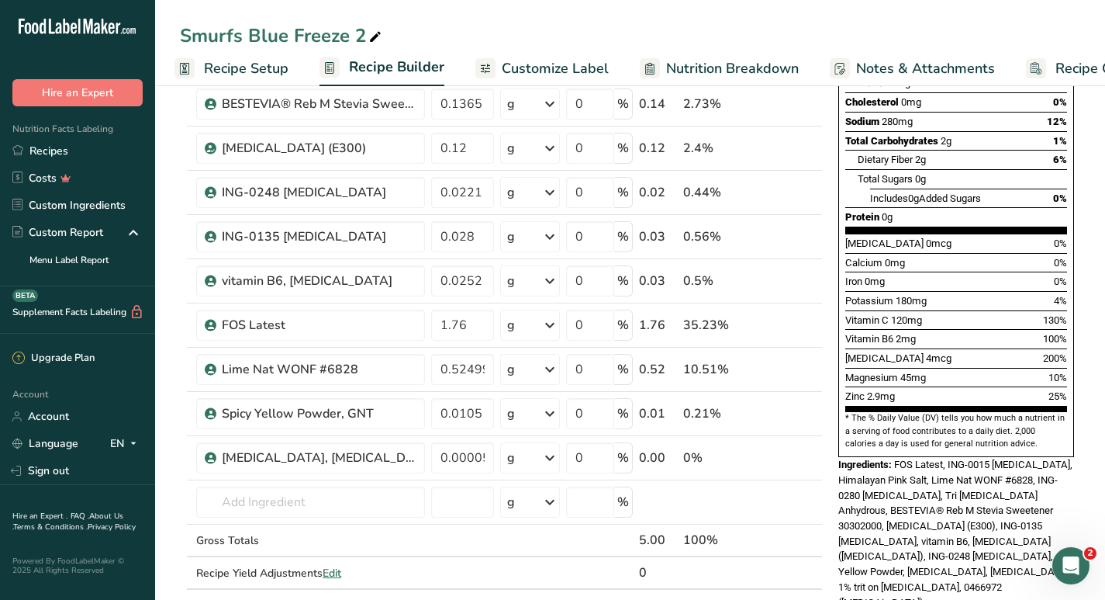
click at [246, 71] on span "Recipe Setup" at bounding box center [246, 68] width 85 height 21
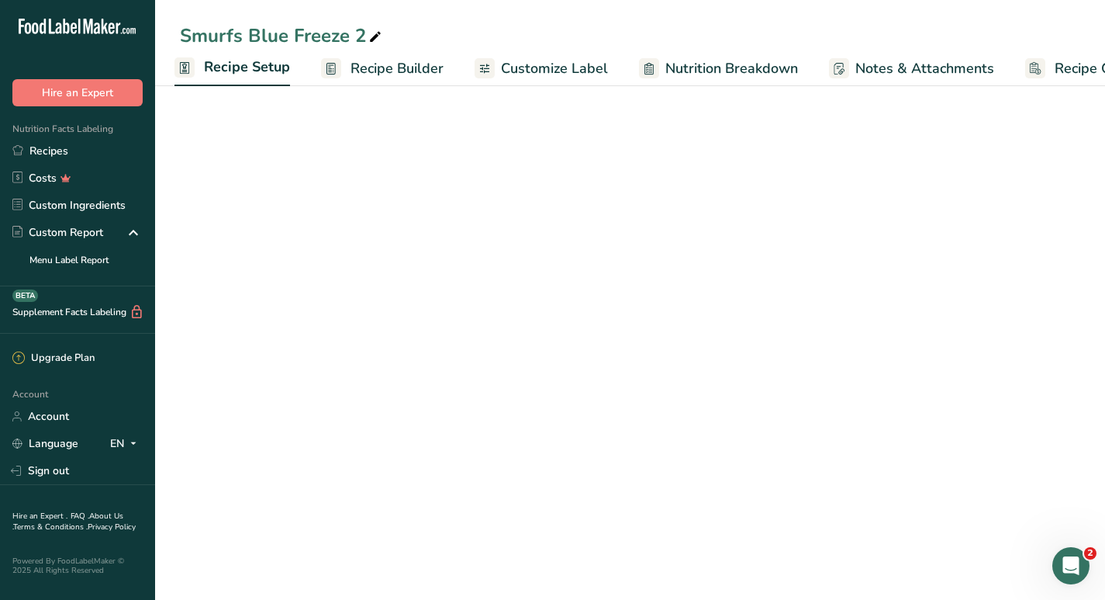
scroll to position [13, 0]
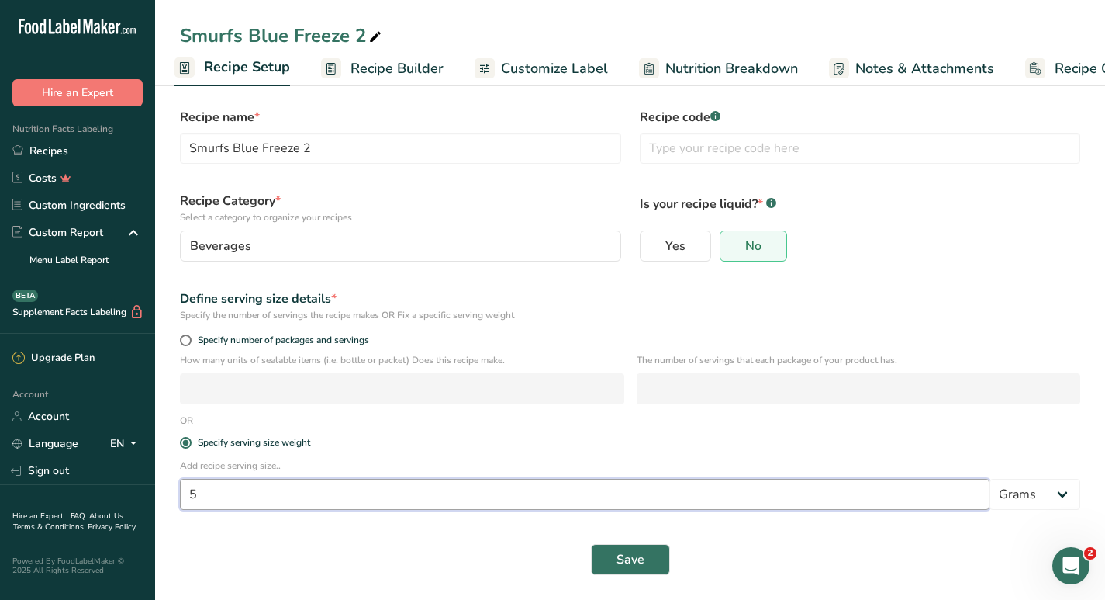
click at [226, 496] on input "5" at bounding box center [585, 494] width 810 height 31
type input "3"
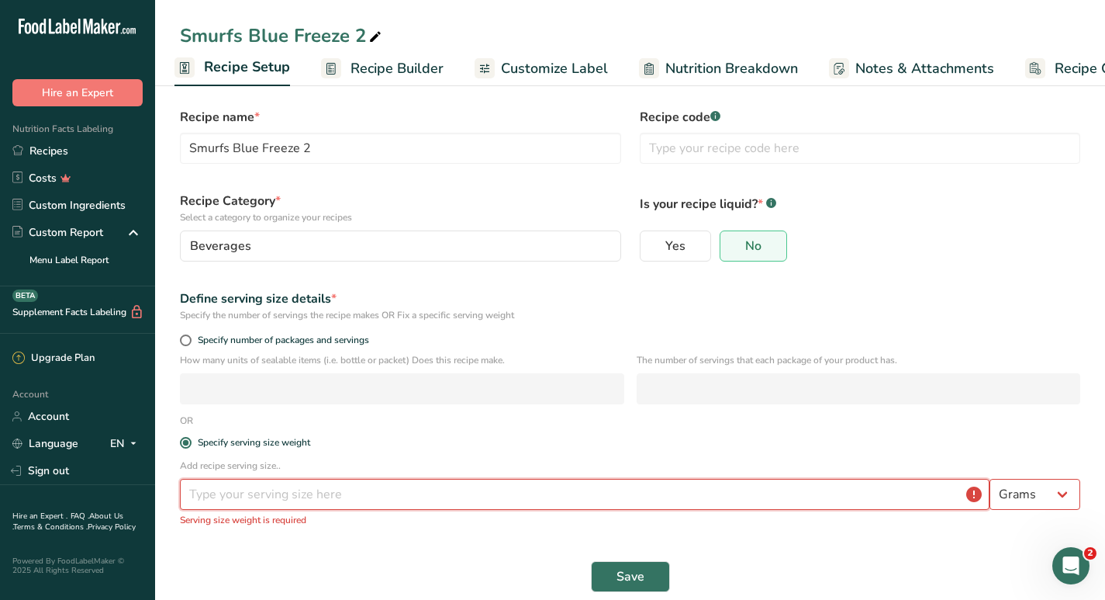
type input "5"
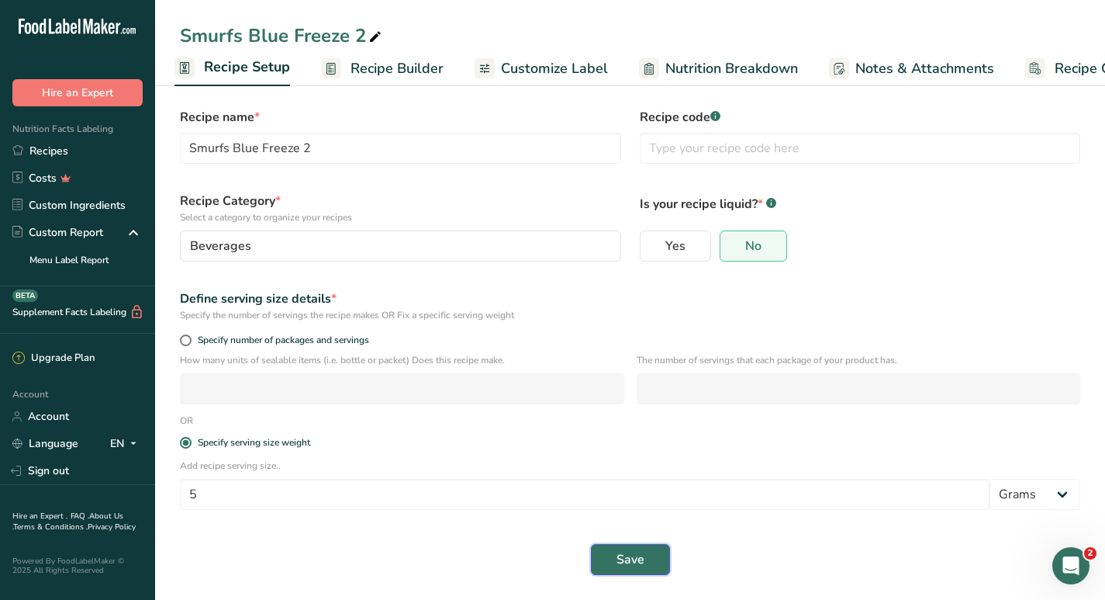
click at [623, 560] on span "Save" at bounding box center [631, 559] width 28 height 19
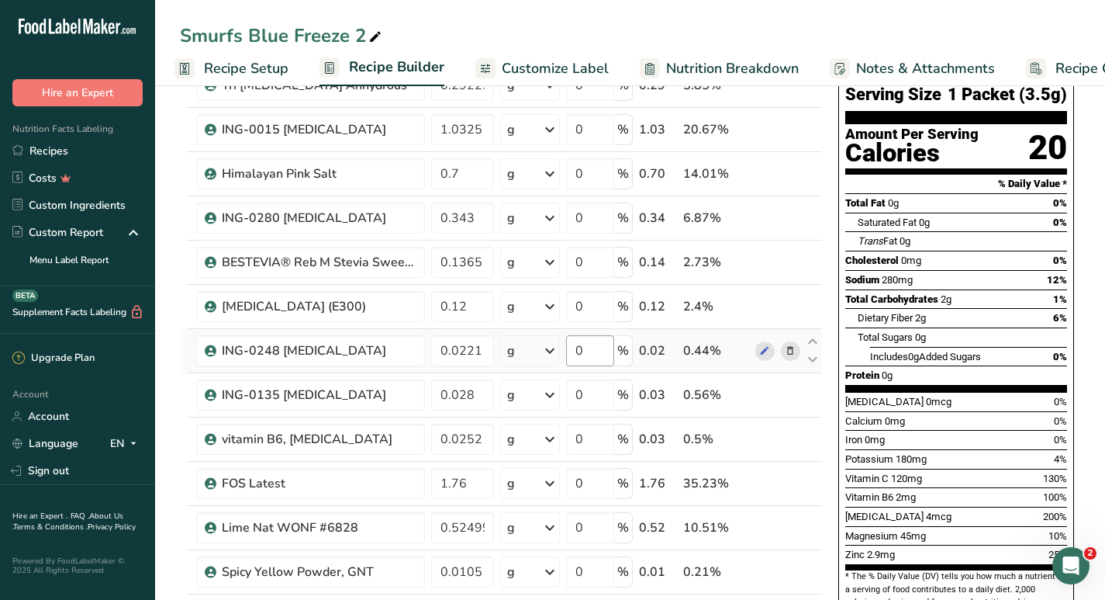
scroll to position [138, 0]
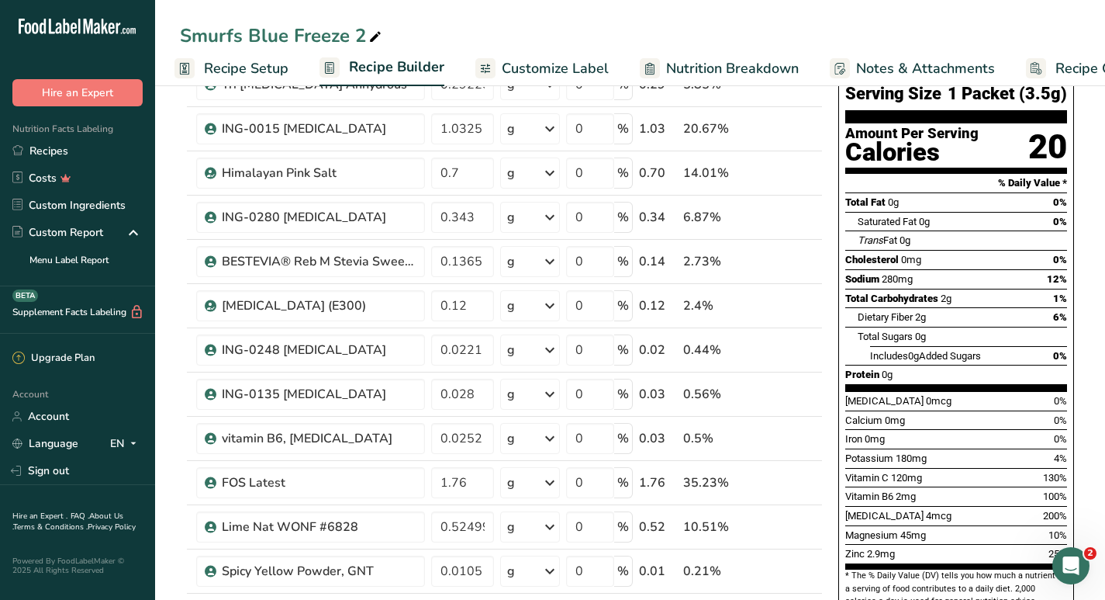
click at [214, 64] on span "Recipe Setup" at bounding box center [246, 68] width 85 height 21
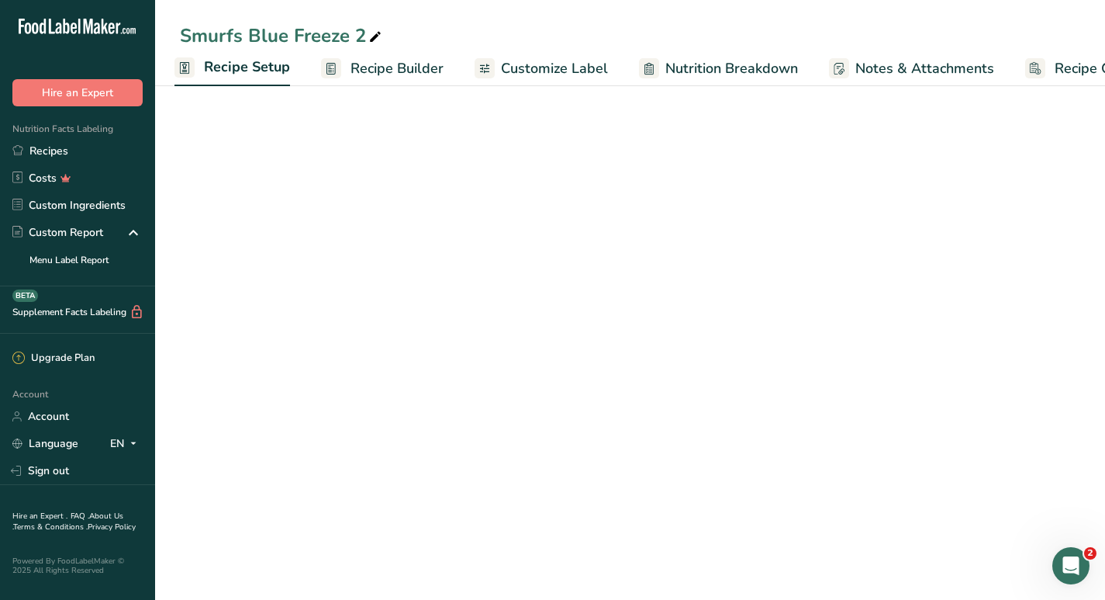
scroll to position [13, 0]
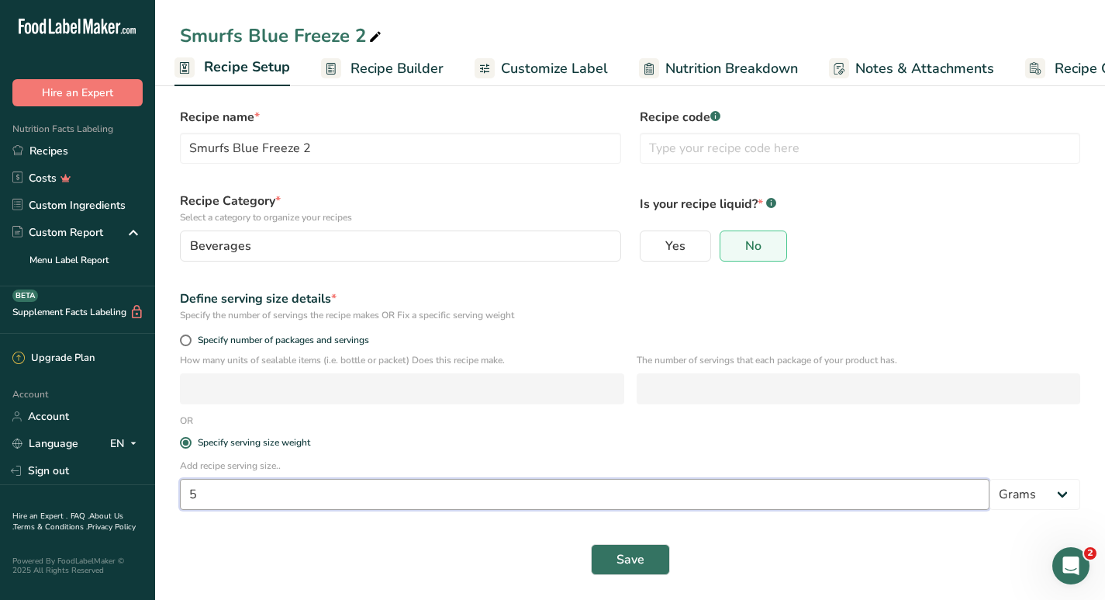
click at [213, 490] on input "5" at bounding box center [585, 494] width 810 height 31
type input "3.5"
click at [617, 561] on span "Save" at bounding box center [631, 559] width 28 height 19
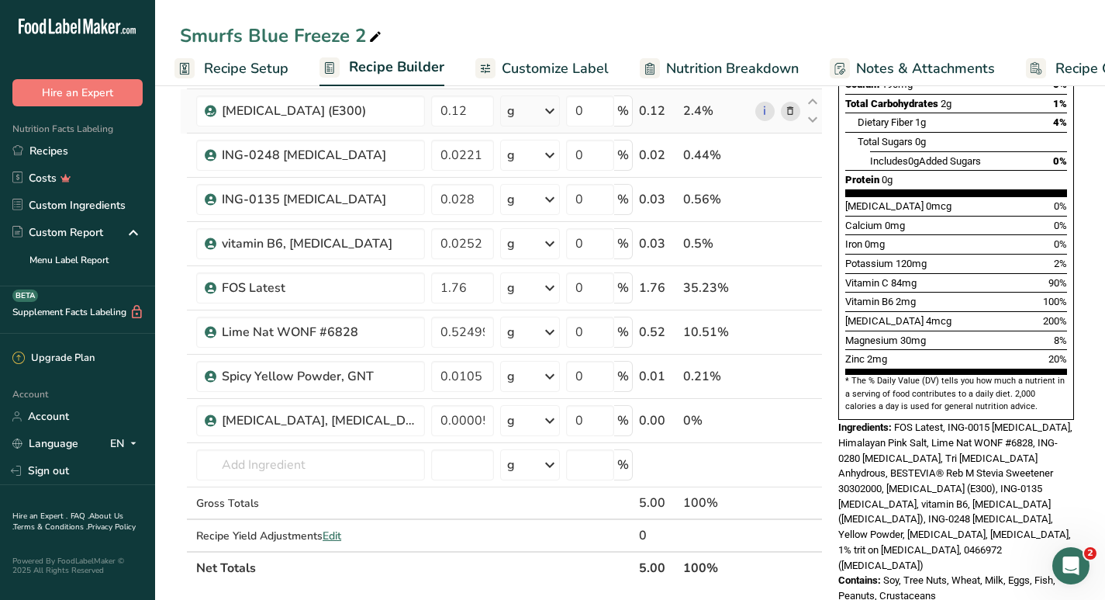
scroll to position [328, 0]
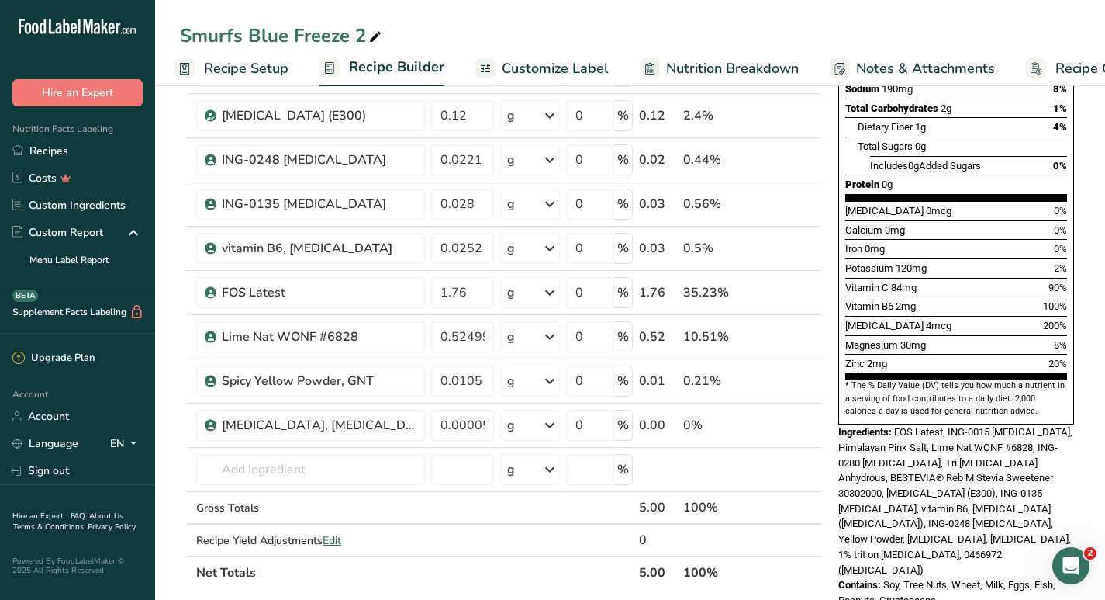
click at [253, 64] on span "Recipe Setup" at bounding box center [246, 68] width 85 height 21
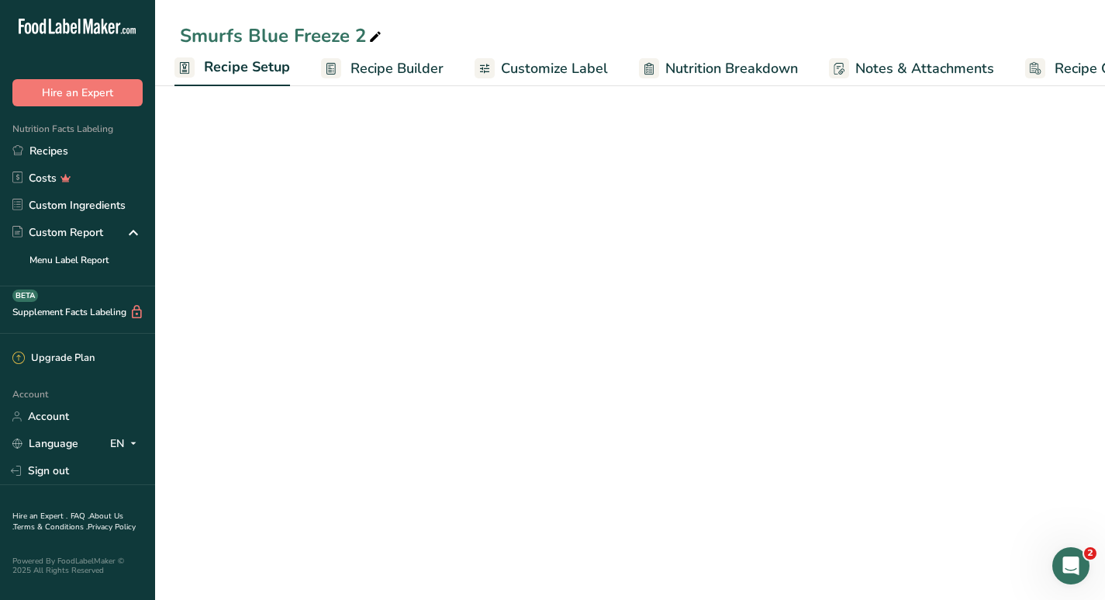
scroll to position [13, 0]
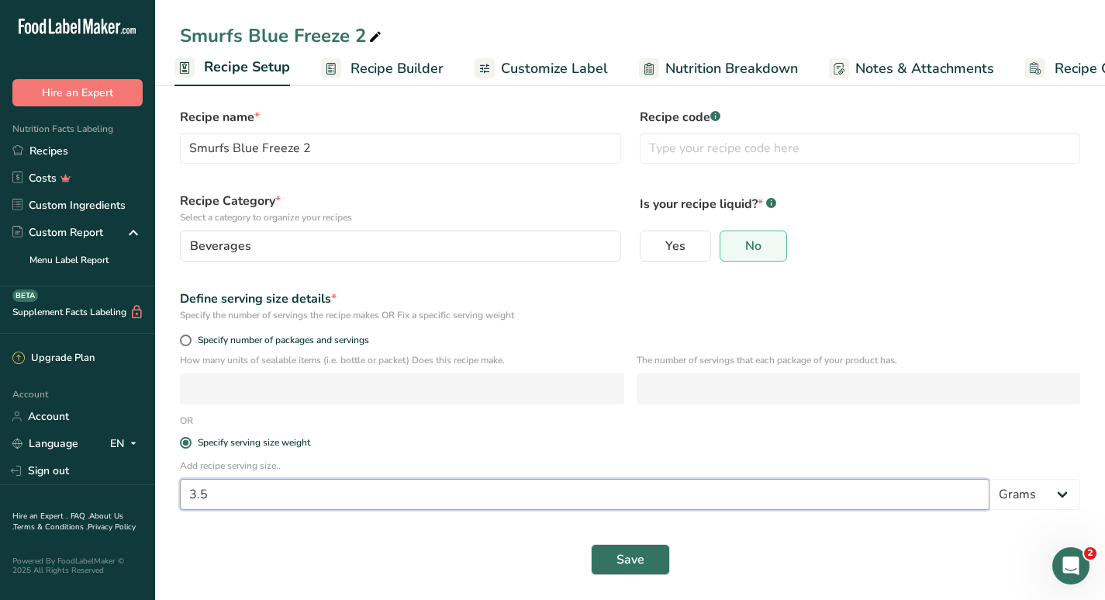
drag, startPoint x: 214, startPoint y: 489, endPoint x: 186, endPoint y: 491, distance: 28.0
click at [186, 491] on input "3.5" at bounding box center [585, 494] width 810 height 31
type input "5.0"
click at [617, 550] on span "Save" at bounding box center [631, 559] width 28 height 19
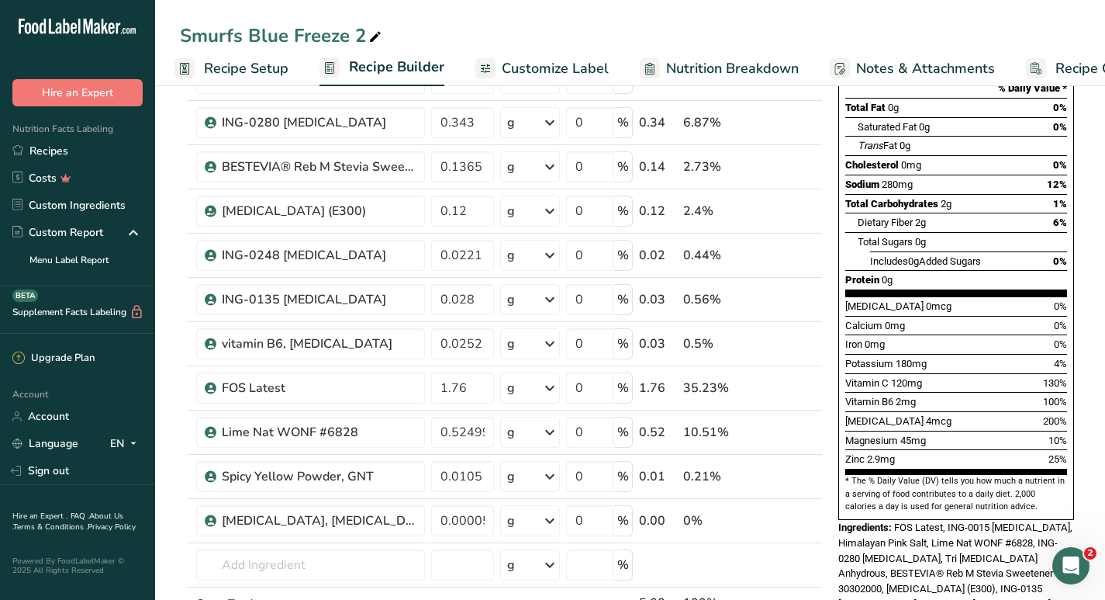
scroll to position [234, 0]
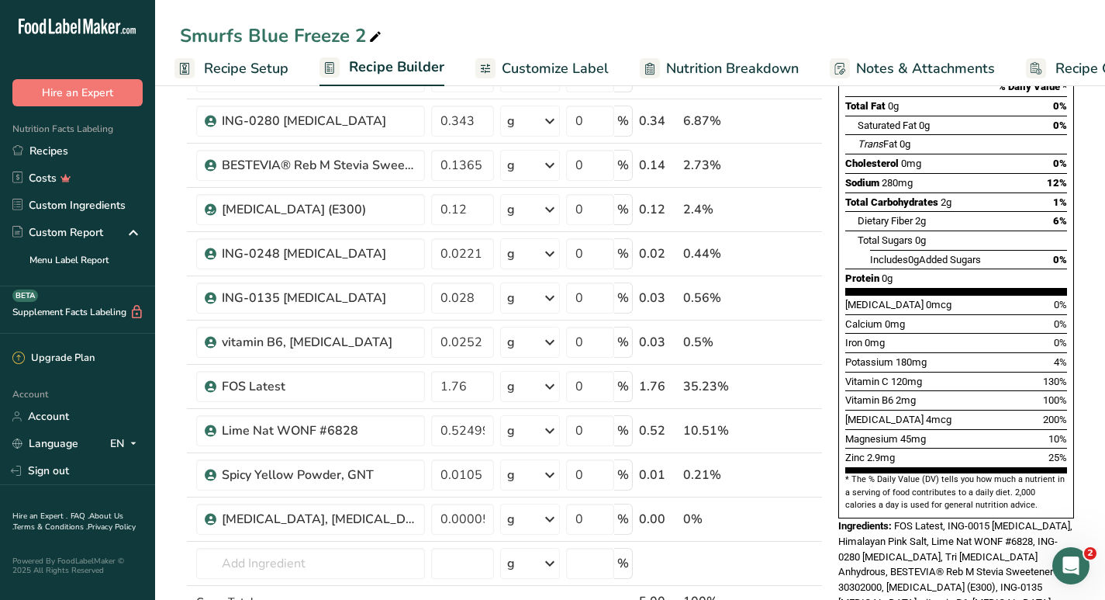
click at [242, 67] on span "Recipe Setup" at bounding box center [246, 68] width 85 height 21
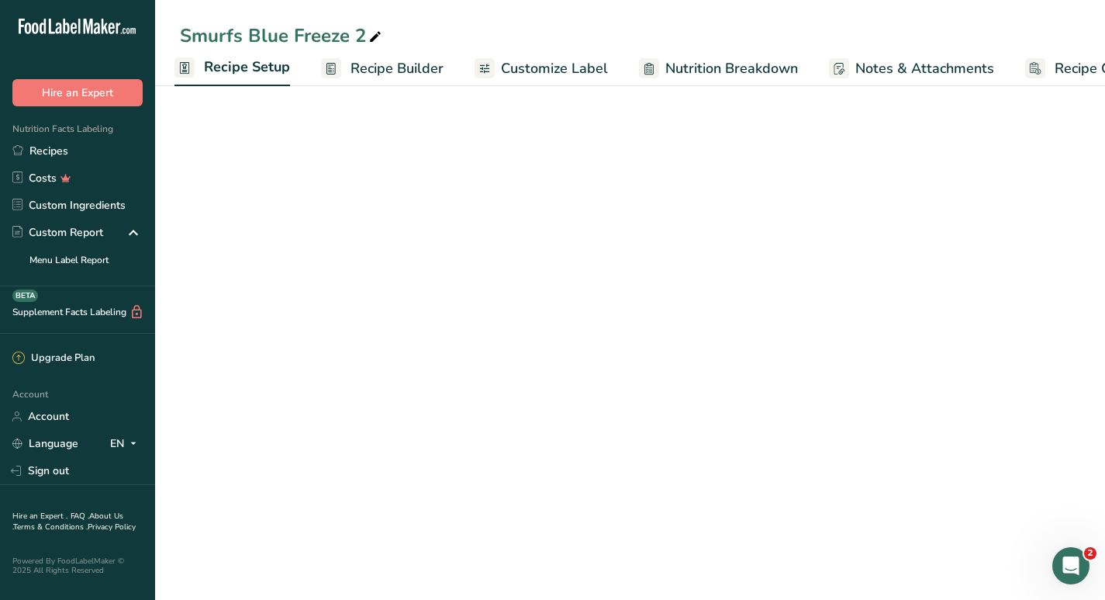
scroll to position [13, 0]
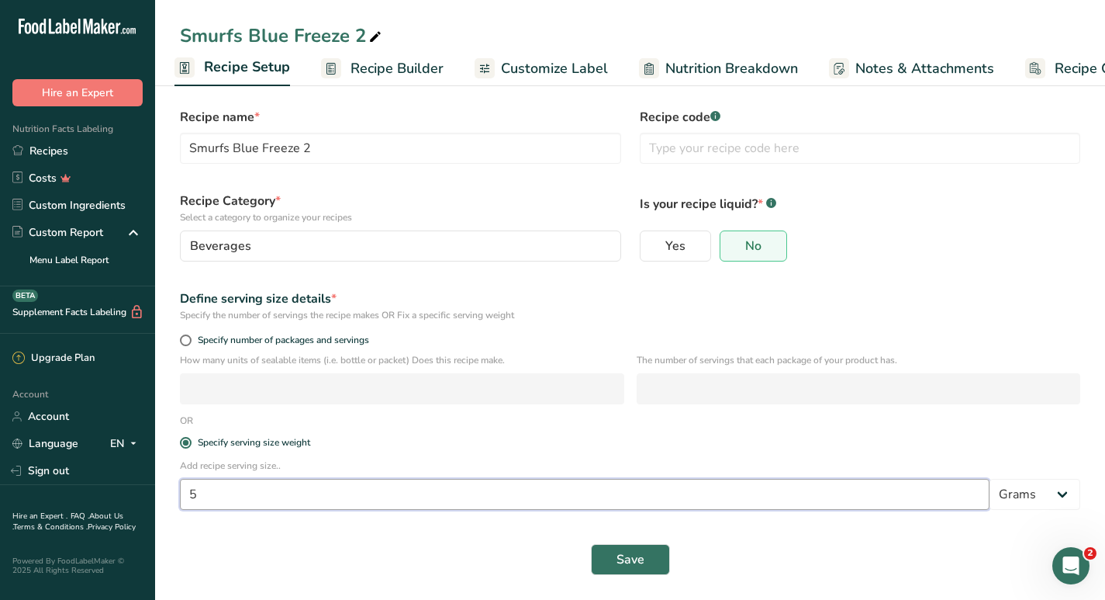
click at [226, 495] on input "5" at bounding box center [585, 494] width 810 height 31
type input "3.5"
click at [629, 562] on span "Save" at bounding box center [631, 559] width 28 height 19
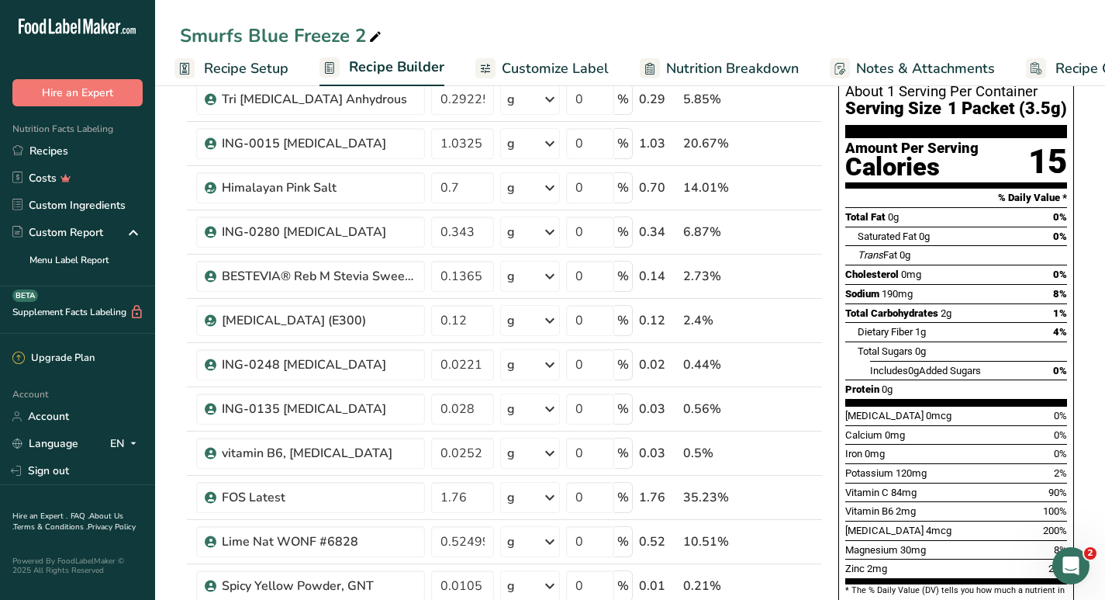
scroll to position [126, 0]
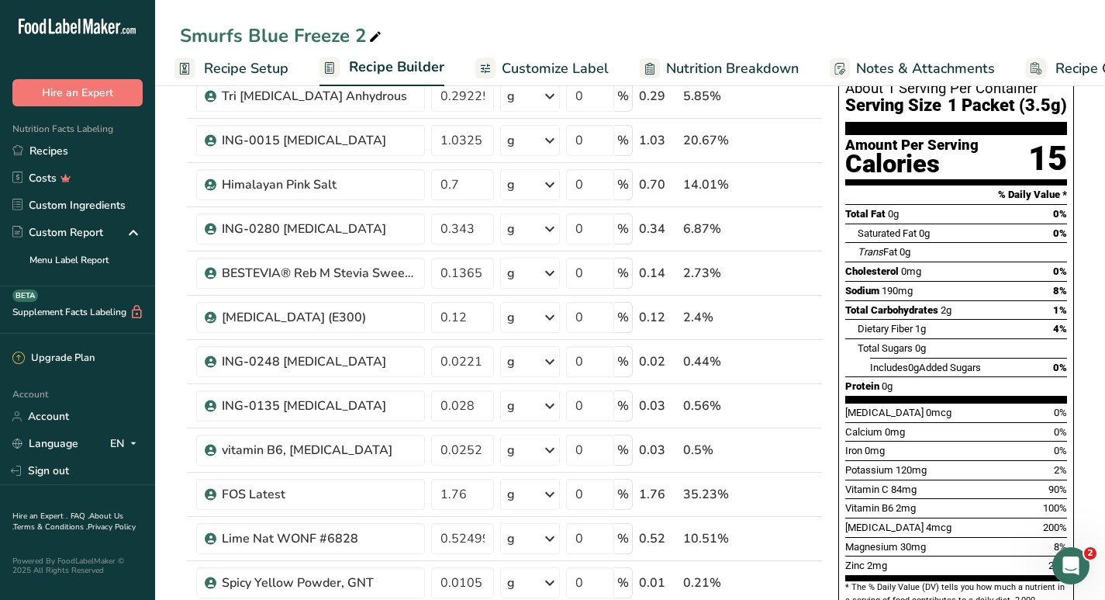
click at [257, 71] on span "Recipe Setup" at bounding box center [246, 68] width 85 height 21
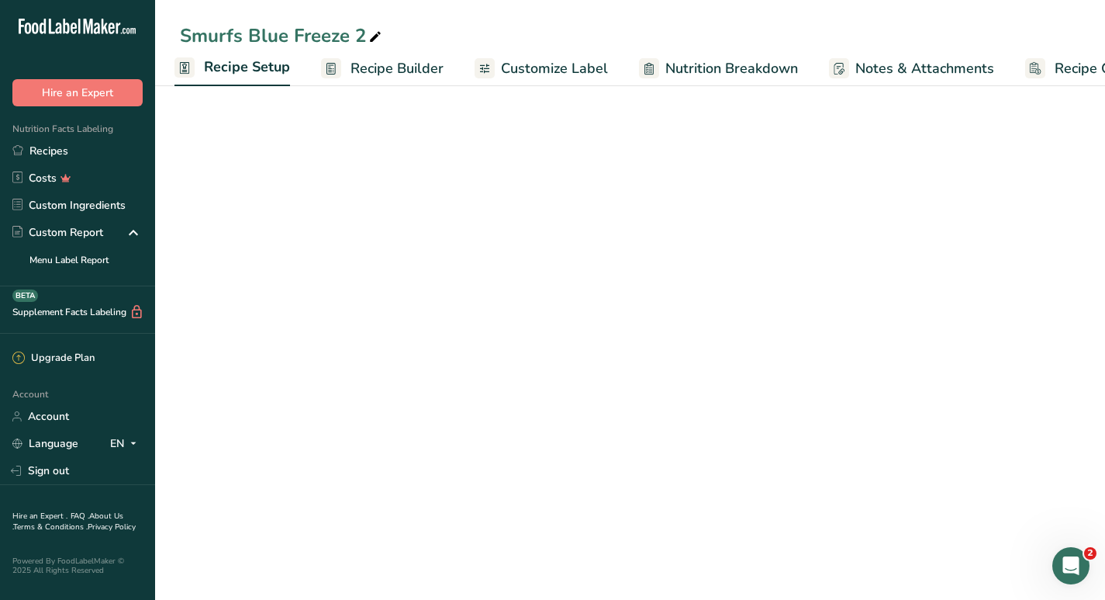
scroll to position [13, 0]
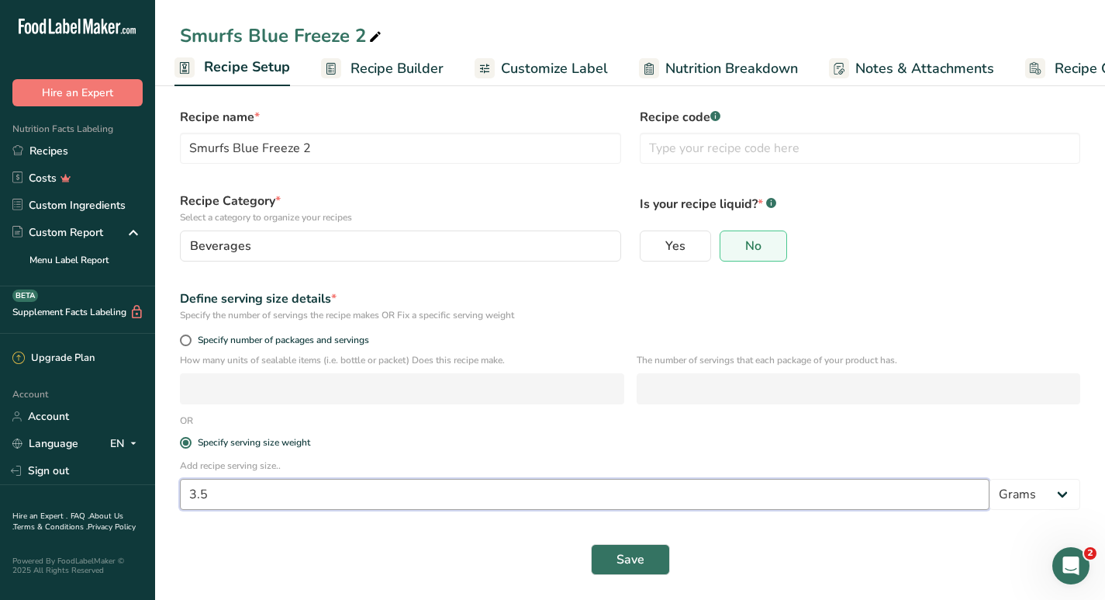
drag, startPoint x: 247, startPoint y: 497, endPoint x: 181, endPoint y: 497, distance: 66.7
click at [181, 497] on input "3.5" at bounding box center [585, 494] width 810 height 31
type input "5"
click at [610, 559] on button "Save" at bounding box center [630, 559] width 79 height 31
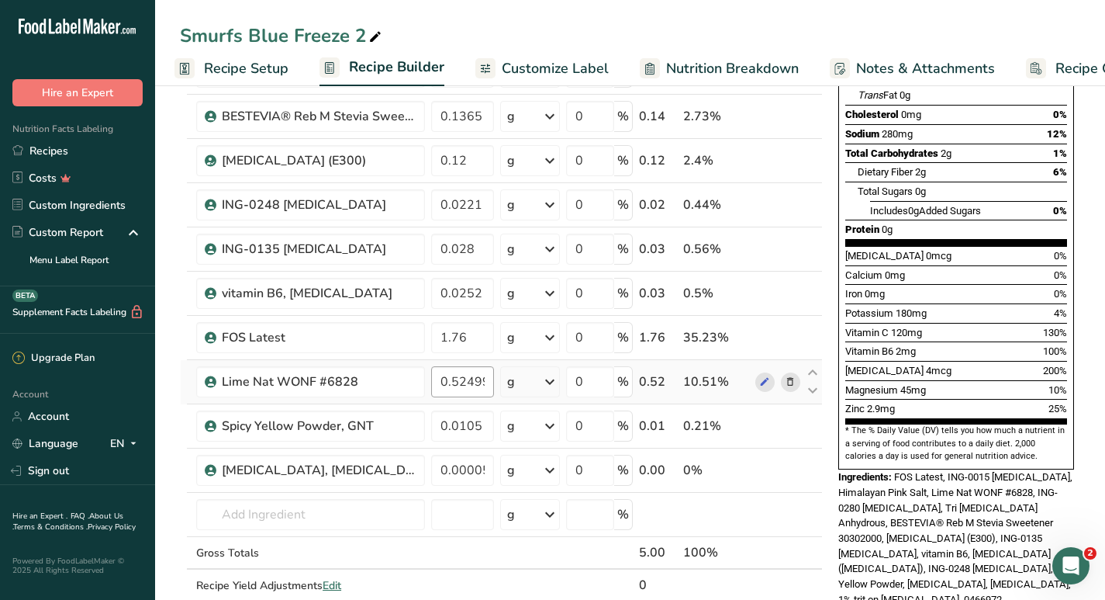
scroll to position [316, 0]
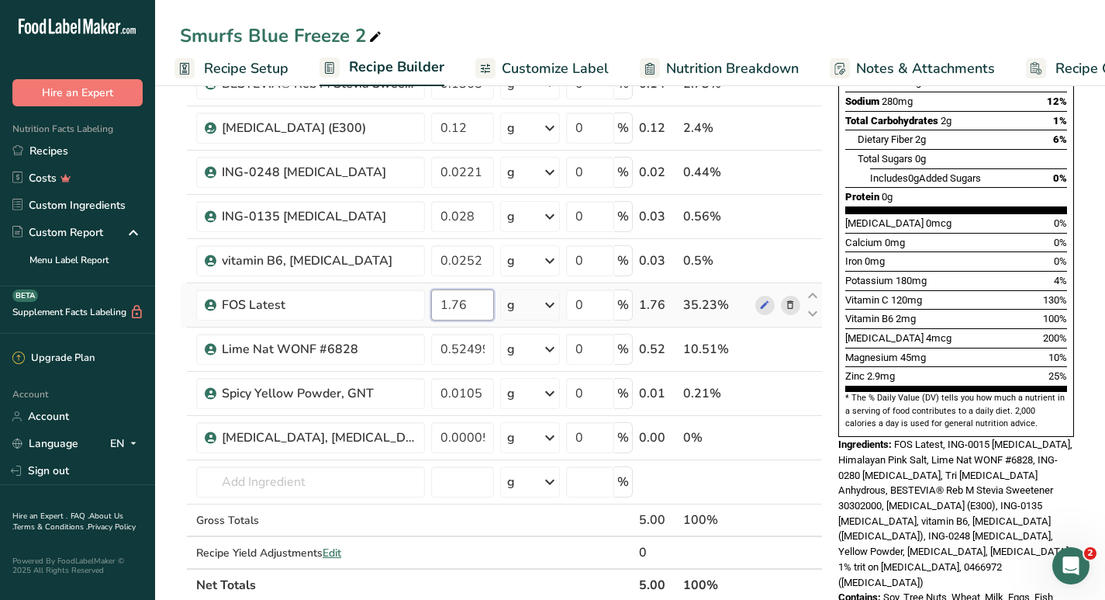
click at [473, 304] on input "1.76" at bounding box center [462, 304] width 63 height 31
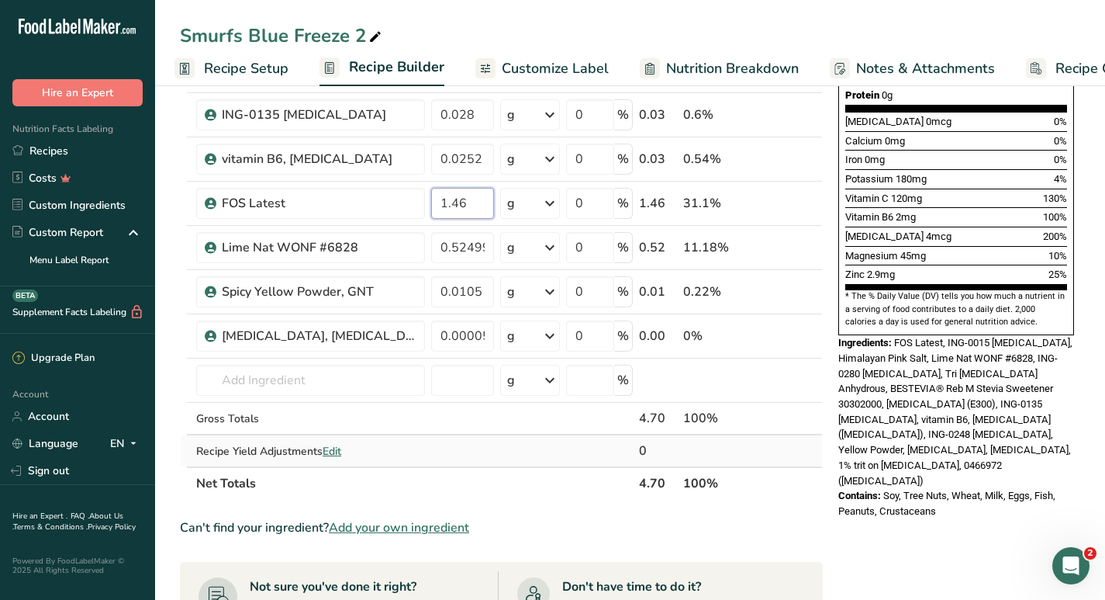
scroll to position [434, 0]
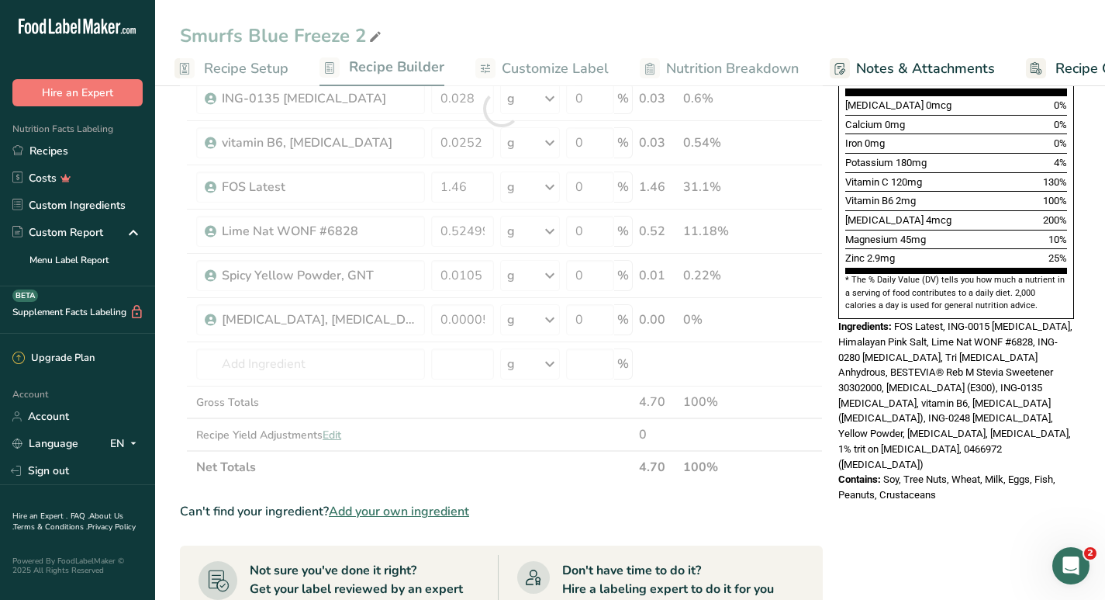
click at [534, 518] on div "Can't find your ingredient? Add your own ingredient" at bounding box center [501, 511] width 643 height 19
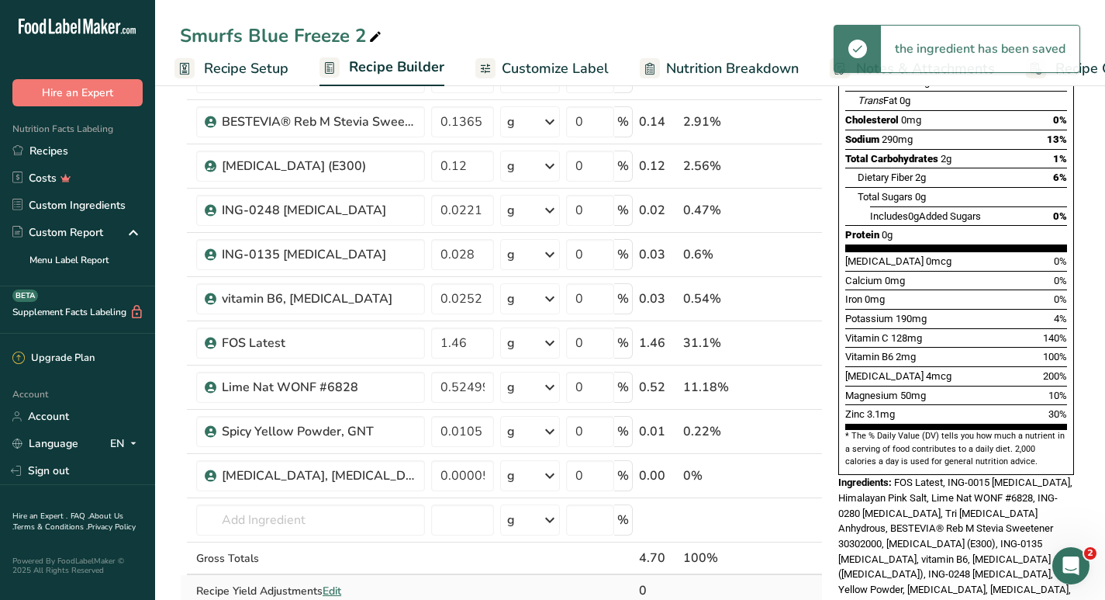
scroll to position [277, 0]
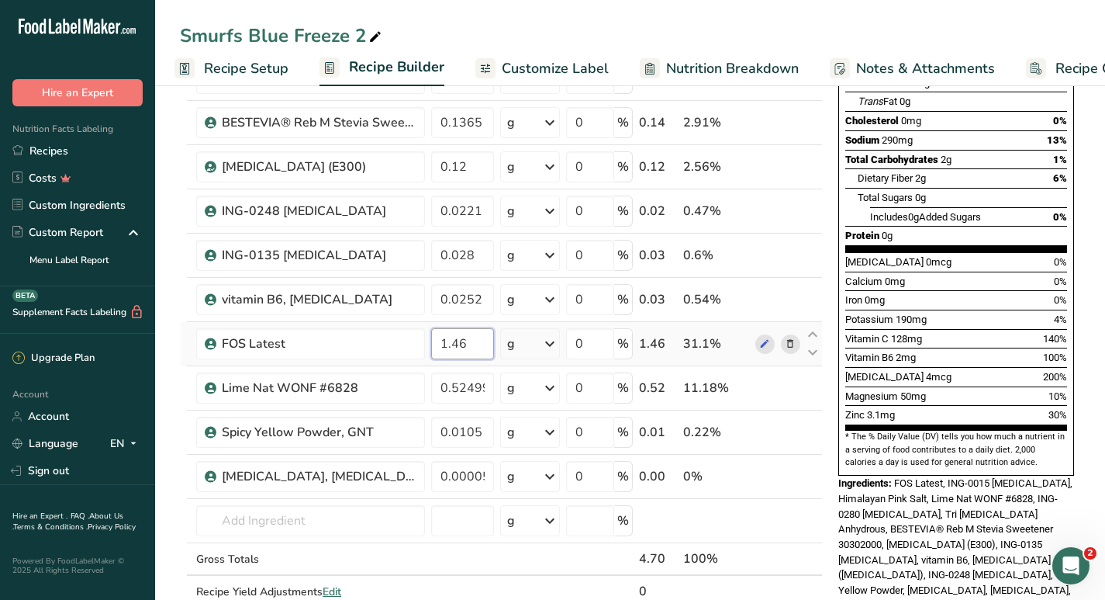
click at [475, 339] on input "1.46" at bounding box center [462, 343] width 63 height 31
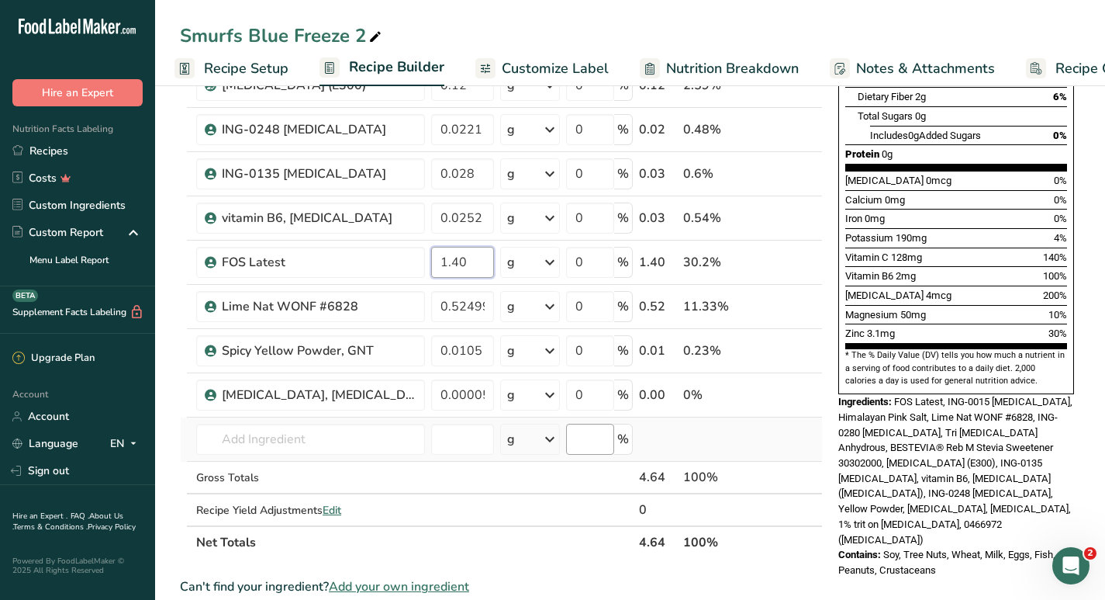
scroll to position [370, 0]
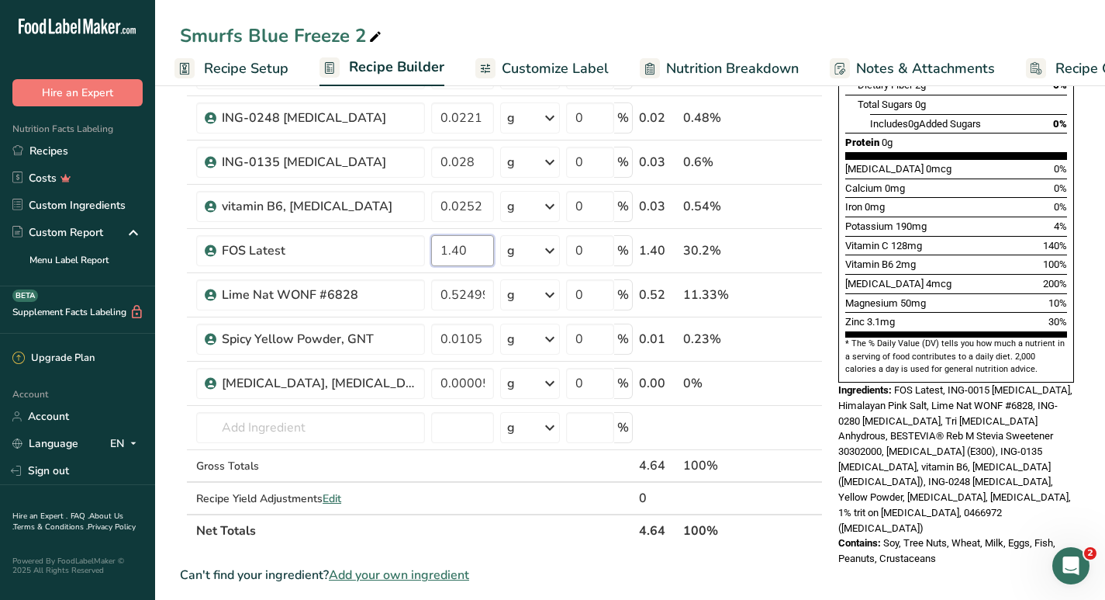
type input "1.40"
click at [569, 554] on section "Ingredient * Amount * Unit * Waste * .a-a{fill:#347362;}.b-a{fill:#fff;} Grams …" at bounding box center [501, 453] width 643 height 1311
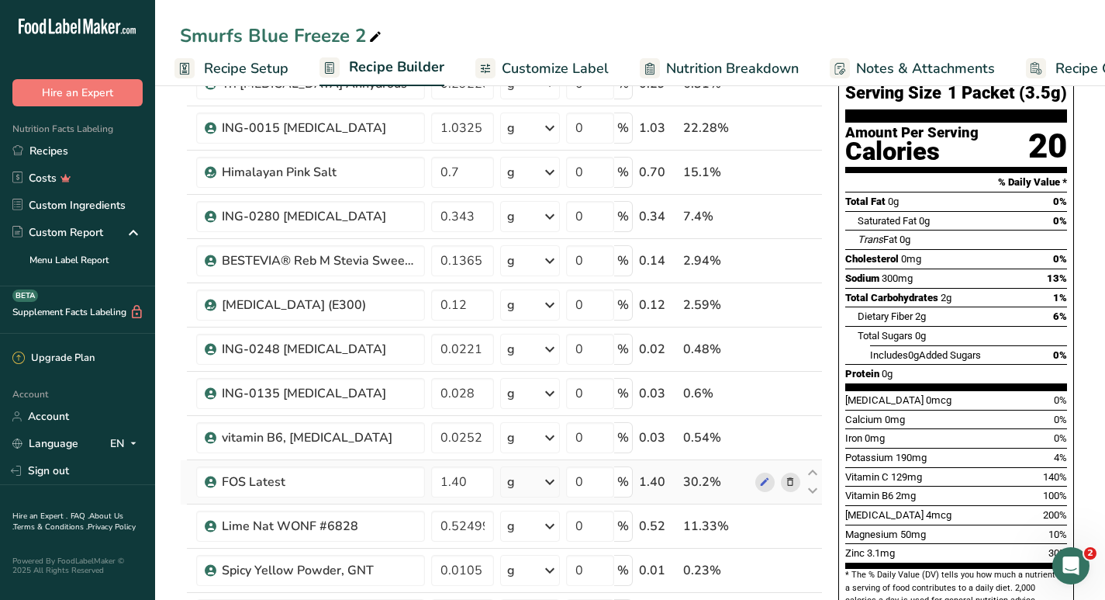
scroll to position [133, 0]
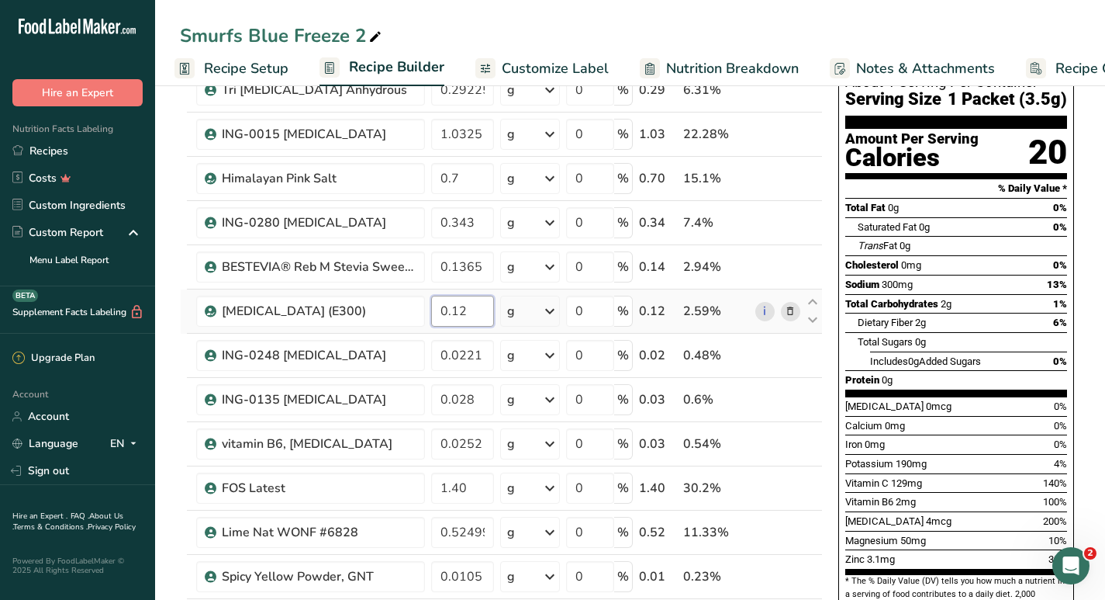
click at [472, 310] on input "0.12" at bounding box center [462, 311] width 63 height 31
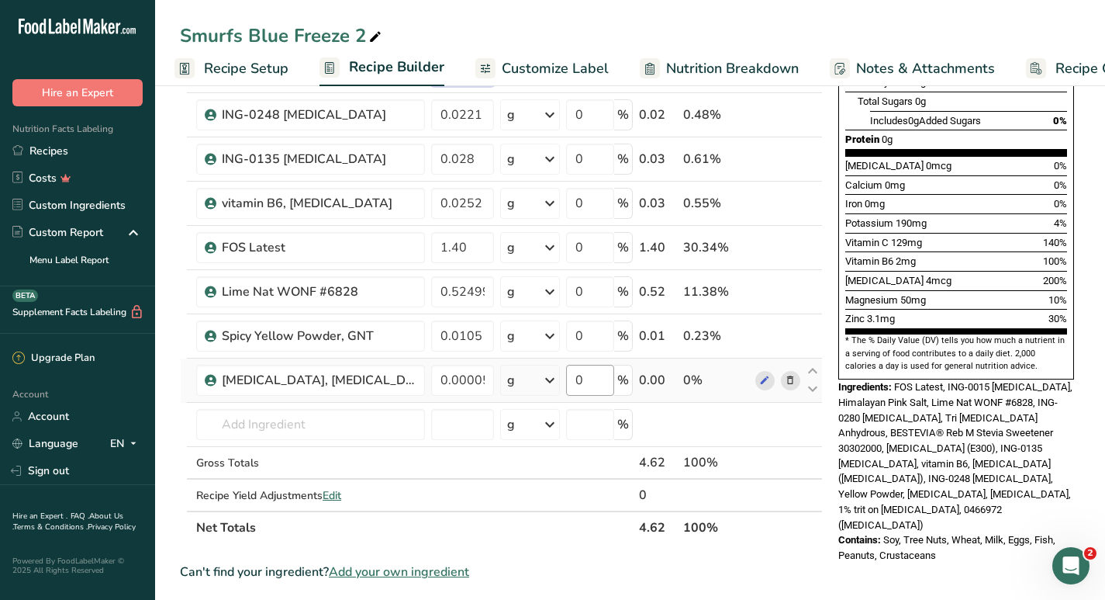
scroll to position [391, 0]
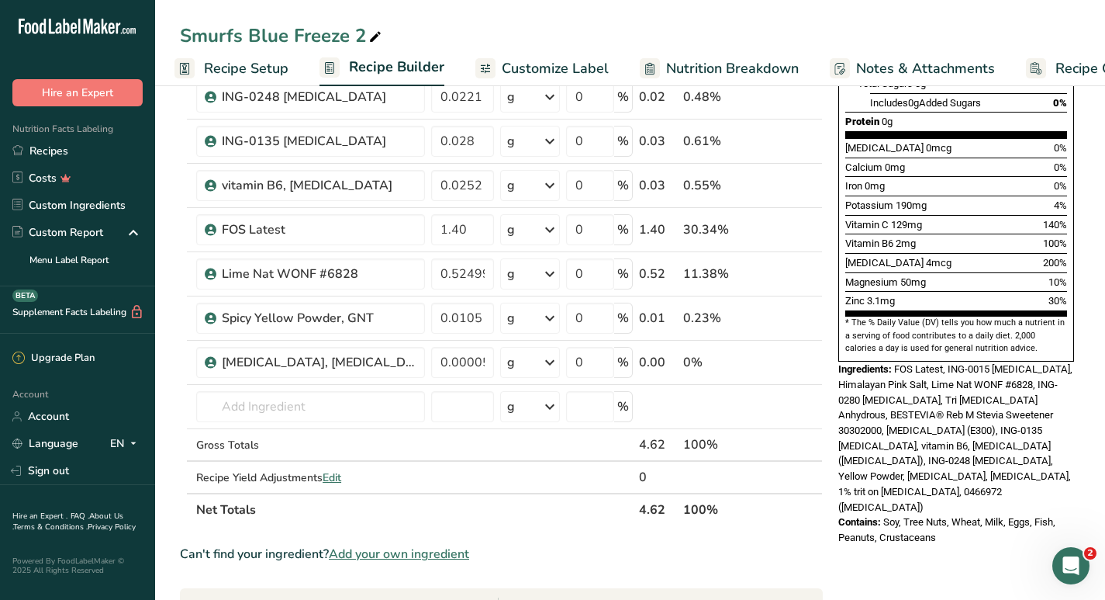
click at [600, 545] on div "Can't find your ingredient? Add your own ingredient" at bounding box center [501, 554] width 643 height 19
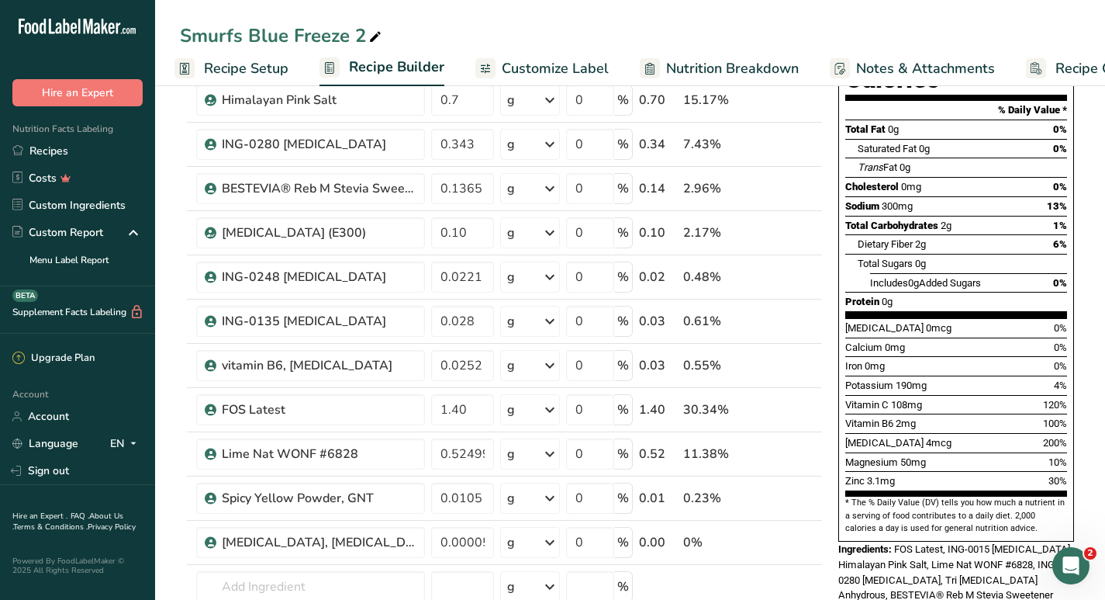
scroll to position [208, 0]
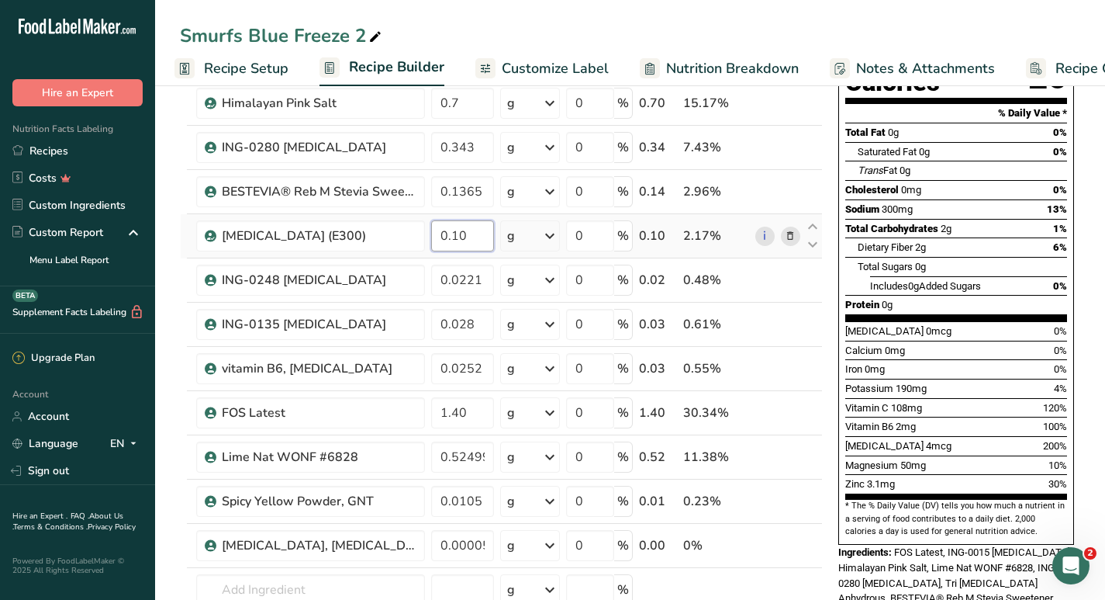
click at [476, 233] on input "0.10" at bounding box center [462, 235] width 63 height 31
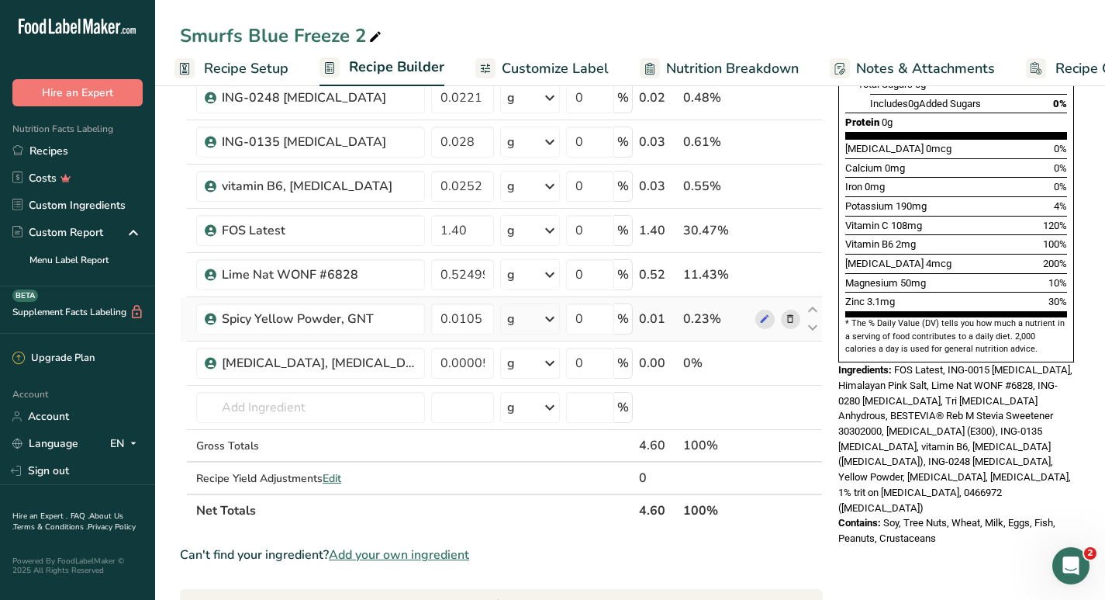
scroll to position [410, 0]
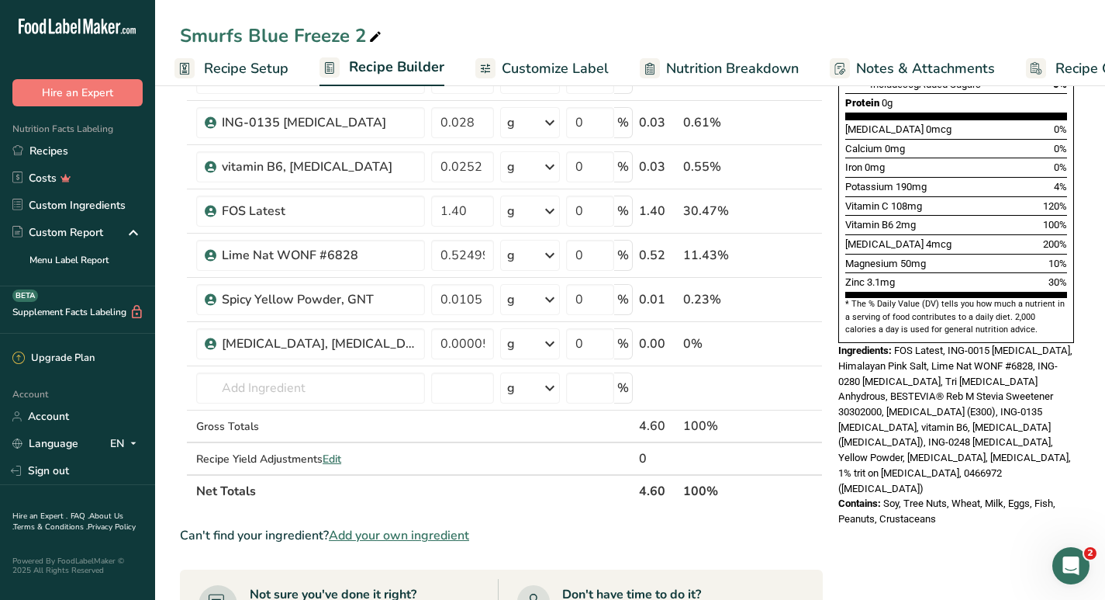
type input "0.08"
click at [663, 527] on div "Can't find your ingredient? Add your own ingredient" at bounding box center [501, 535] width 643 height 19
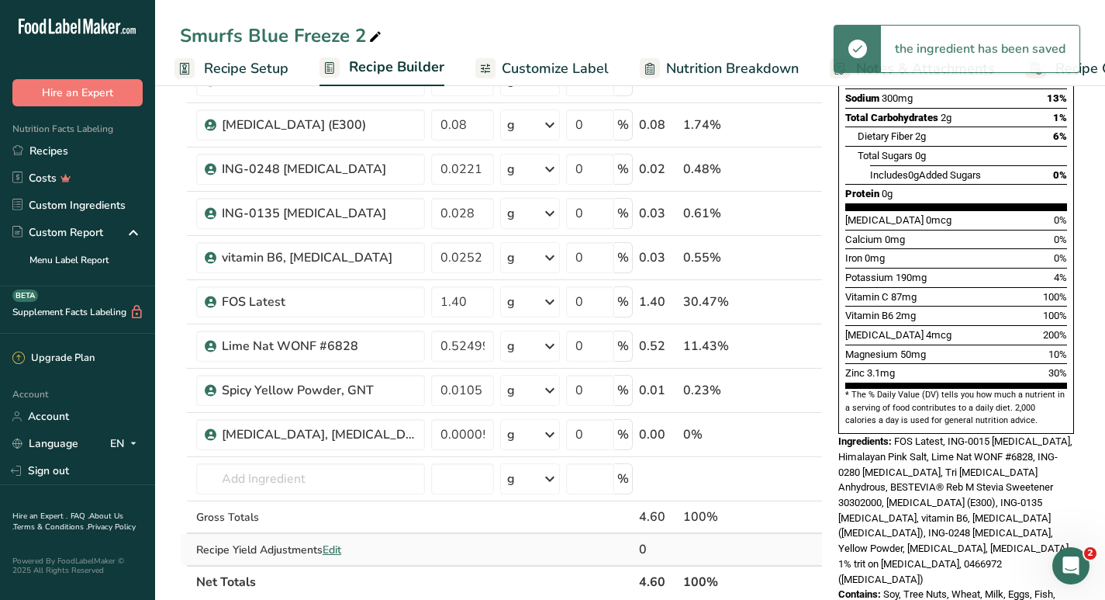
scroll to position [314, 0]
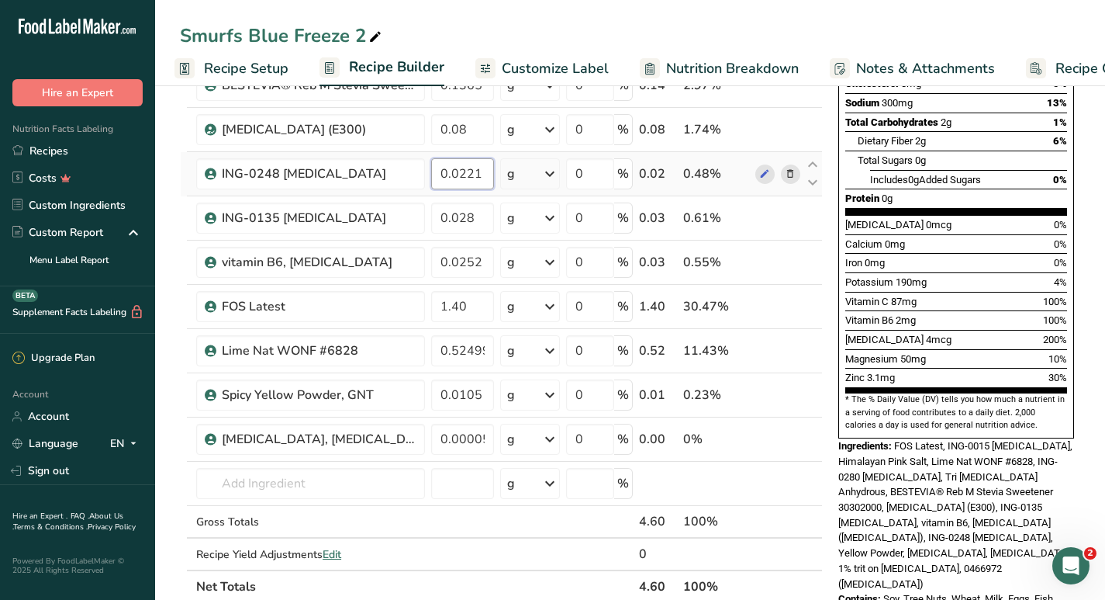
click at [482, 174] on input "0.0221" at bounding box center [462, 173] width 63 height 31
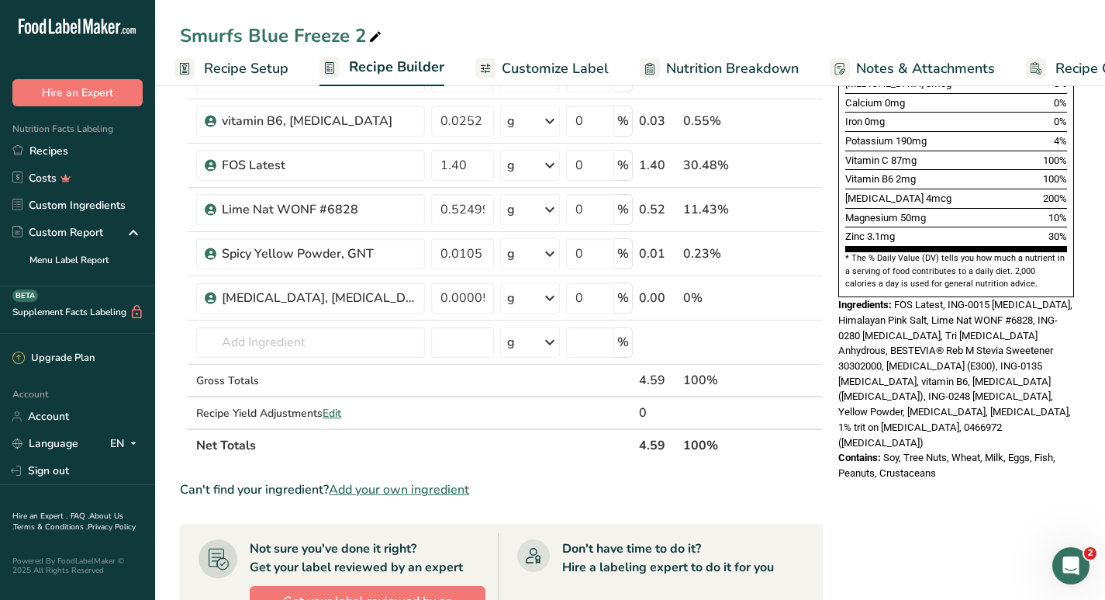
scroll to position [469, 0]
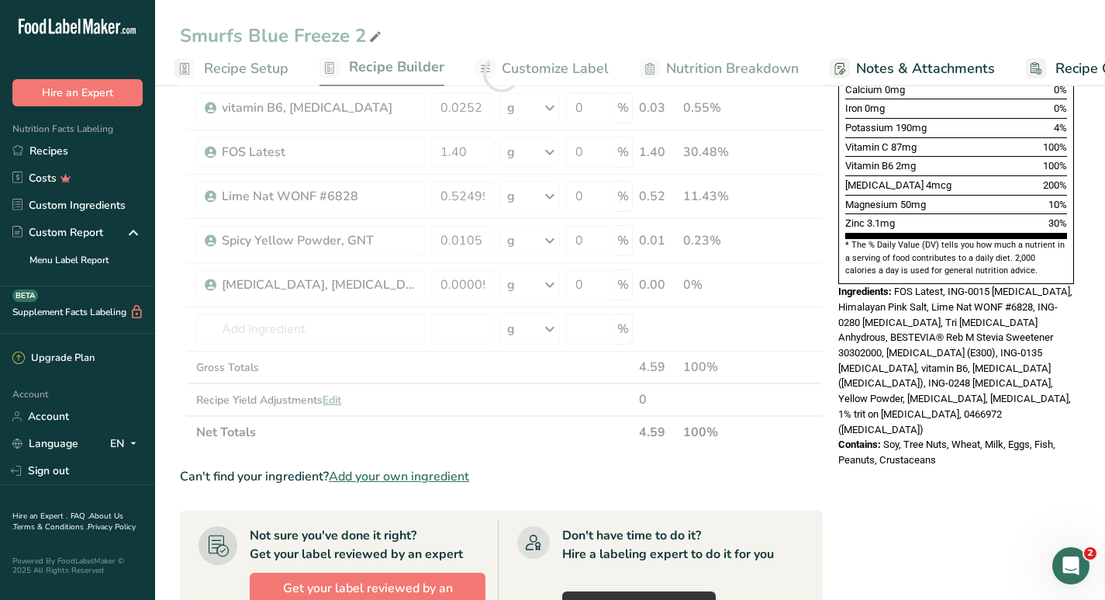
click at [589, 470] on div "Can't find your ingredient? Add your own ingredient" at bounding box center [501, 476] width 643 height 19
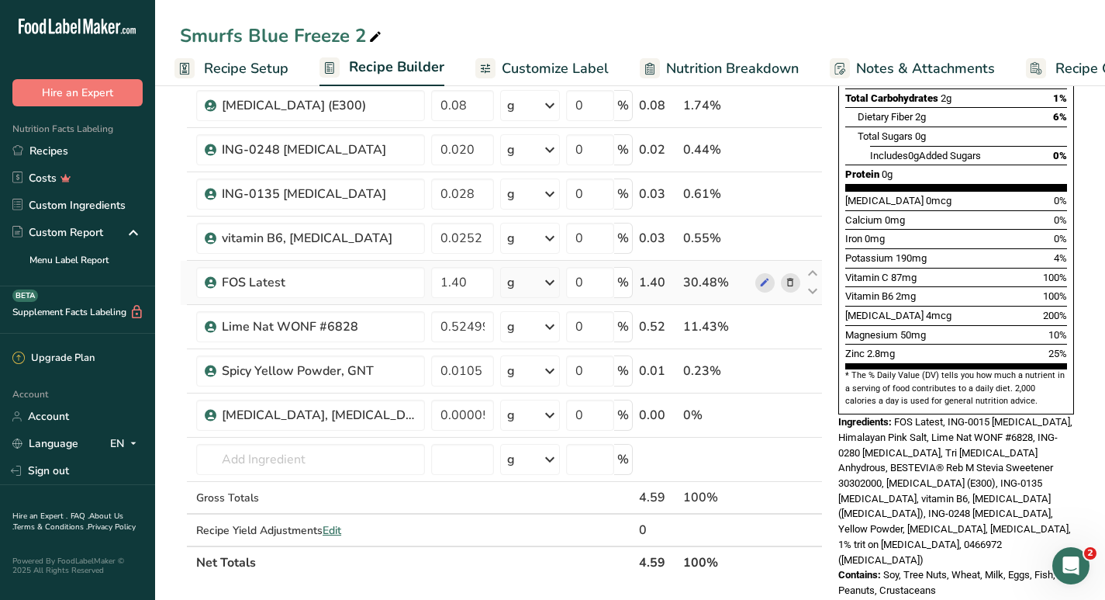
scroll to position [334, 0]
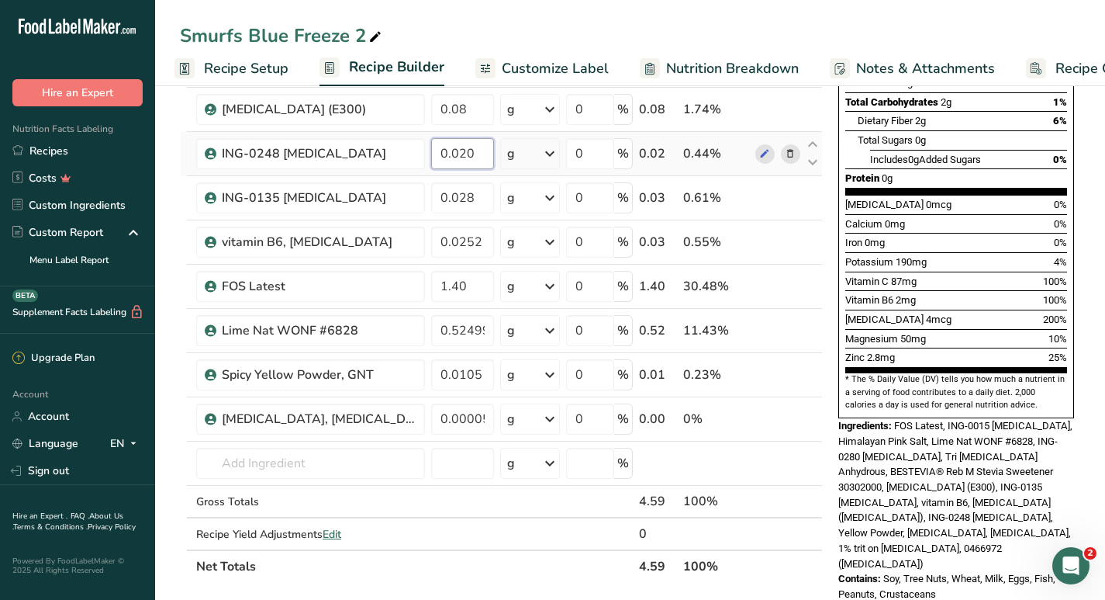
click at [476, 154] on input "0.020" at bounding box center [462, 153] width 63 height 31
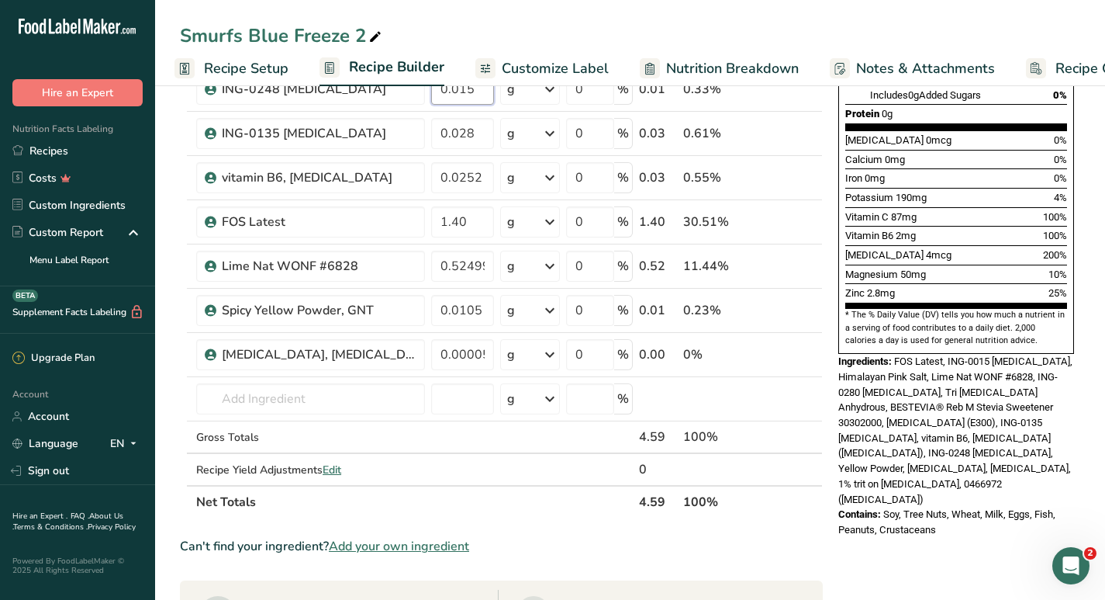
scroll to position [414, 0]
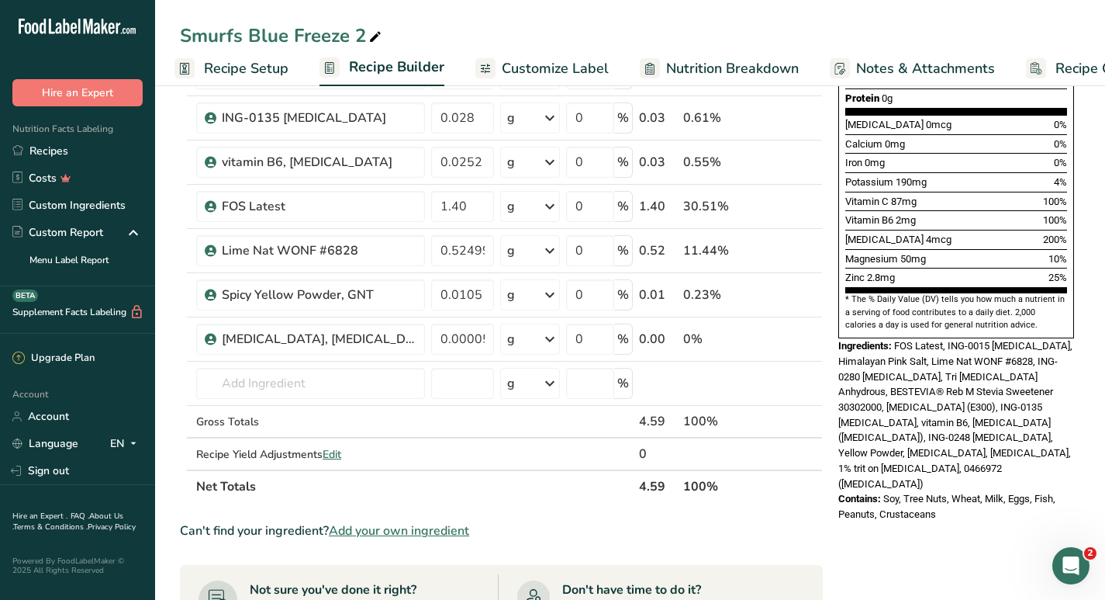
click at [642, 537] on div "Can't find your ingredient? Add your own ingredient" at bounding box center [501, 530] width 643 height 19
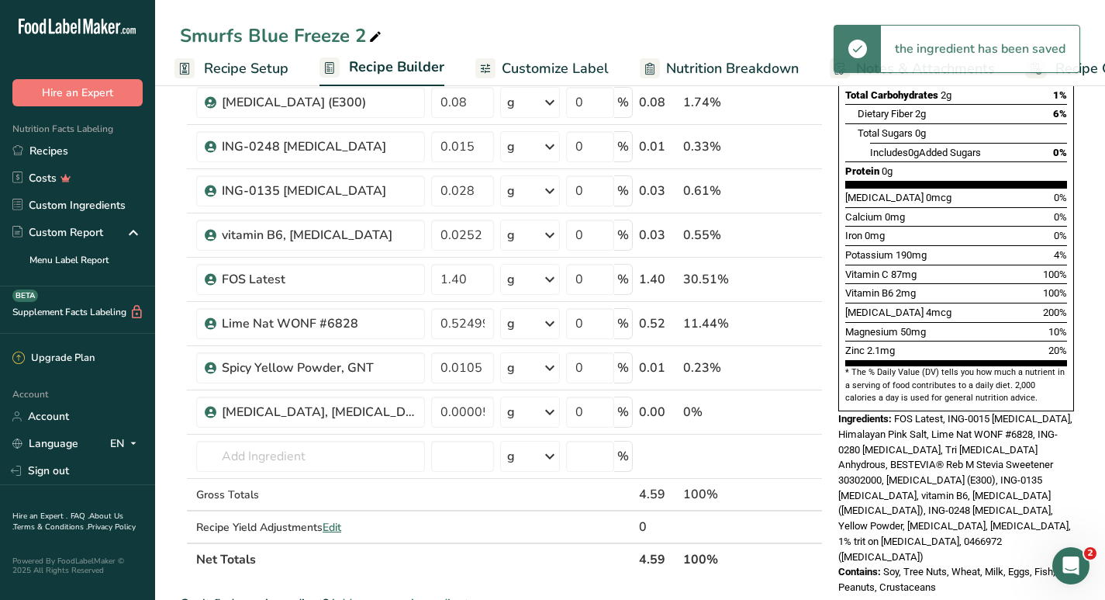
scroll to position [337, 0]
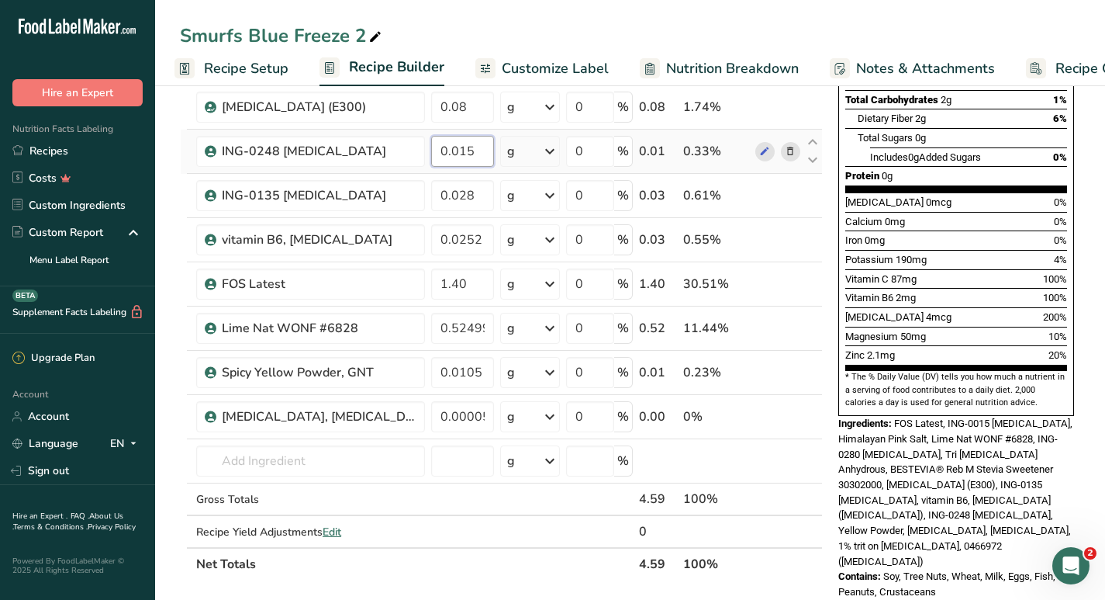
click at [481, 144] on input "0.015" at bounding box center [462, 151] width 63 height 31
click at [522, 558] on div "Ingredient * Amount * Unit * Waste * .a-a{fill:#347362;}.b-a{fill:#fff;} Grams …" at bounding box center [501, 205] width 643 height 749
click at [472, 151] on input "0.010" at bounding box center [462, 151] width 63 height 31
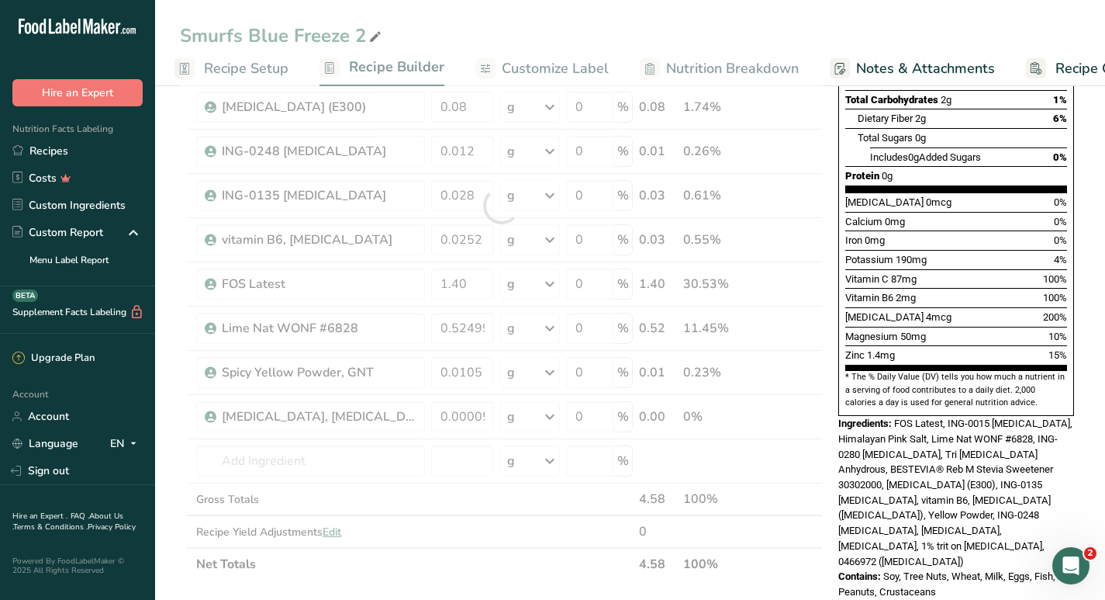
click at [600, 558] on div "Ingredient * Amount * Unit * Waste * .a-a{fill:#347362;}.b-a{fill:#fff;} Grams …" at bounding box center [501, 205] width 643 height 749
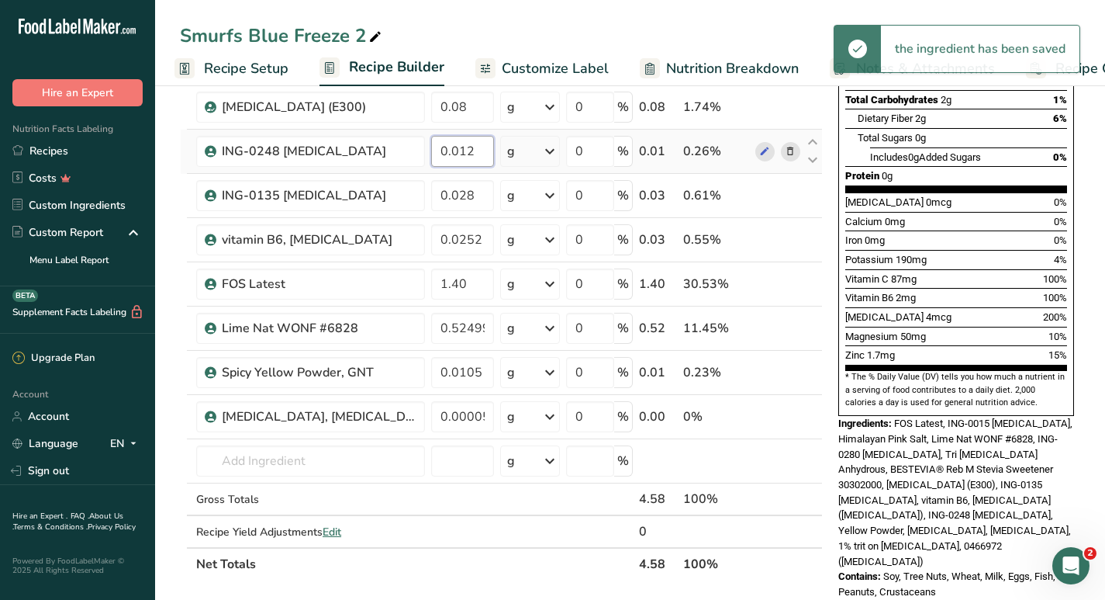
click at [479, 154] on input "0.012" at bounding box center [462, 151] width 63 height 31
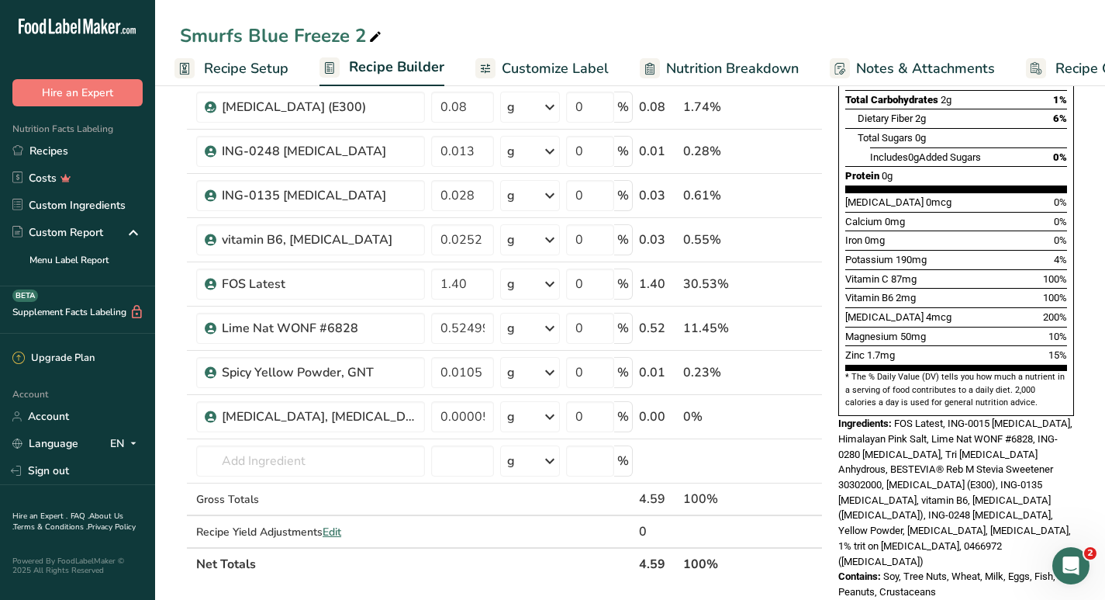
click at [520, 575] on div "Ingredient * Amount * Unit * Waste * .a-a{fill:#347362;}.b-a{fill:#fff;} Grams …" at bounding box center [501, 205] width 643 height 749
click at [474, 150] on input "0.013" at bounding box center [462, 151] width 63 height 31
type input "0.014"
click at [542, 562] on div "Ingredient * Amount * Unit * Waste * .a-a{fill:#347362;}.b-a{fill:#fff;} Grams …" at bounding box center [501, 205] width 643 height 749
click at [472, 285] on input "1.40" at bounding box center [462, 283] width 63 height 31
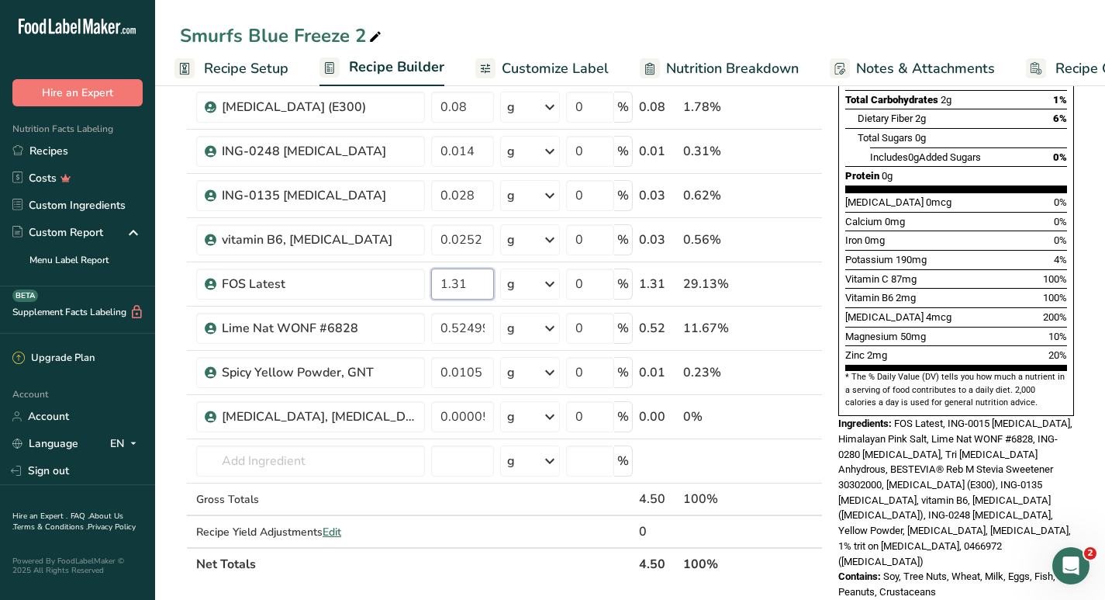
type input "1.31"
click at [493, 578] on div "Ingredient * Amount * Unit * Waste * .a-a{fill:#347362;}.b-a{fill:#fff;} Grams …" at bounding box center [501, 205] width 643 height 749
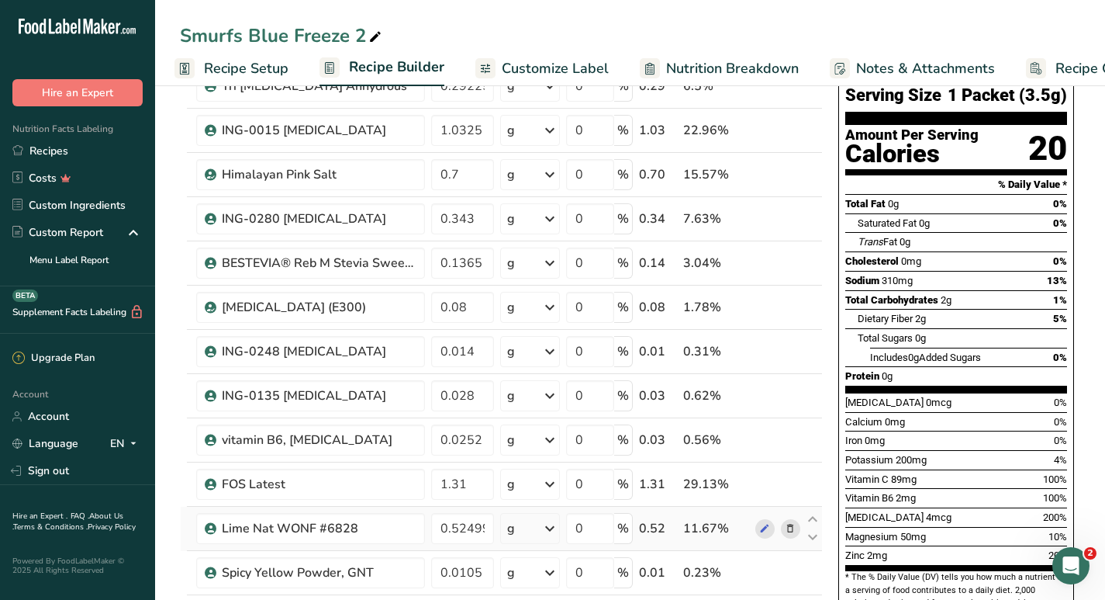
scroll to position [140, 0]
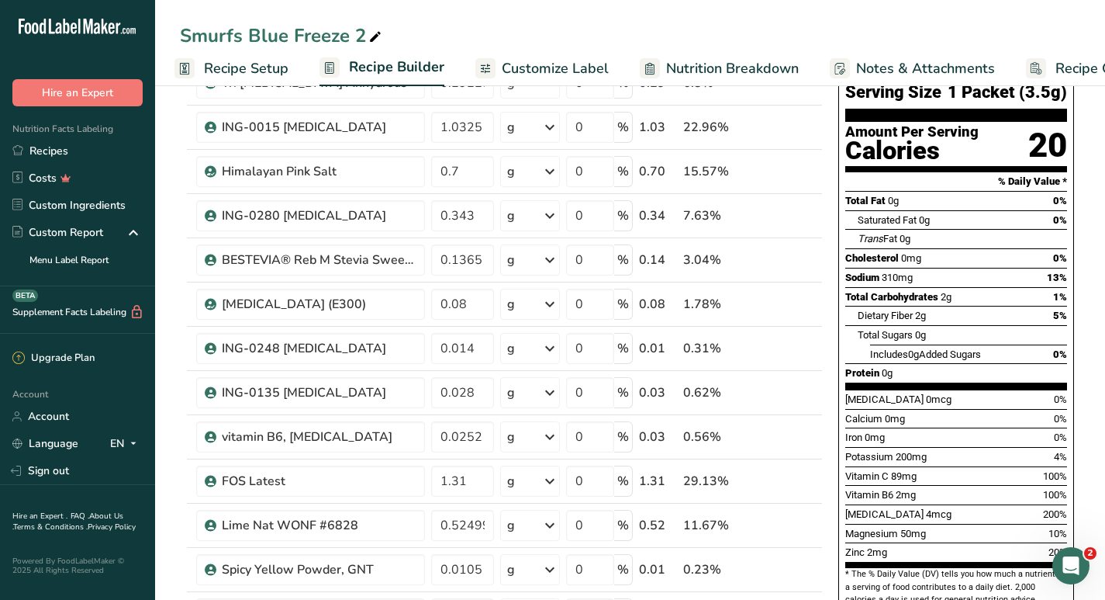
click at [244, 72] on span "Recipe Setup" at bounding box center [246, 68] width 85 height 21
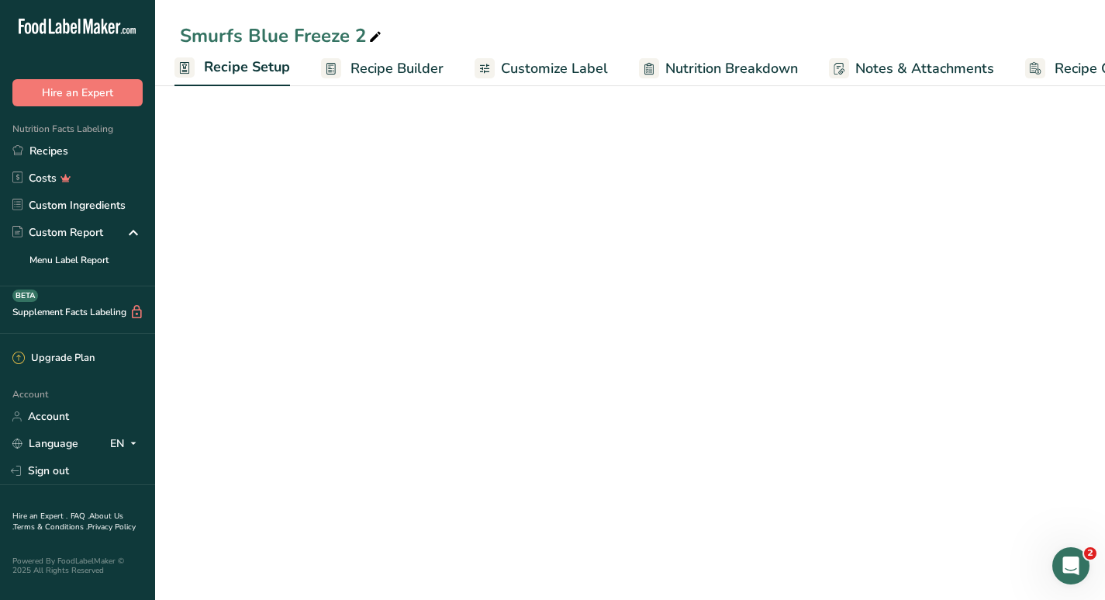
scroll to position [13, 0]
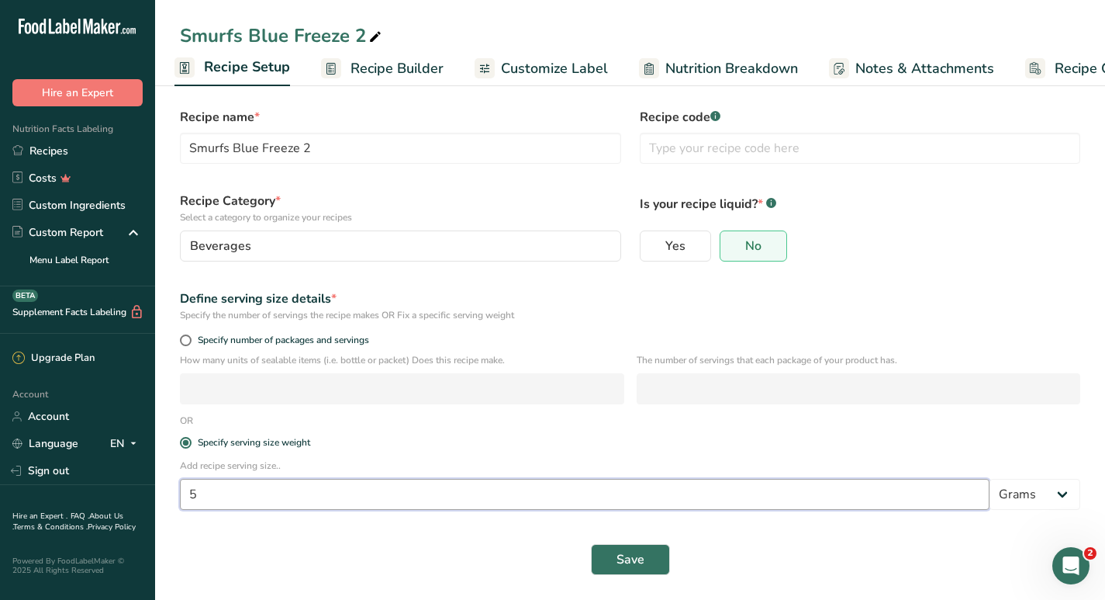
click at [238, 490] on input "5" at bounding box center [585, 494] width 810 height 31
type input "4.5"
click at [611, 558] on button "Save" at bounding box center [630, 559] width 79 height 31
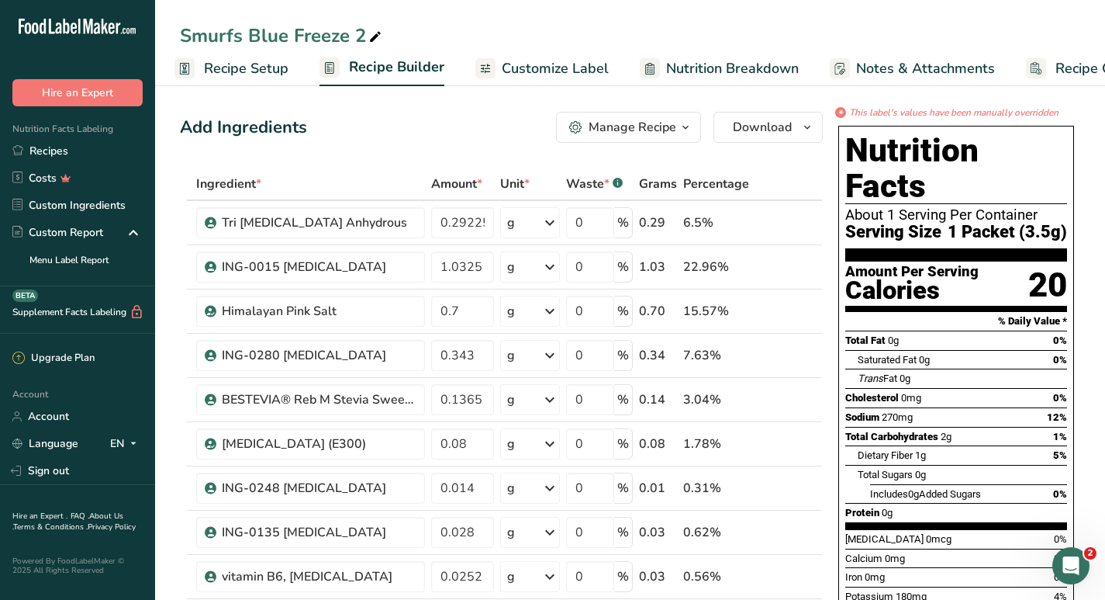
click at [267, 66] on span "Recipe Setup" at bounding box center [246, 68] width 85 height 21
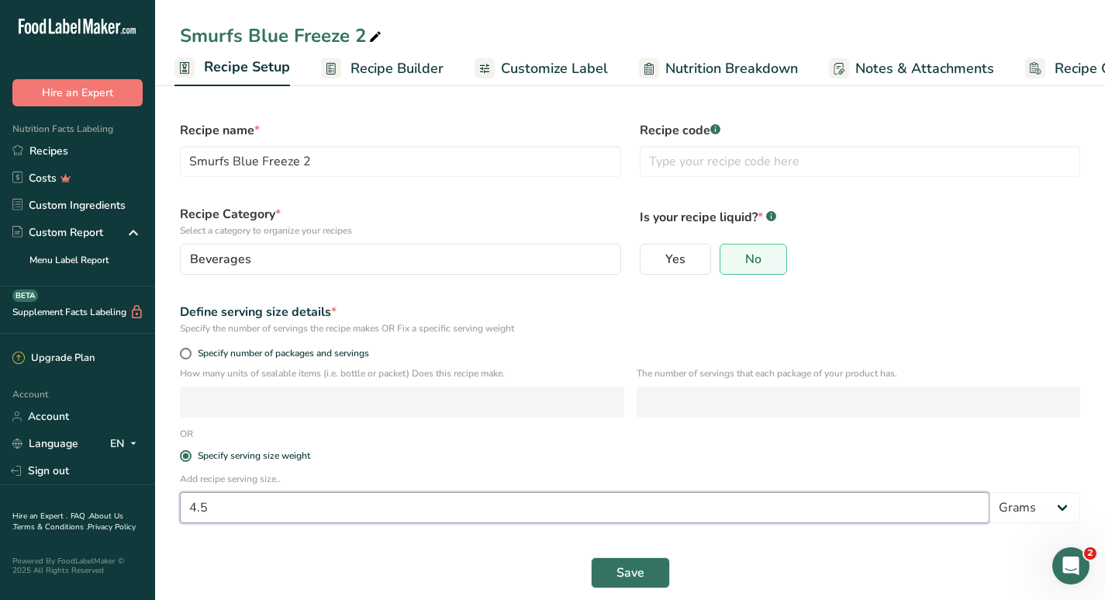
drag, startPoint x: 229, startPoint y: 512, endPoint x: 189, endPoint y: 513, distance: 39.6
click at [189, 513] on input "4.5" at bounding box center [585, 507] width 810 height 31
type input "5"
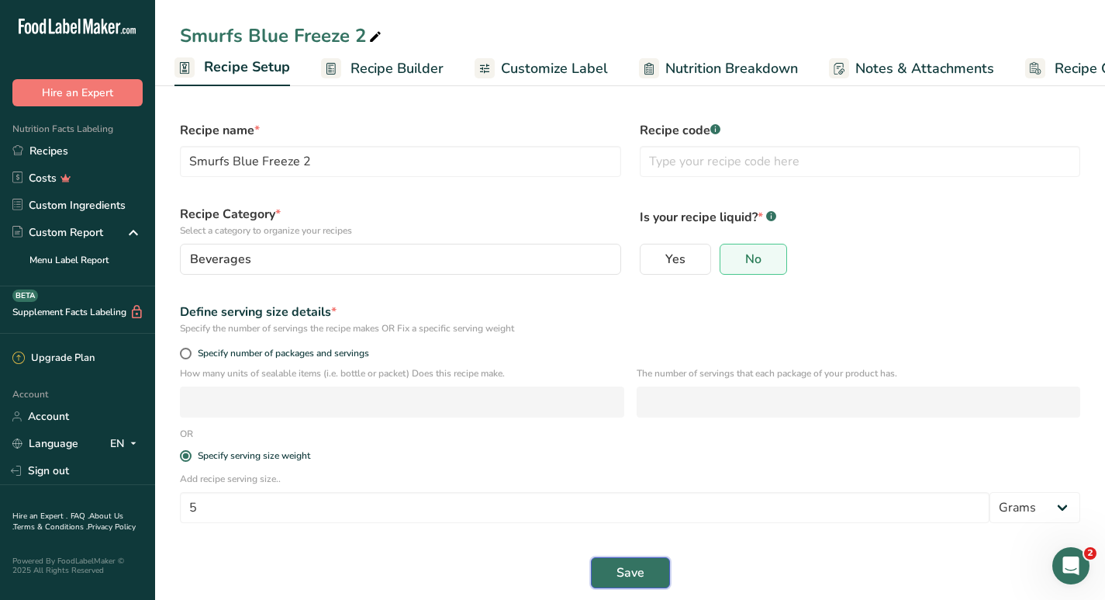
click at [652, 577] on button "Save" at bounding box center [630, 572] width 79 height 31
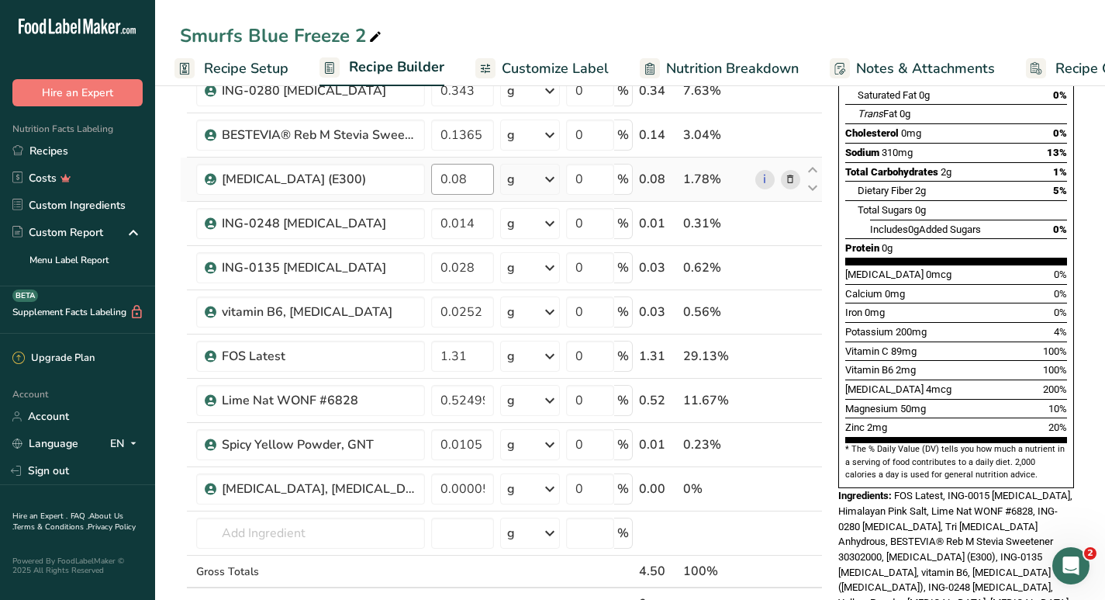
scroll to position [265, 0]
click at [458, 354] on input "1.31" at bounding box center [462, 355] width 63 height 31
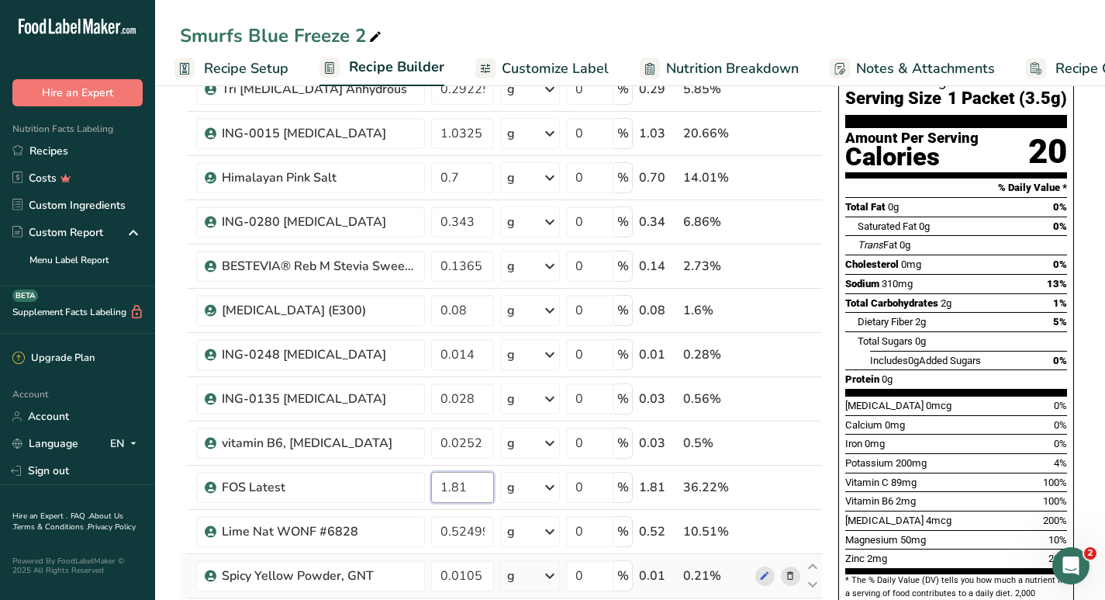
scroll to position [114, 0]
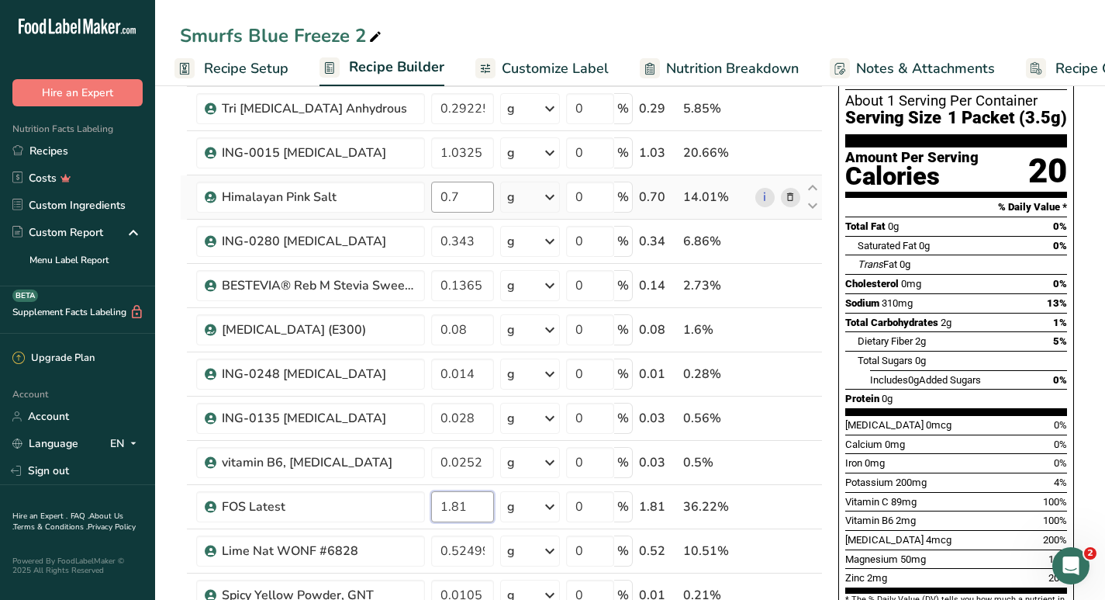
type input "1.81"
click at [459, 198] on div "Ingredient * Amount * Unit * Waste * .a-a{fill:#347362;}.b-a{fill:#fff;} Grams …" at bounding box center [501, 428] width 643 height 749
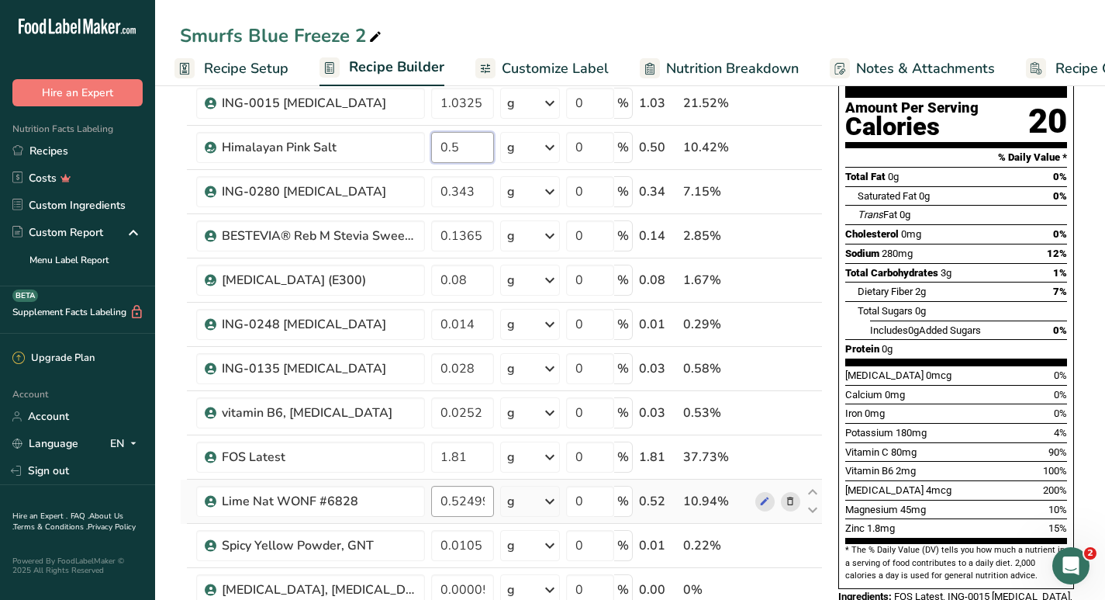
scroll to position [164, 0]
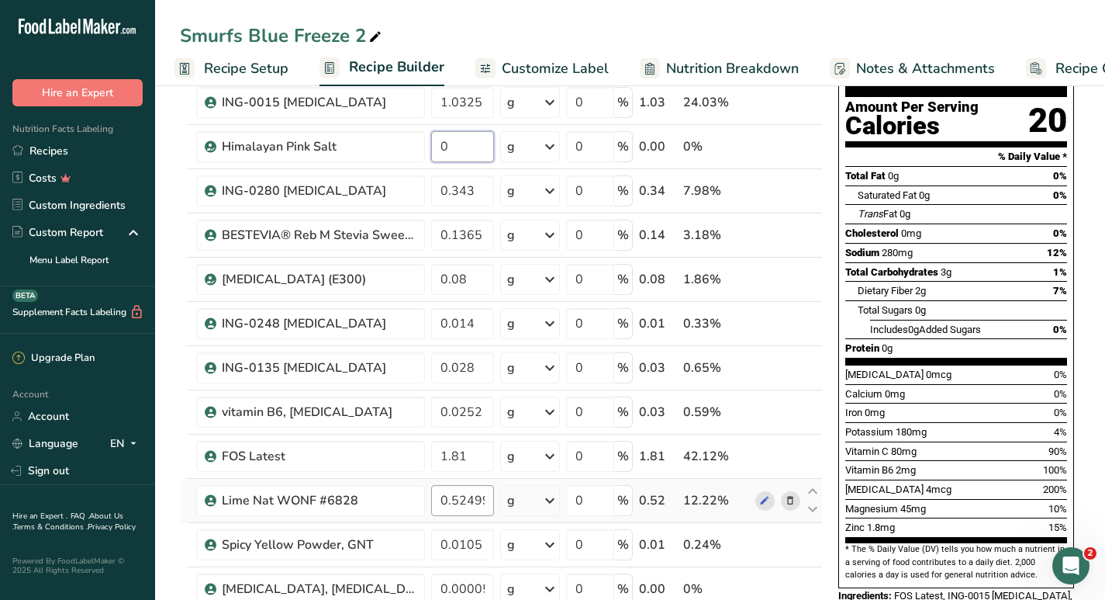
type input "0.7"
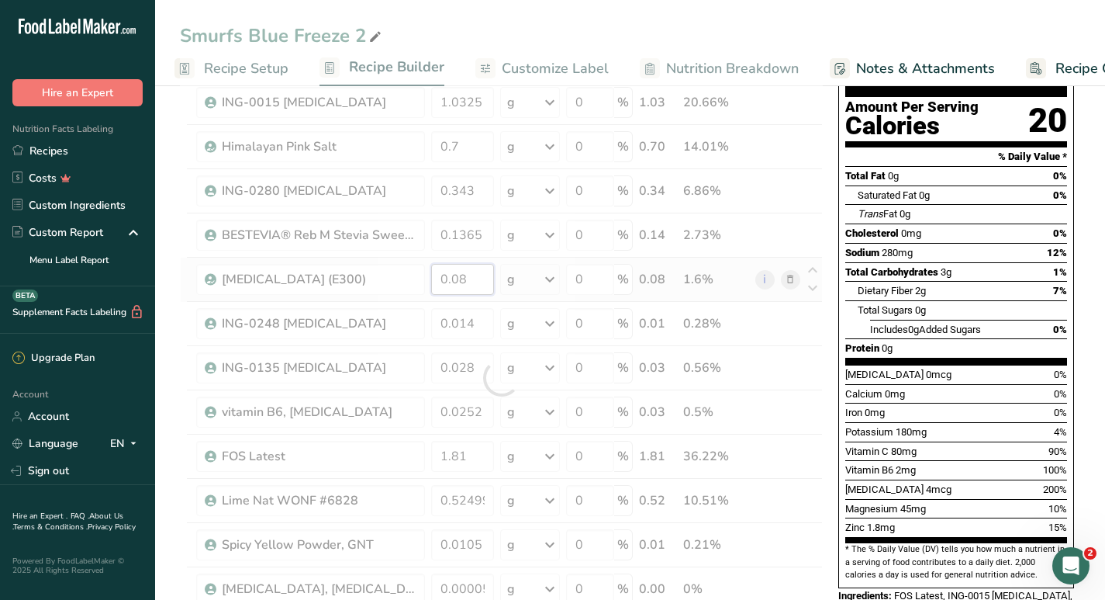
click at [472, 281] on div "Ingredient * Amount * Unit * Waste * .a-a{fill:#347362;}.b-a{fill:#fff;} Grams …" at bounding box center [501, 377] width 643 height 749
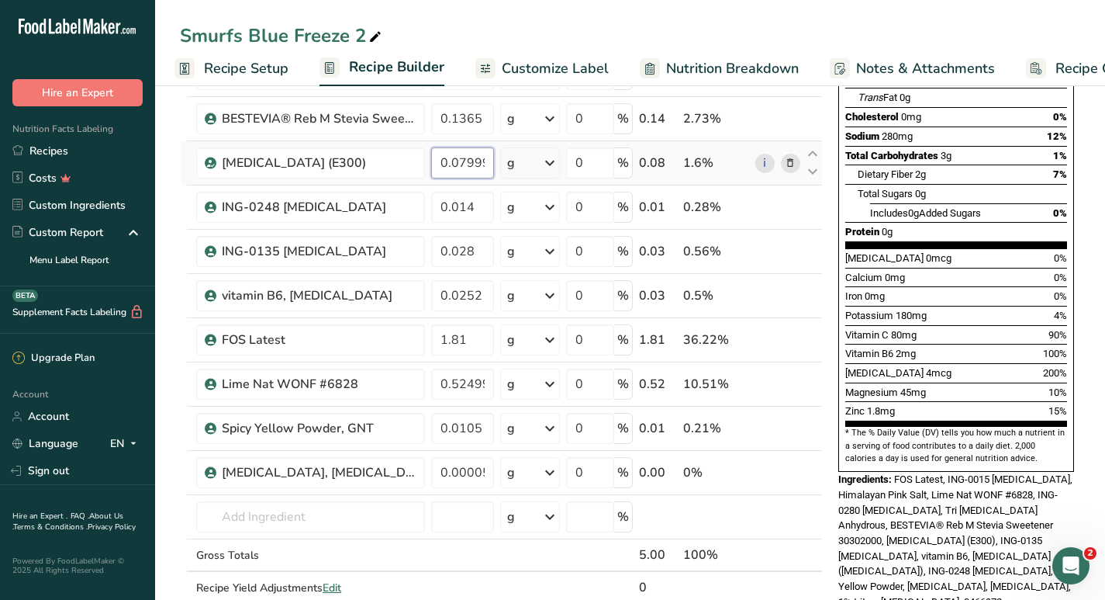
scroll to position [275, 0]
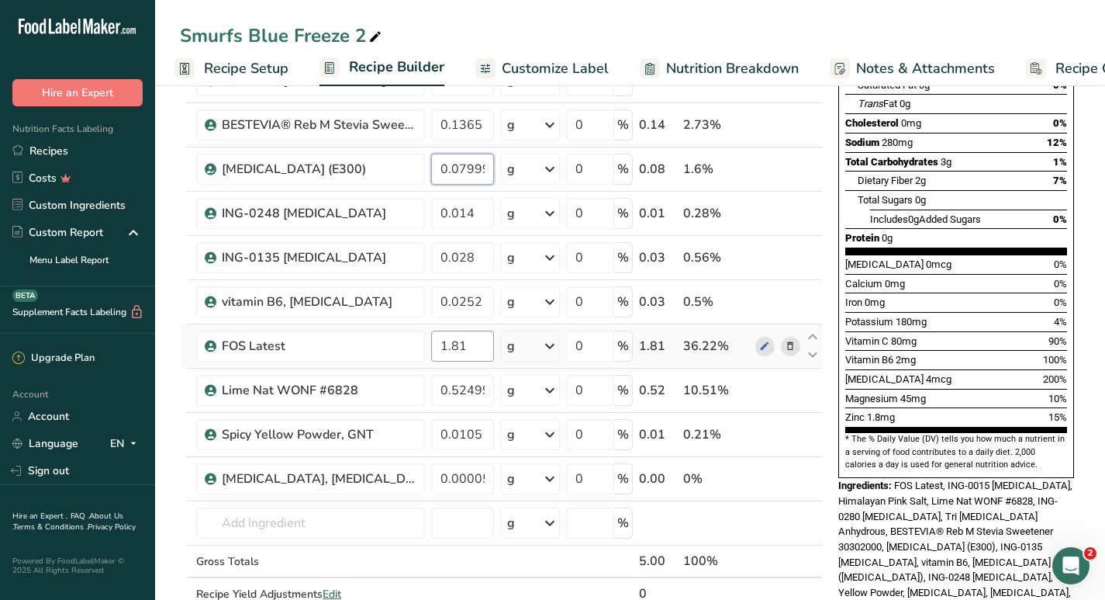
type input "0.079994"
click at [458, 344] on div "Ingredient * Amount * Unit * Waste * .a-a{fill:#347362;}.b-a{fill:#fff;} Grams …" at bounding box center [501, 267] width 643 height 749
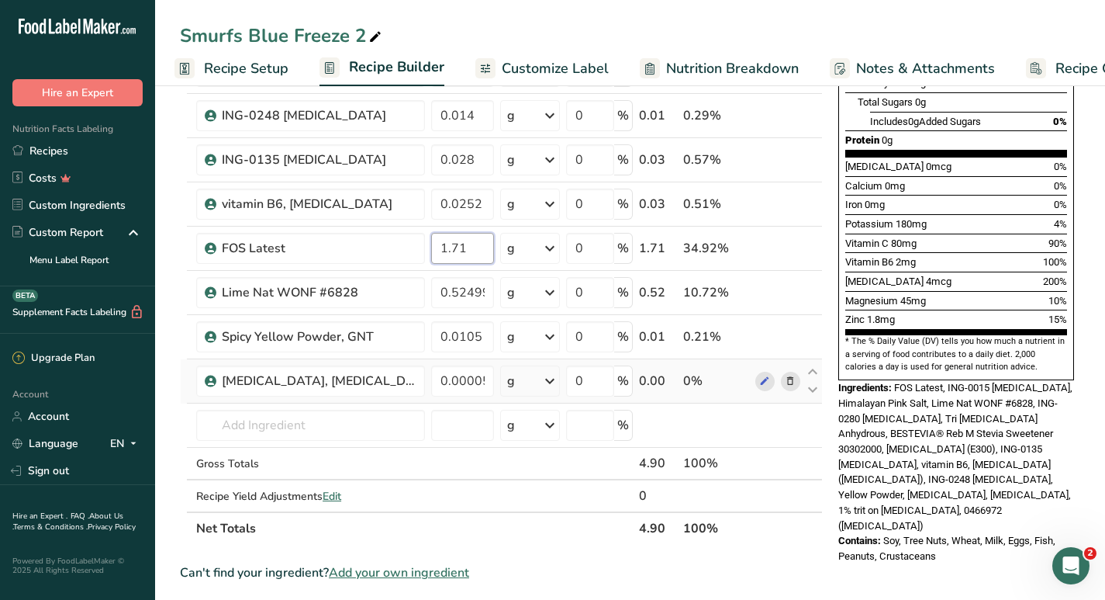
scroll to position [392, 0]
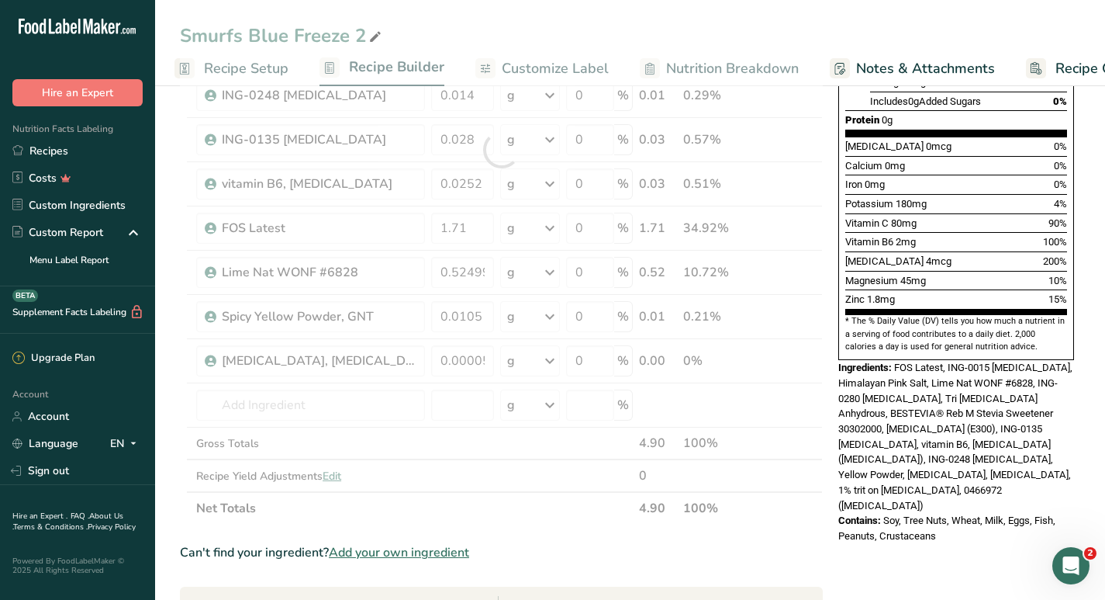
click at [622, 543] on div "Can't find your ingredient? Add your own ingredient" at bounding box center [501, 552] width 643 height 19
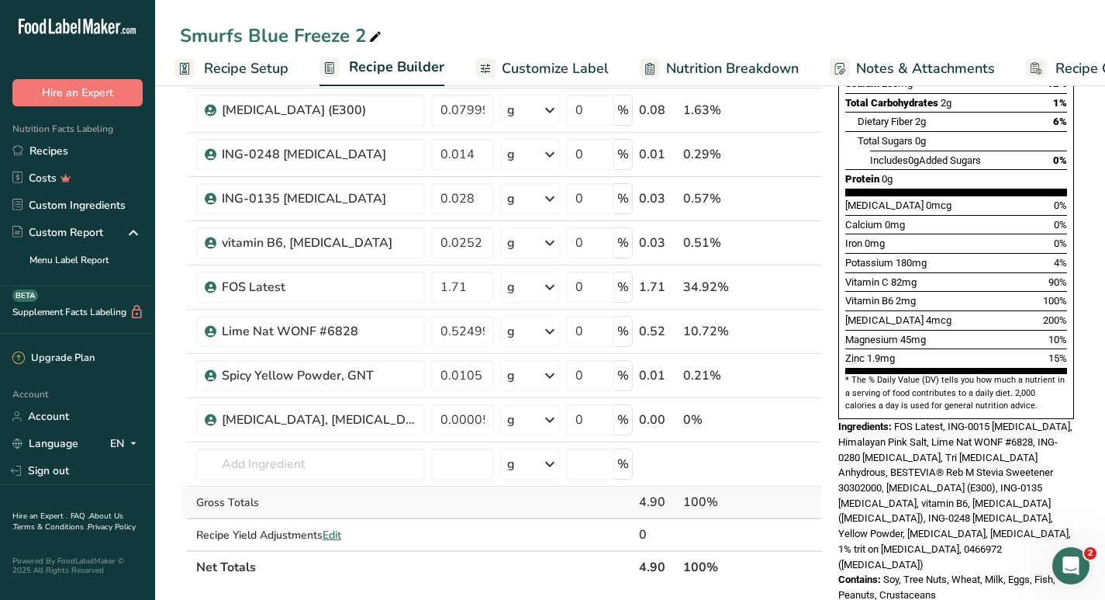
scroll to position [324, 0]
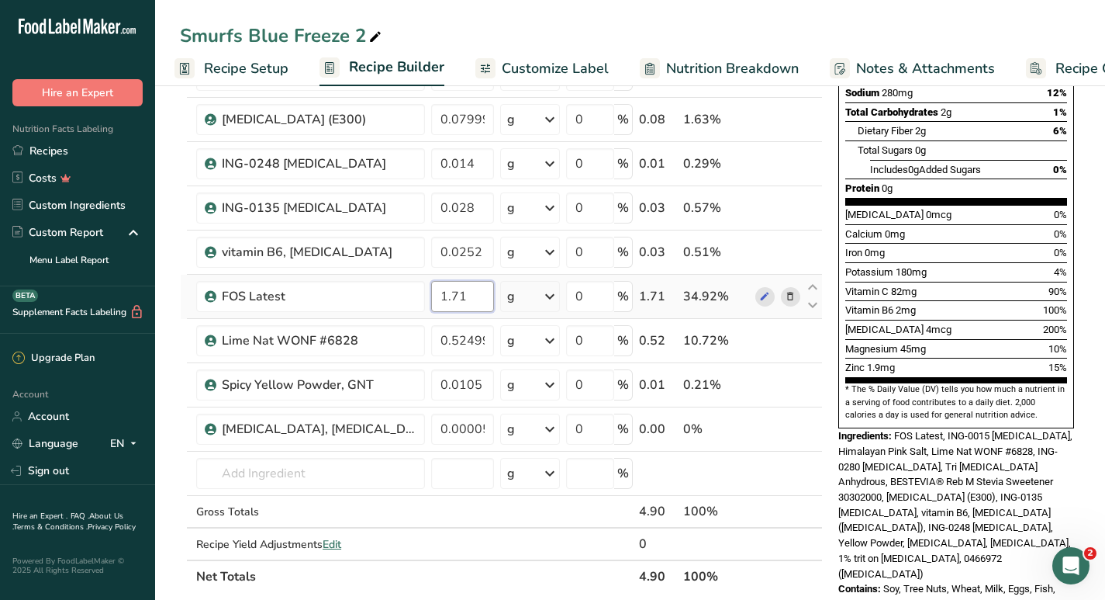
click at [454, 296] on input "1.71" at bounding box center [462, 296] width 63 height 31
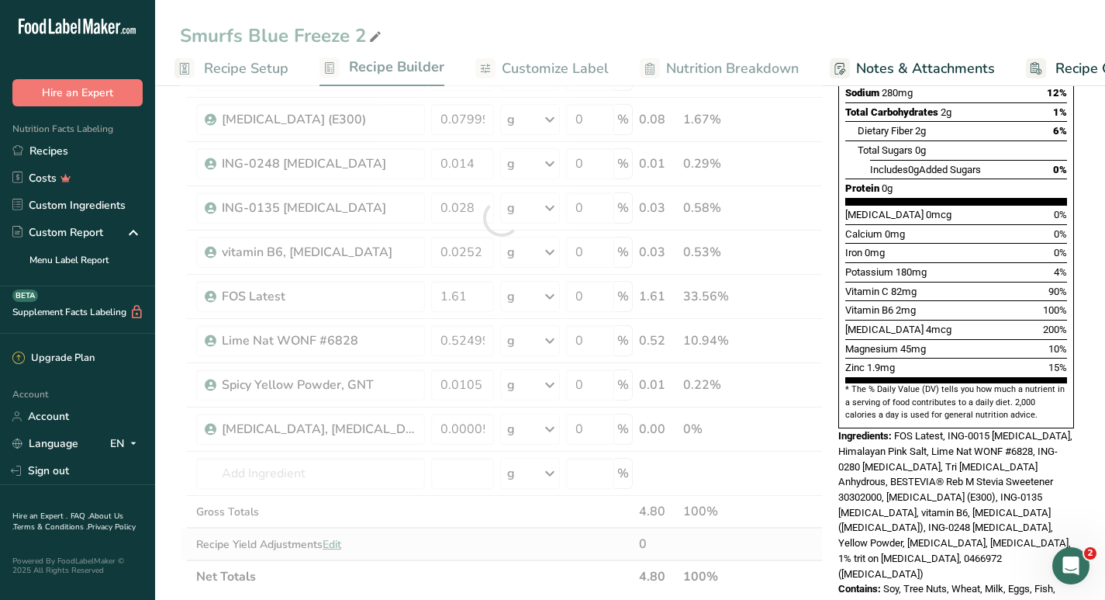
click at [572, 558] on div "Ingredient * Amount * Unit * Waste * .a-a{fill:#347362;}.b-a{fill:#fff;} Grams …" at bounding box center [501, 217] width 643 height 749
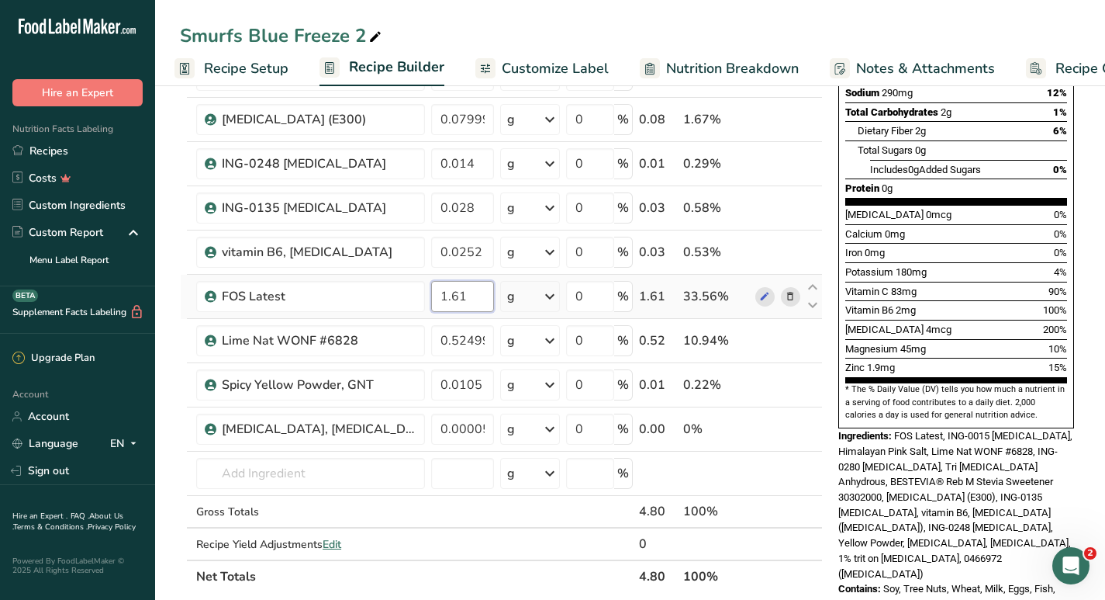
click at [458, 302] on input "1.61" at bounding box center [462, 296] width 63 height 31
click at [515, 558] on div "Ingredient * Amount * Unit * Waste * .a-a{fill:#347362;}.b-a{fill:#fff;} Grams …" at bounding box center [501, 217] width 643 height 749
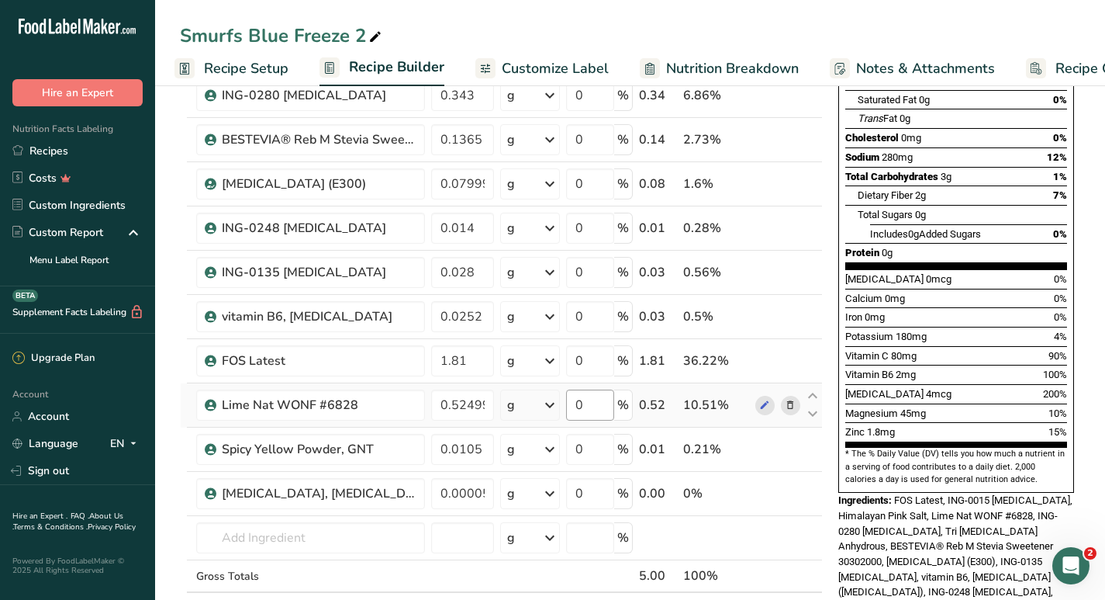
scroll to position [258, 0]
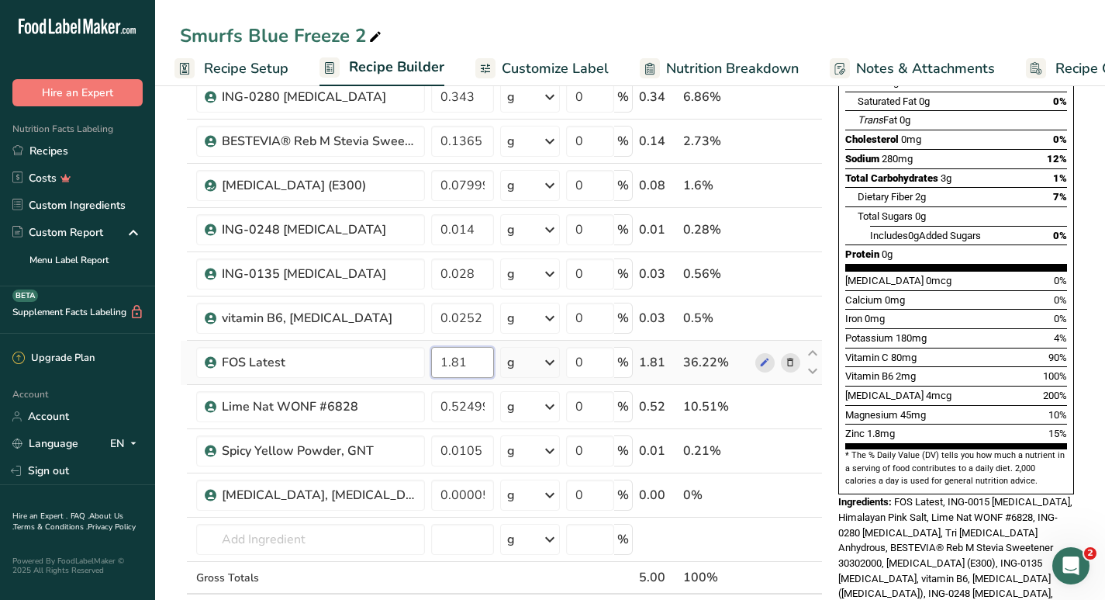
click at [456, 364] on input "1.81" at bounding box center [462, 362] width 63 height 31
type input "1.71"
click at [462, 230] on div "Ingredient * Amount * Unit * Waste * .a-a{fill:#347362;}.b-a{fill:#fff;} Grams …" at bounding box center [501, 283] width 643 height 749
click at [527, 570] on div "Ingredient * Amount * Unit * Waste * .a-a{fill:#347362;}.b-a{fill:#fff;} Grams …" at bounding box center [501, 283] width 643 height 749
click at [465, 230] on input "0.024" at bounding box center [462, 229] width 63 height 31
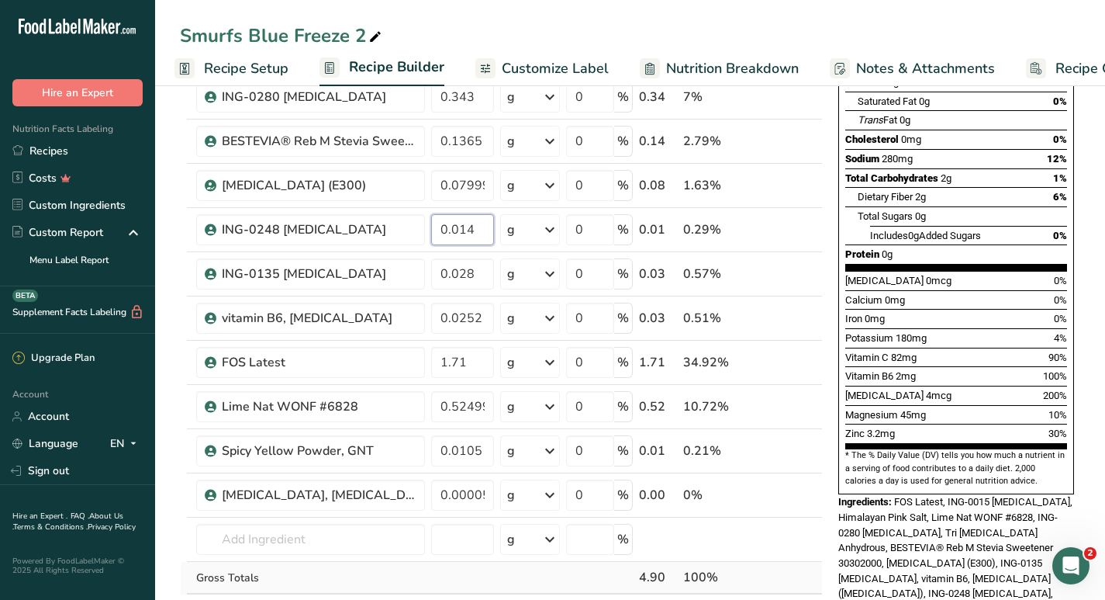
type input "0.014"
click at [503, 575] on div "Ingredient * Amount * Unit * Waste * .a-a{fill:#347362;}.b-a{fill:#fff;} Grams …" at bounding box center [501, 283] width 643 height 749
click at [476, 187] on input "0.079994" at bounding box center [462, 185] width 63 height 31
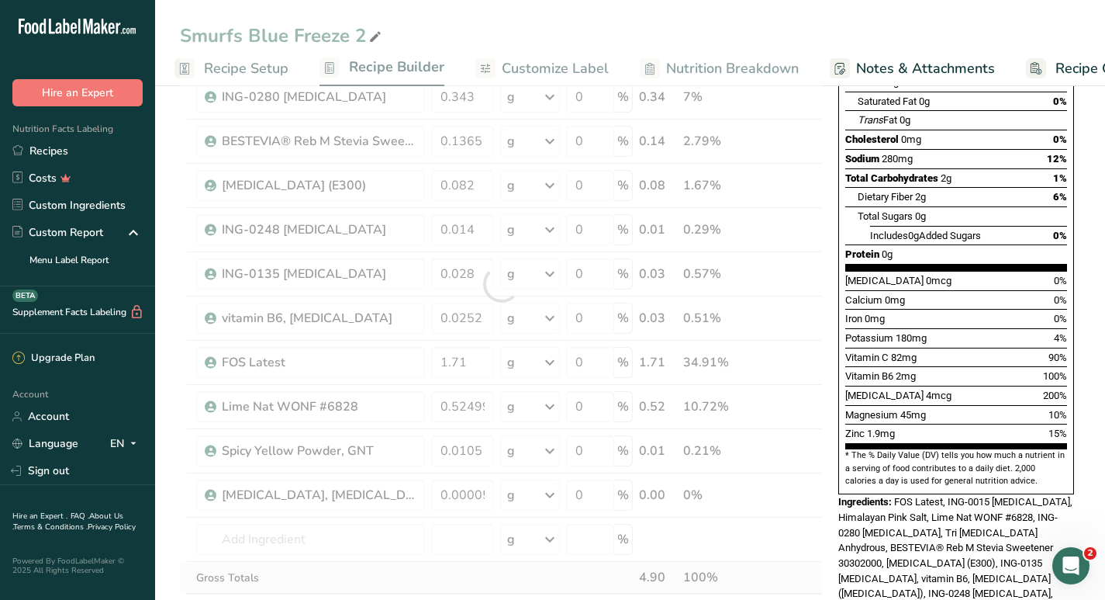
click at [503, 576] on div "Ingredient * Amount * Unit * Waste * .a-a{fill:#347362;}.b-a{fill:#fff;} Grams …" at bounding box center [501, 283] width 643 height 749
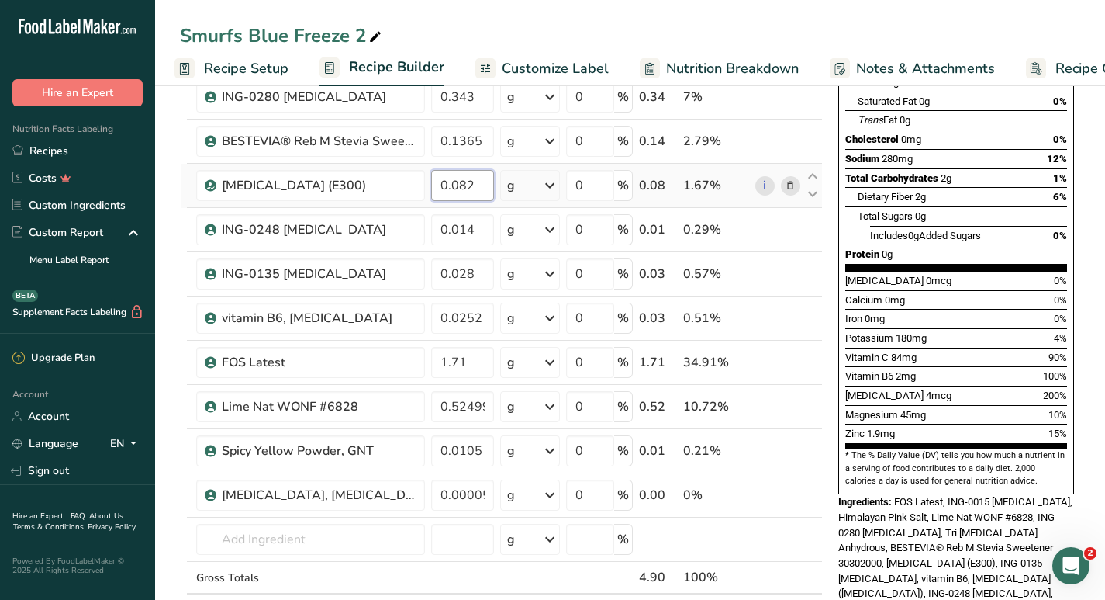
click at [477, 184] on input "0.082" at bounding box center [462, 185] width 63 height 31
type input "0.085"
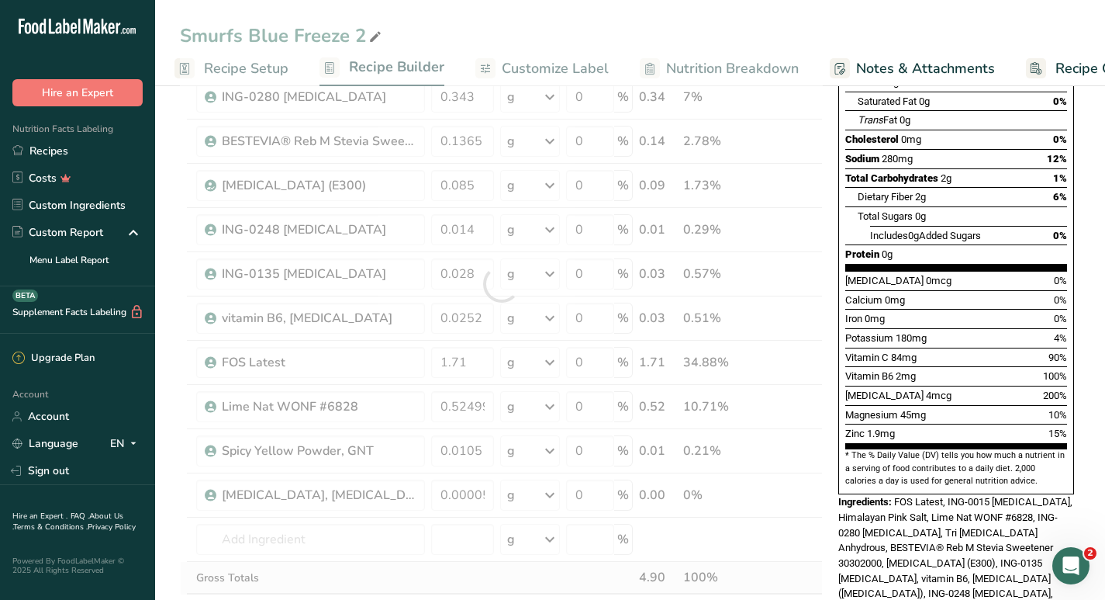
click at [531, 574] on div "Ingredient * Amount * Unit * Waste * .a-a{fill:#347362;}.b-a{fill:#fff;} Grams …" at bounding box center [501, 283] width 643 height 749
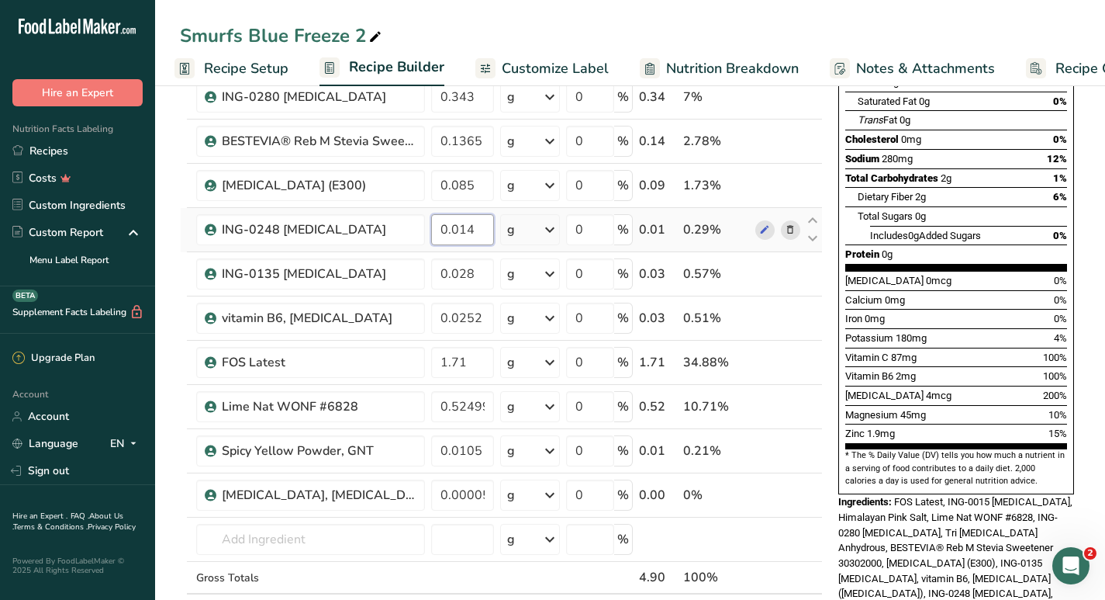
click at [479, 230] on input "0.014" at bounding box center [462, 229] width 63 height 31
click at [457, 363] on div "Ingredient * Amount * Unit * Waste * .a-a{fill:#347362;}.b-a{fill:#fff;} Grams …" at bounding box center [501, 283] width 643 height 749
type input "1.81"
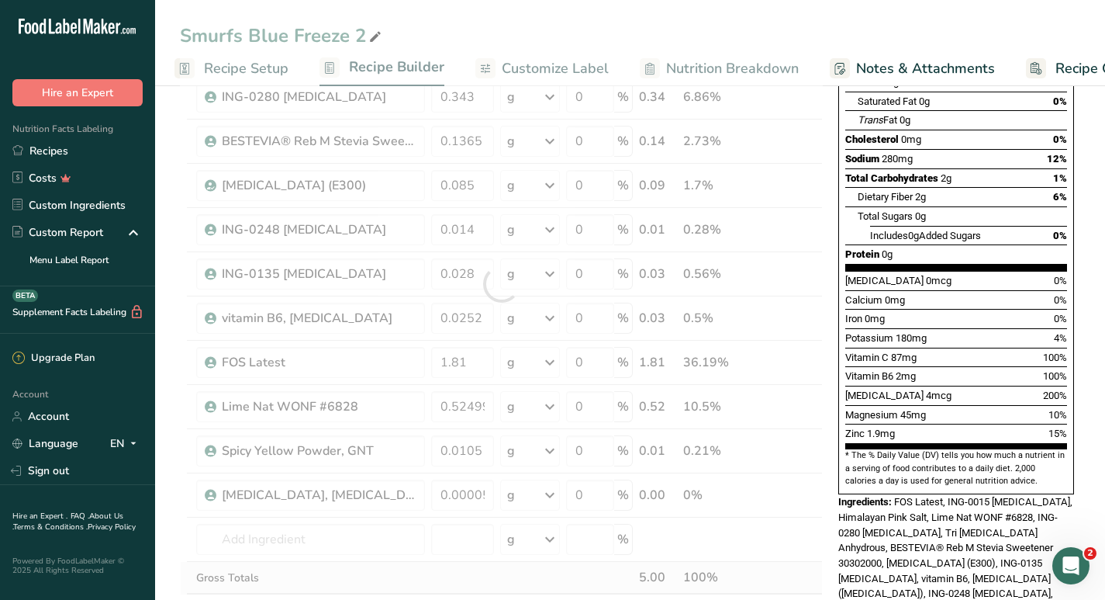
click at [465, 572] on div "Ingredient * Amount * Unit * Waste * .a-a{fill:#347362;}.b-a{fill:#fff;} Grams …" at bounding box center [501, 283] width 643 height 749
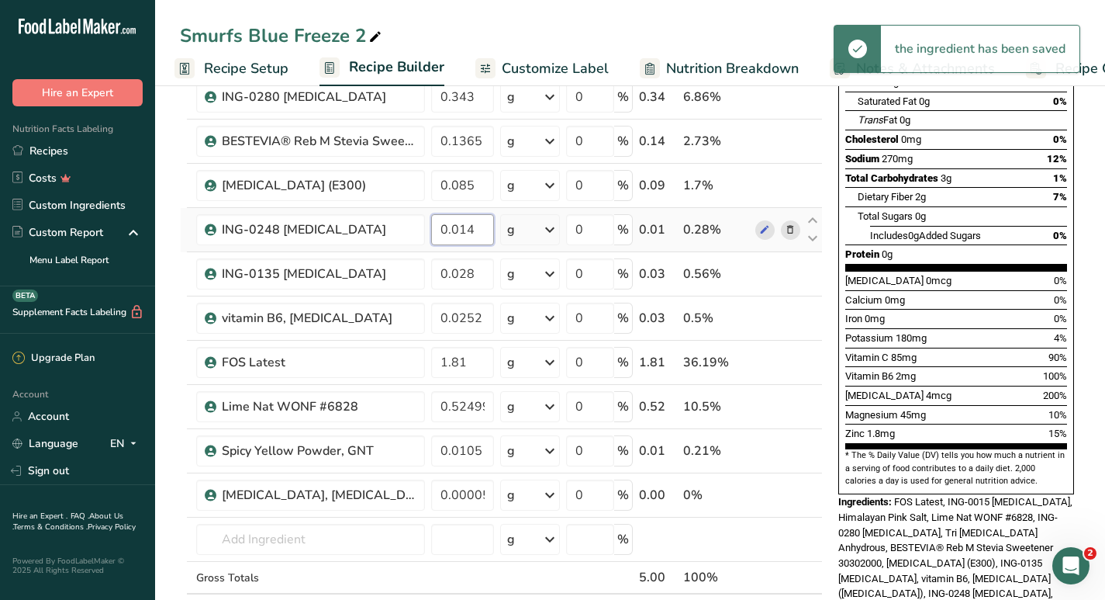
click at [479, 230] on input "0.014" at bounding box center [462, 229] width 63 height 31
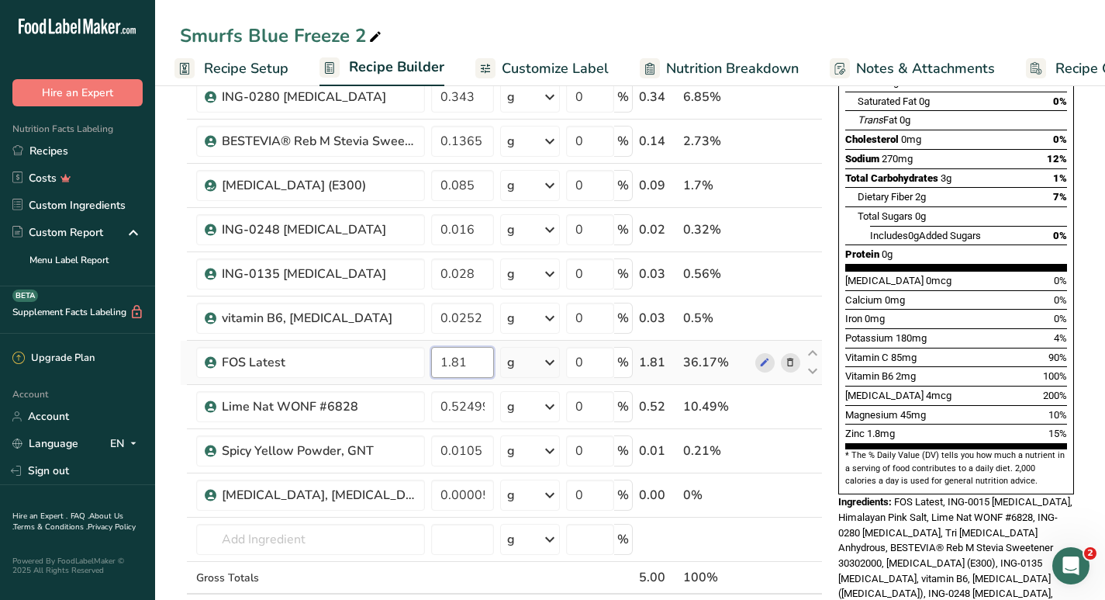
click at [468, 364] on div "Ingredient * Amount * Unit * Waste * .a-a{fill:#347362;}.b-a{fill:#fff;} Grams …" at bounding box center [501, 283] width 643 height 749
click at [478, 228] on div "Ingredient * Amount * Unit * Waste * .a-a{fill:#347362;}.b-a{fill:#fff;} Grams …" at bounding box center [501, 283] width 643 height 749
click at [497, 581] on div "Ingredient * Amount * Unit * Waste * .a-a{fill:#347362;}.b-a{fill:#fff;} Grams …" at bounding box center [501, 283] width 643 height 749
click at [477, 233] on input "0.015" at bounding box center [462, 229] width 63 height 31
click at [471, 582] on div "Ingredient * Amount * Unit * Waste * .a-a{fill:#347362;}.b-a{fill:#fff;} Grams …" at bounding box center [501, 283] width 643 height 749
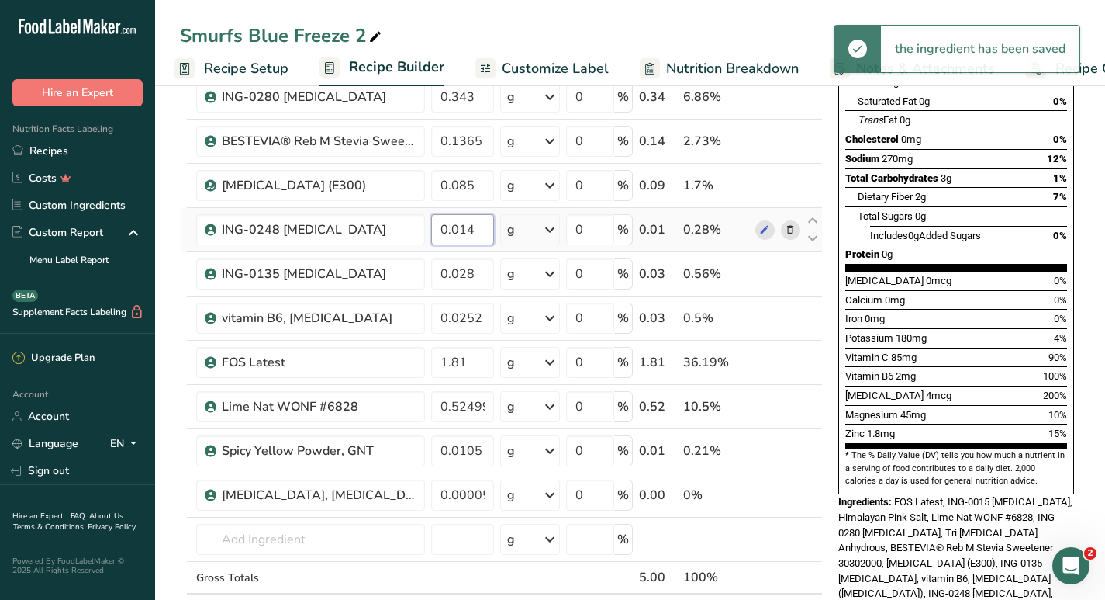
click at [475, 236] on input "0.014" at bounding box center [462, 229] width 63 height 31
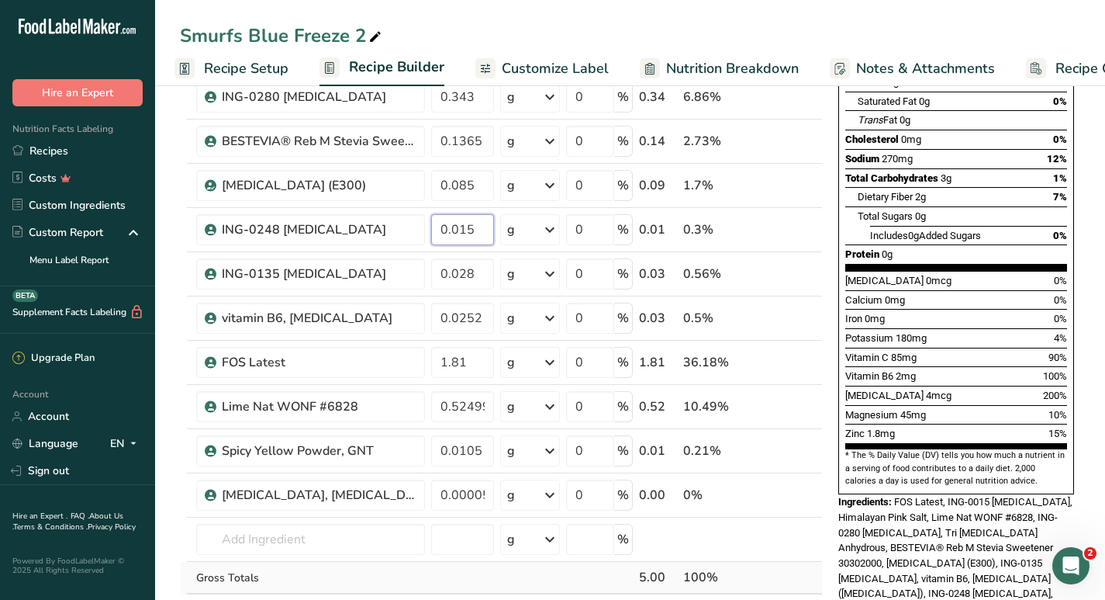
type input "0.015"
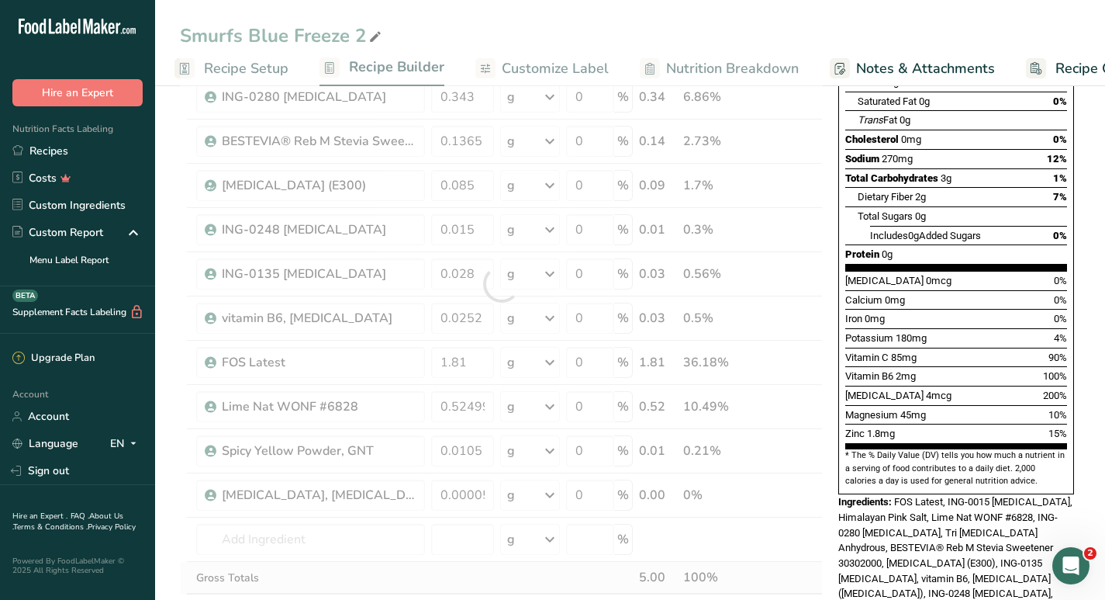
click at [485, 576] on div "Ingredient * Amount * Unit * Waste * .a-a{fill:#347362;}.b-a{fill:#fff;} Grams …" at bounding box center [501, 283] width 643 height 749
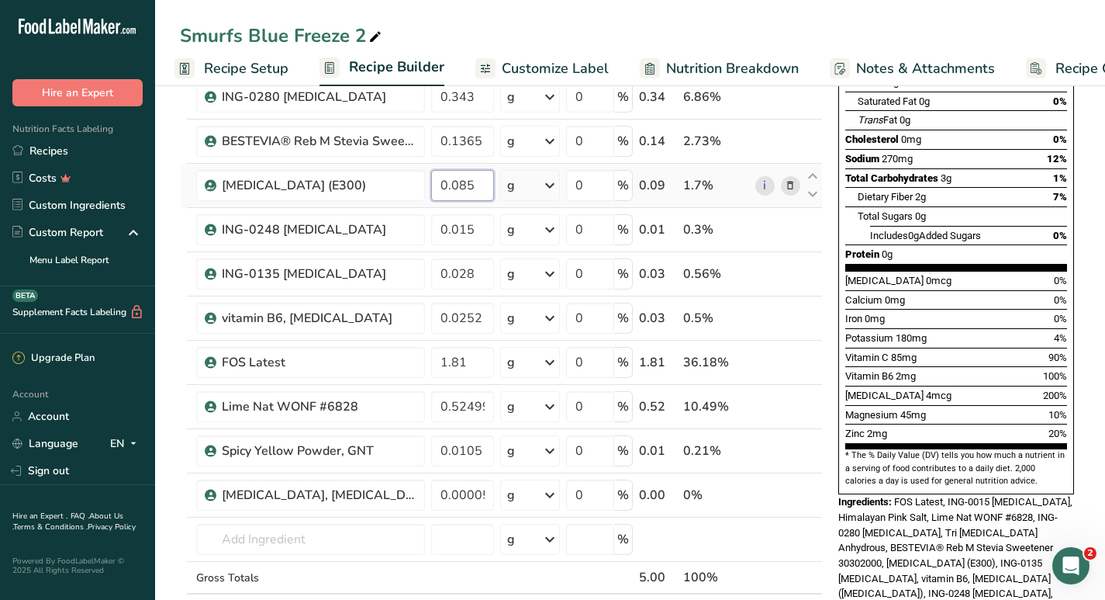
click at [482, 186] on input "0.085" at bounding box center [462, 185] width 63 height 31
click at [500, 572] on div "Ingredient * Amount * Unit * Waste * .a-a{fill:#347362;}.b-a{fill:#fff;} Grams …" at bounding box center [501, 283] width 643 height 749
click at [475, 192] on input "0.086" at bounding box center [462, 185] width 63 height 31
click at [527, 580] on div "Ingredient * Amount * Unit * Waste * .a-a{fill:#347362;}.b-a{fill:#fff;} Grams …" at bounding box center [501, 283] width 643 height 749
click at [484, 187] on input "0.085" at bounding box center [462, 185] width 63 height 31
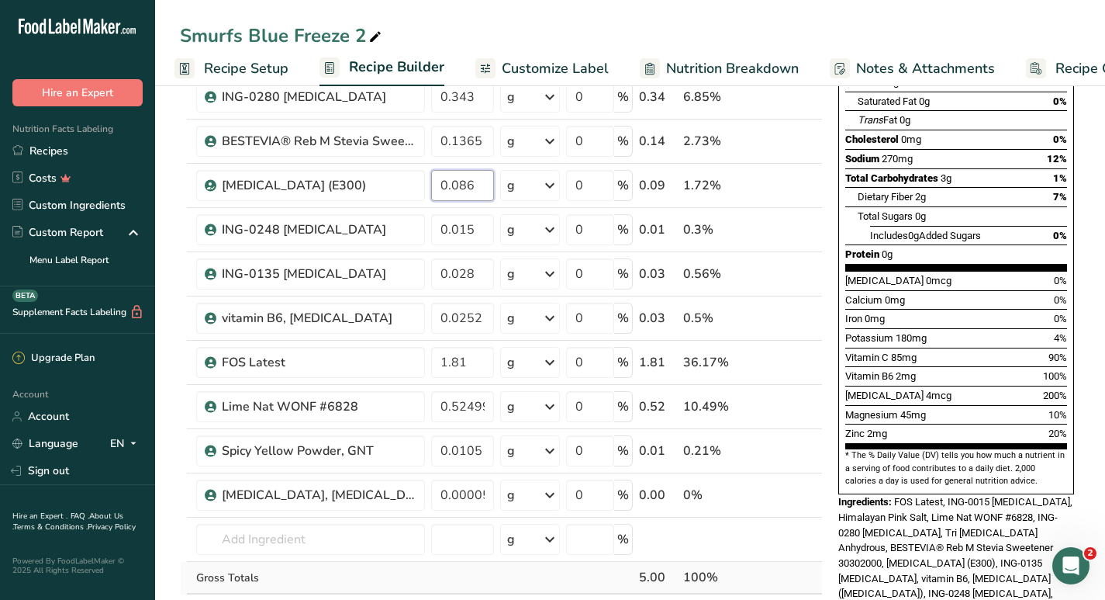
type input "0.086"
click at [502, 577] on div "Ingredient * Amount * Unit * Waste * .a-a{fill:#347362;}.b-a{fill:#fff;} Grams …" at bounding box center [501, 283] width 643 height 749
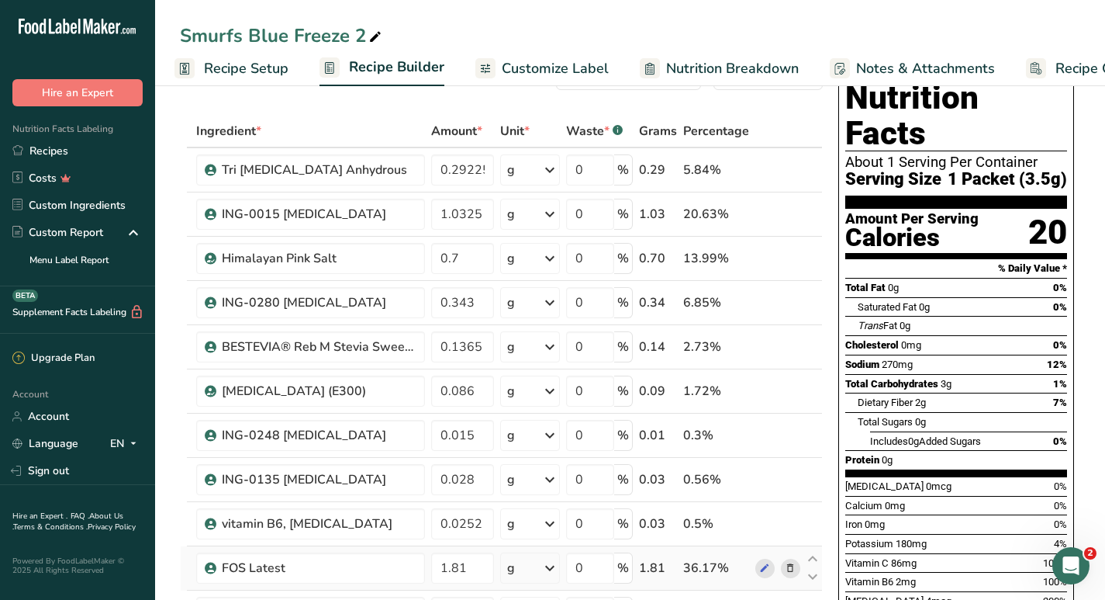
scroll to position [37, 0]
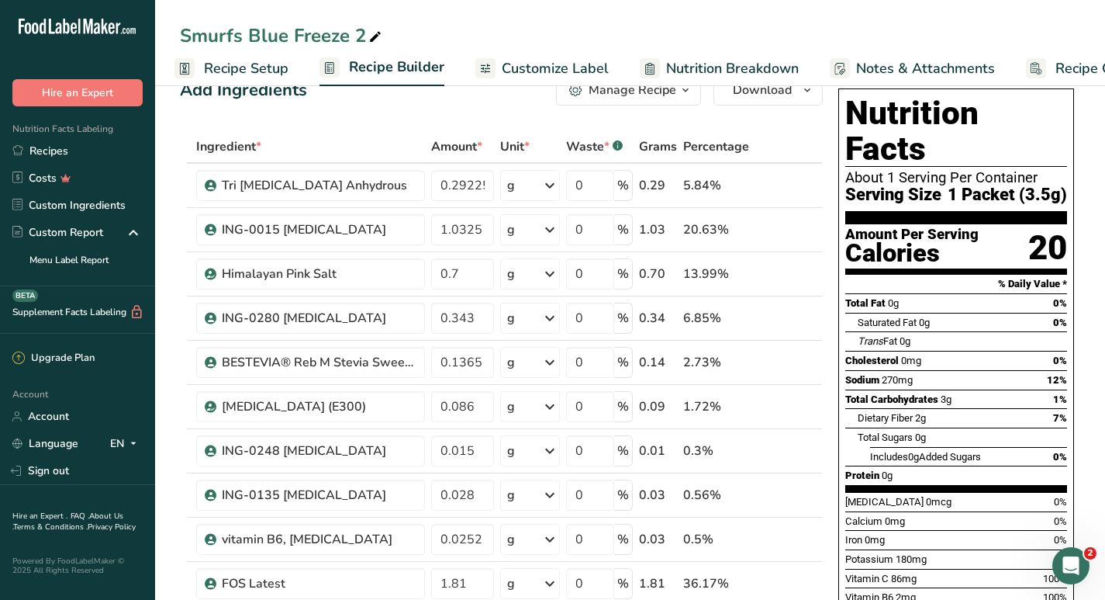
click at [251, 62] on span "Recipe Setup" at bounding box center [246, 68] width 85 height 21
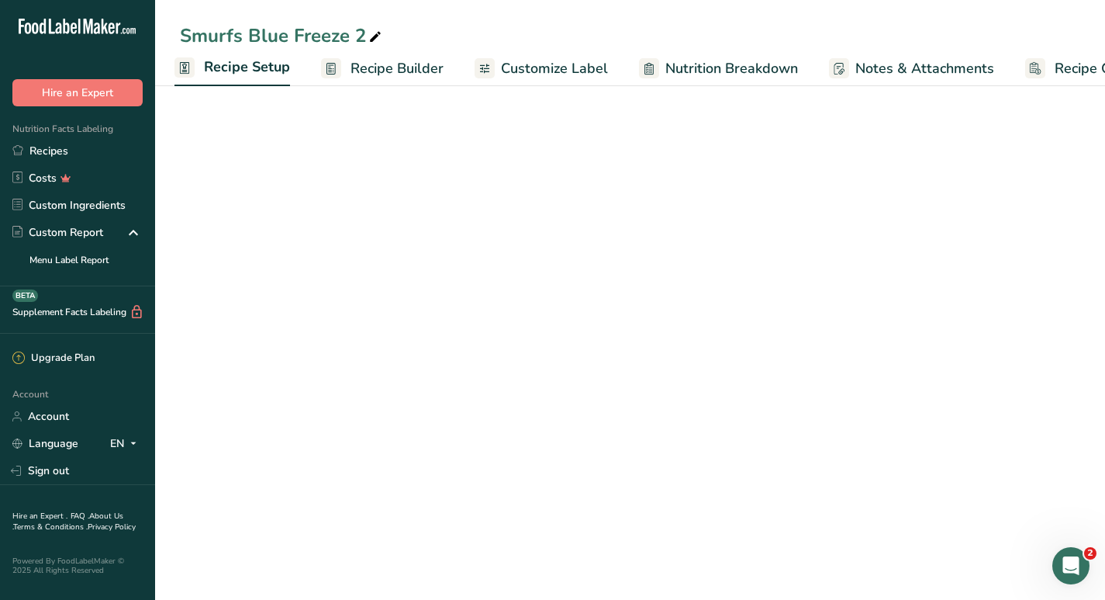
scroll to position [13, 0]
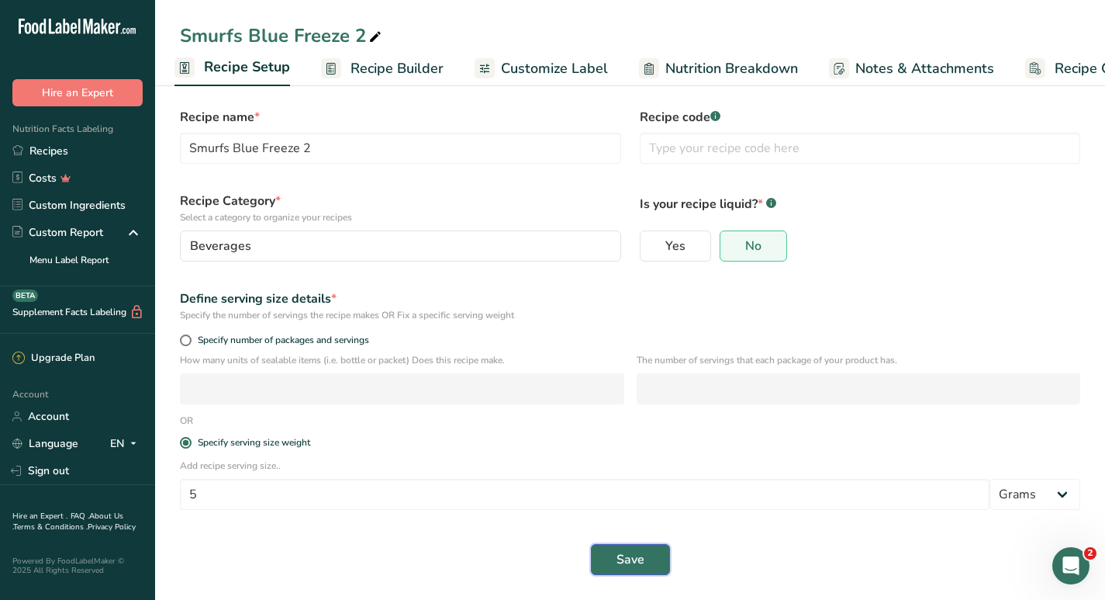
click at [656, 560] on button "Save" at bounding box center [630, 559] width 79 height 31
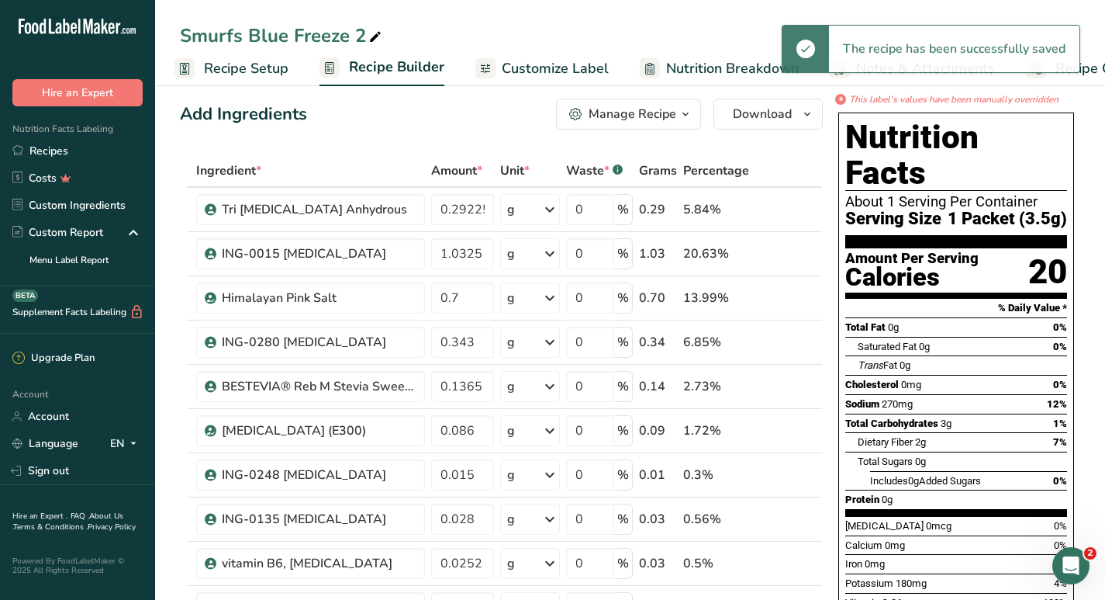
click at [564, 68] on span "Customize Label" at bounding box center [555, 68] width 107 height 21
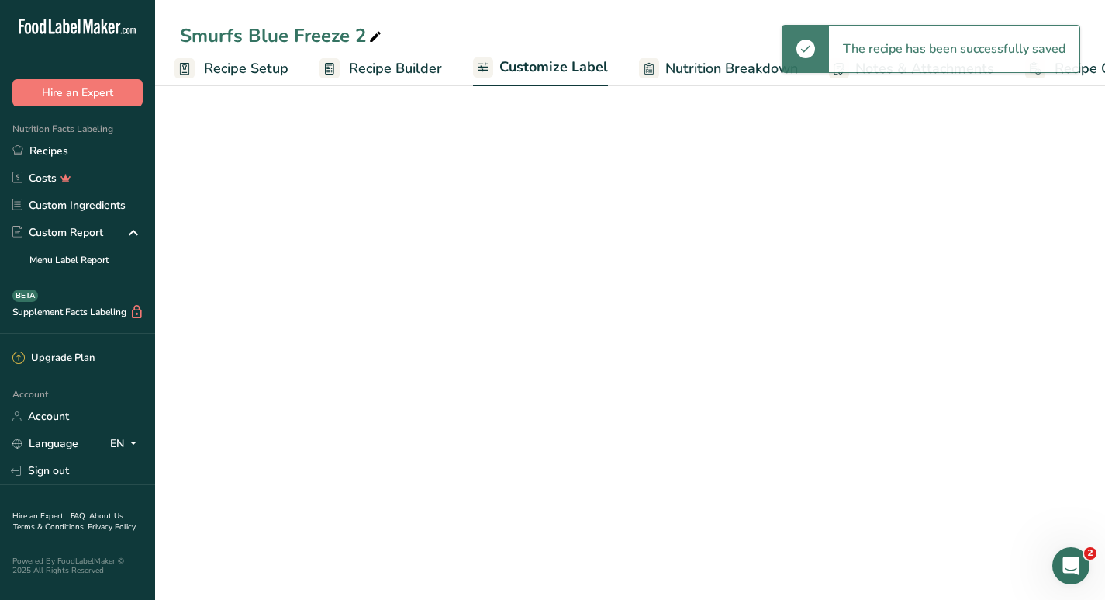
scroll to position [0, 89]
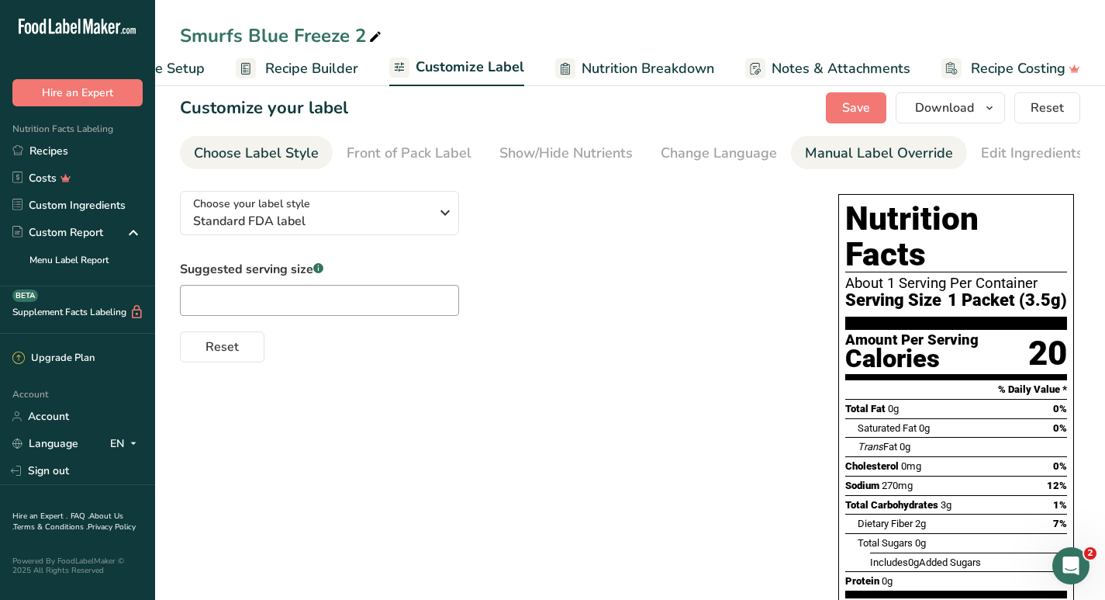
click at [835, 154] on div "Manual Label Override" at bounding box center [879, 153] width 148 height 21
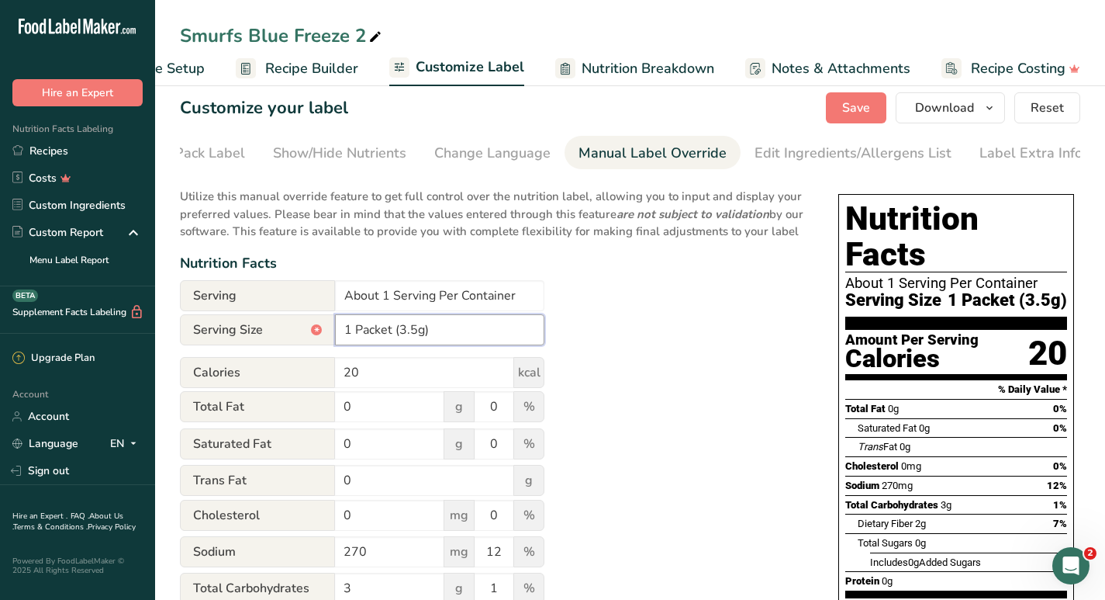
click at [414, 337] on input "1 Packet (3.5g)" at bounding box center [439, 329] width 209 height 31
type input "1 Packet (5g)"
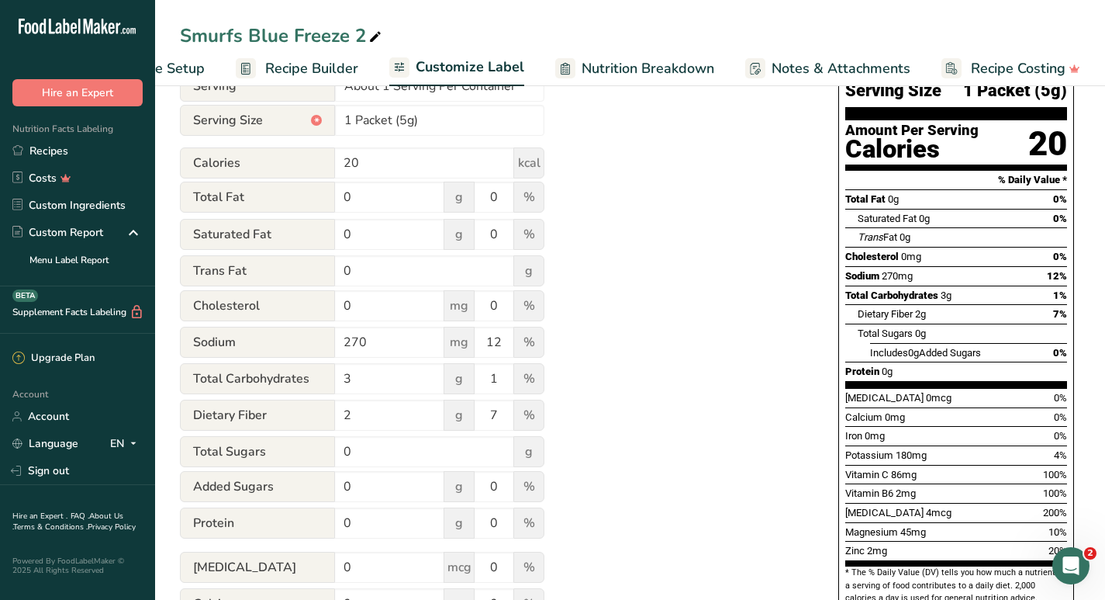
scroll to position [227, 0]
